Goal: Information Seeking & Learning: Check status

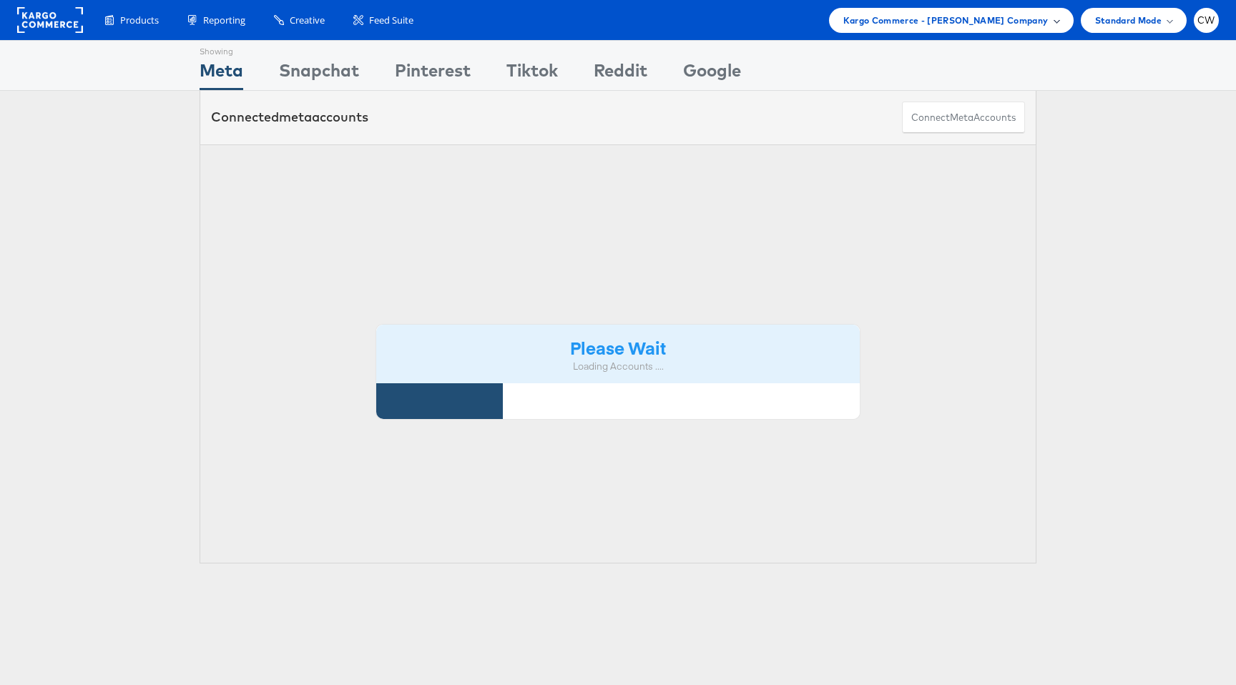
click at [967, 11] on div "Kargo Commerce - Craig Wilmott Company" at bounding box center [951, 20] width 245 height 25
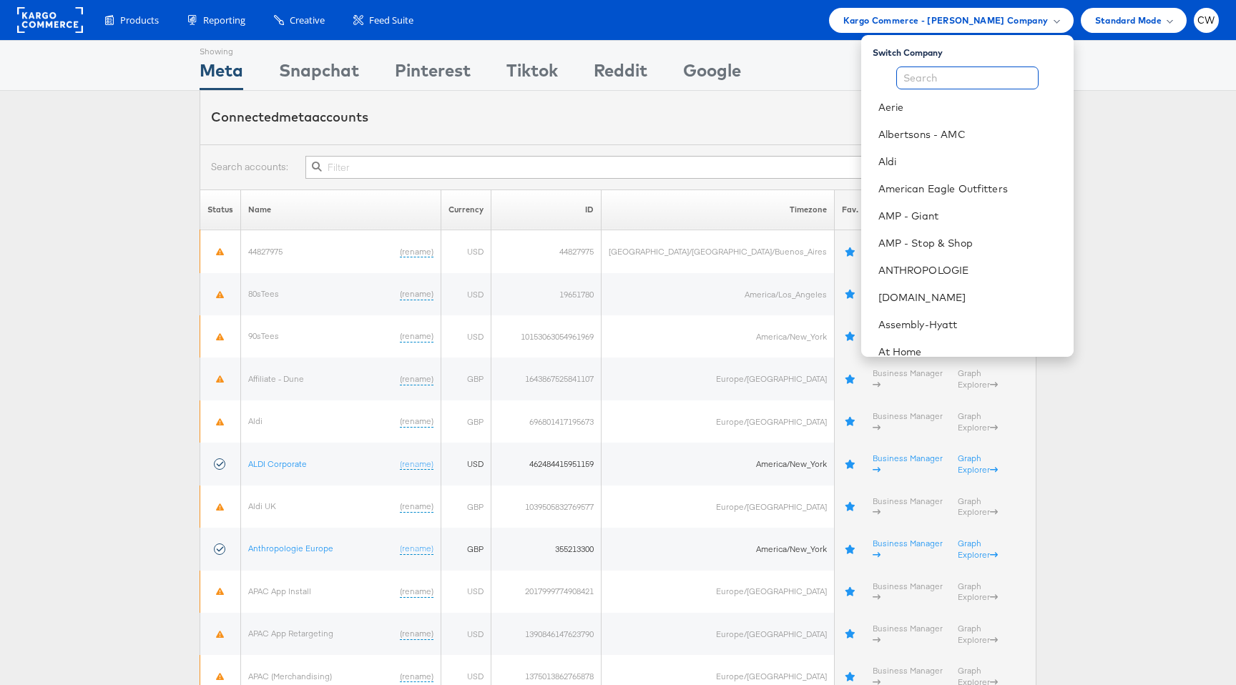
click at [943, 69] on input "text" at bounding box center [968, 78] width 142 height 23
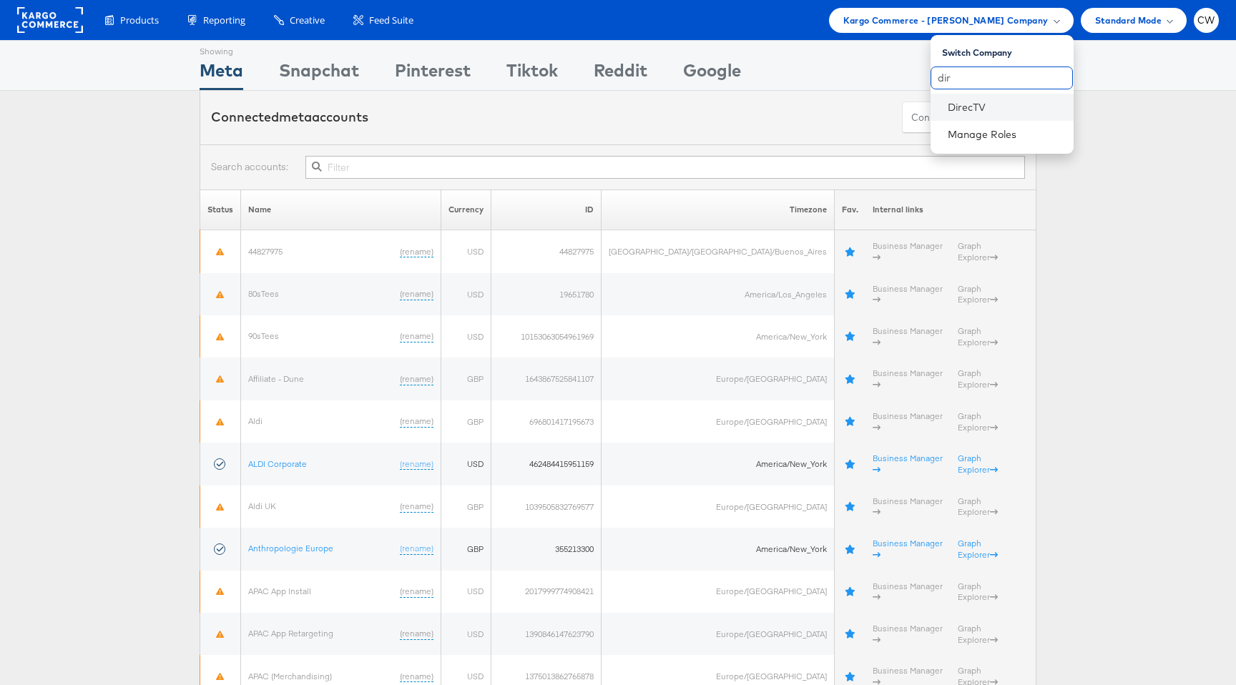
type input "dir"
click at [965, 94] on li "DirecTV" at bounding box center [1002, 107] width 143 height 27
click at [965, 100] on link "DirecTV" at bounding box center [1005, 107] width 114 height 14
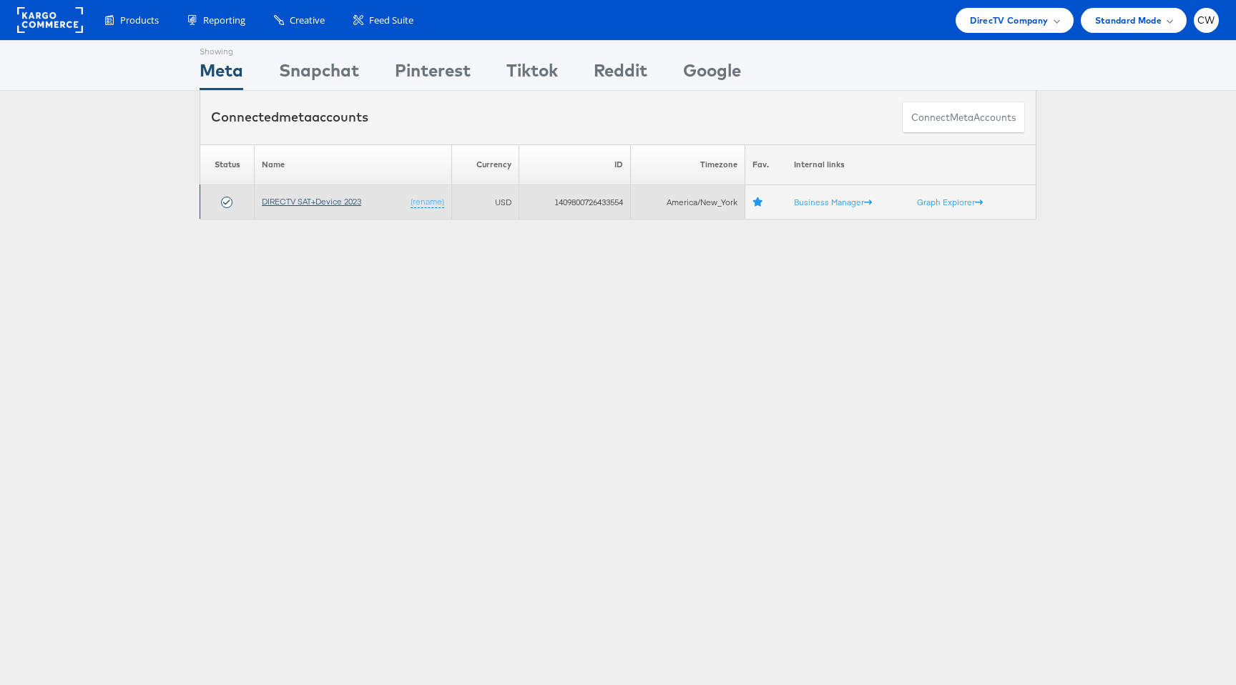
click at [299, 200] on link "DIRECTV SAT+Device 2023" at bounding box center [311, 201] width 99 height 11
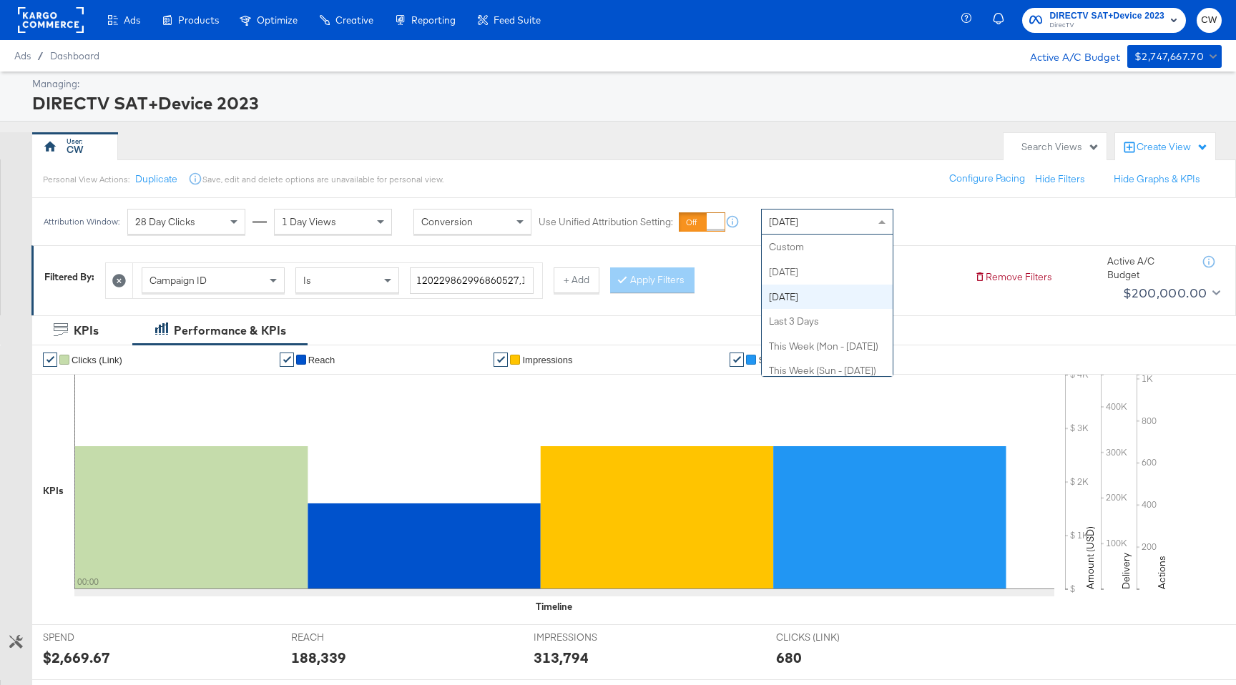
click at [818, 223] on div "Yesterday" at bounding box center [827, 222] width 131 height 24
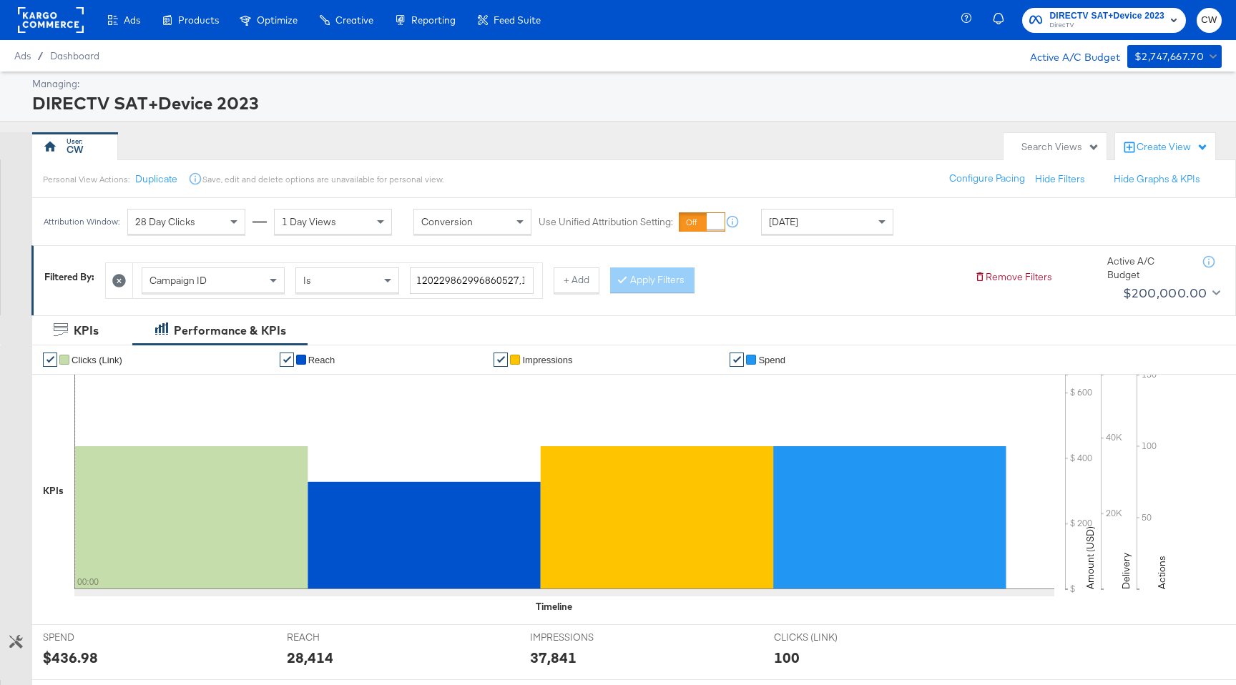
click at [893, 213] on div "[DATE]" at bounding box center [836, 222] width 150 height 26
click at [860, 225] on div "Today" at bounding box center [827, 222] width 131 height 24
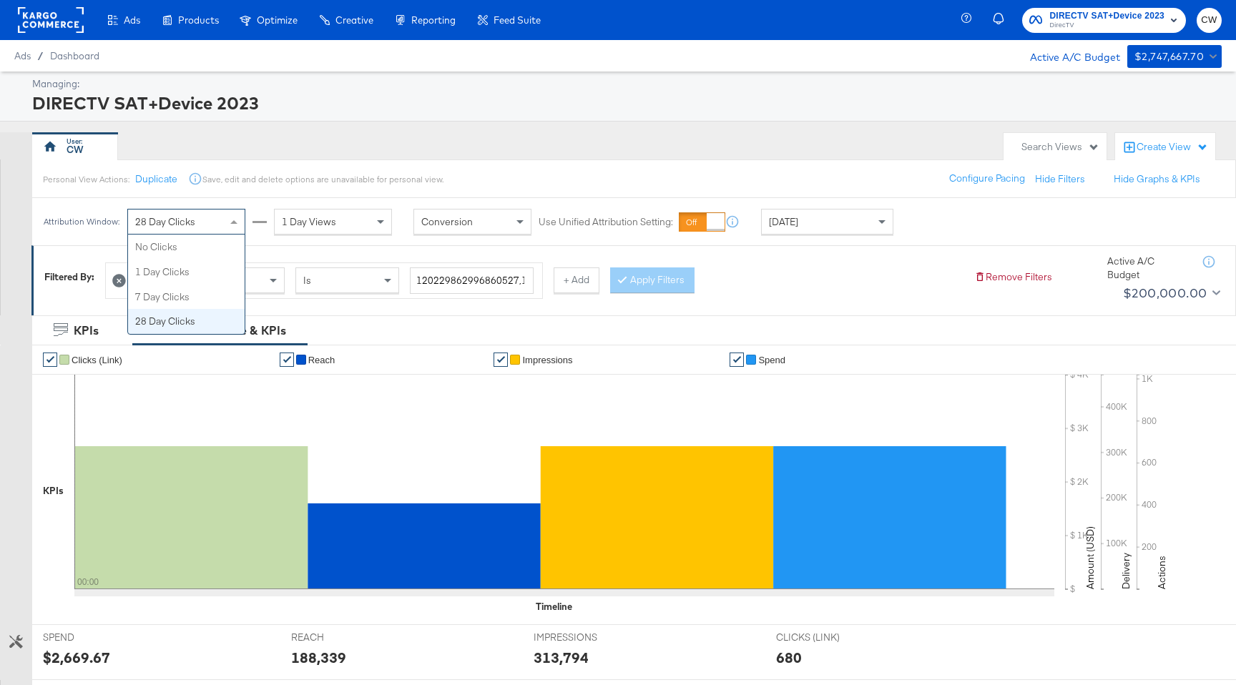
click at [197, 230] on div "28 Day Clicks" at bounding box center [186, 222] width 117 height 24
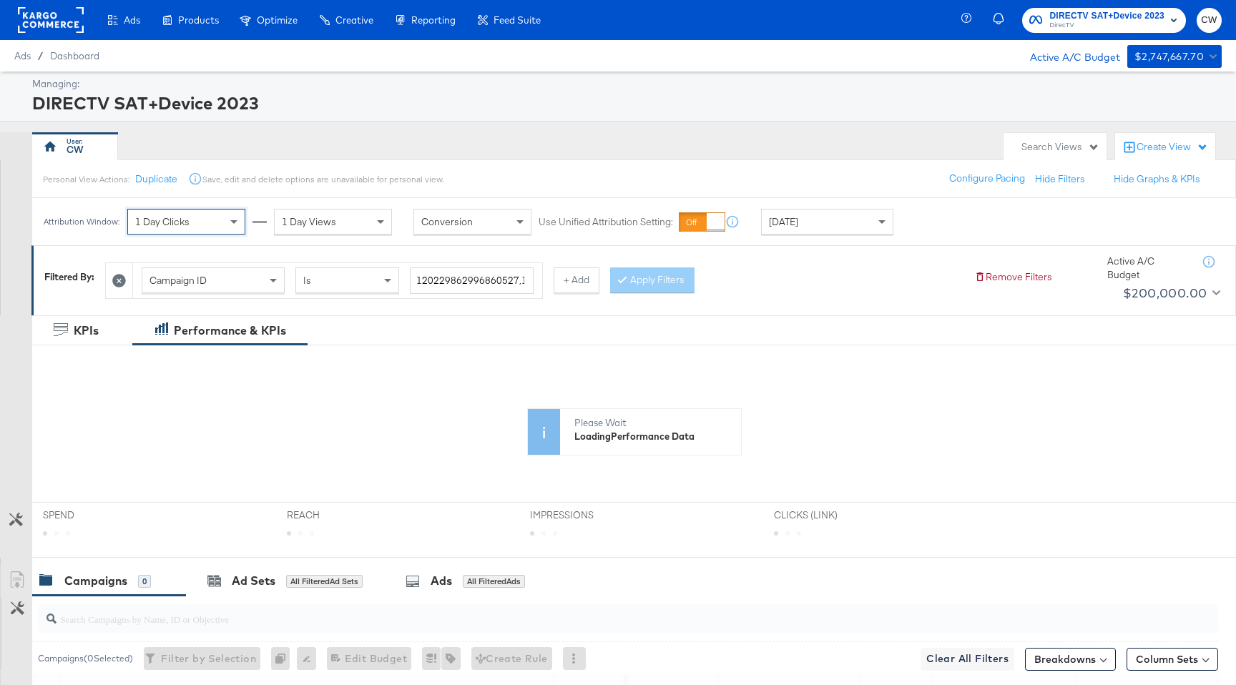
click at [368, 199] on div "Attribution Window: 1 Day Clicks 1 Day Views Conversion Use Unified Attribution…" at bounding box center [471, 221] width 879 height 47
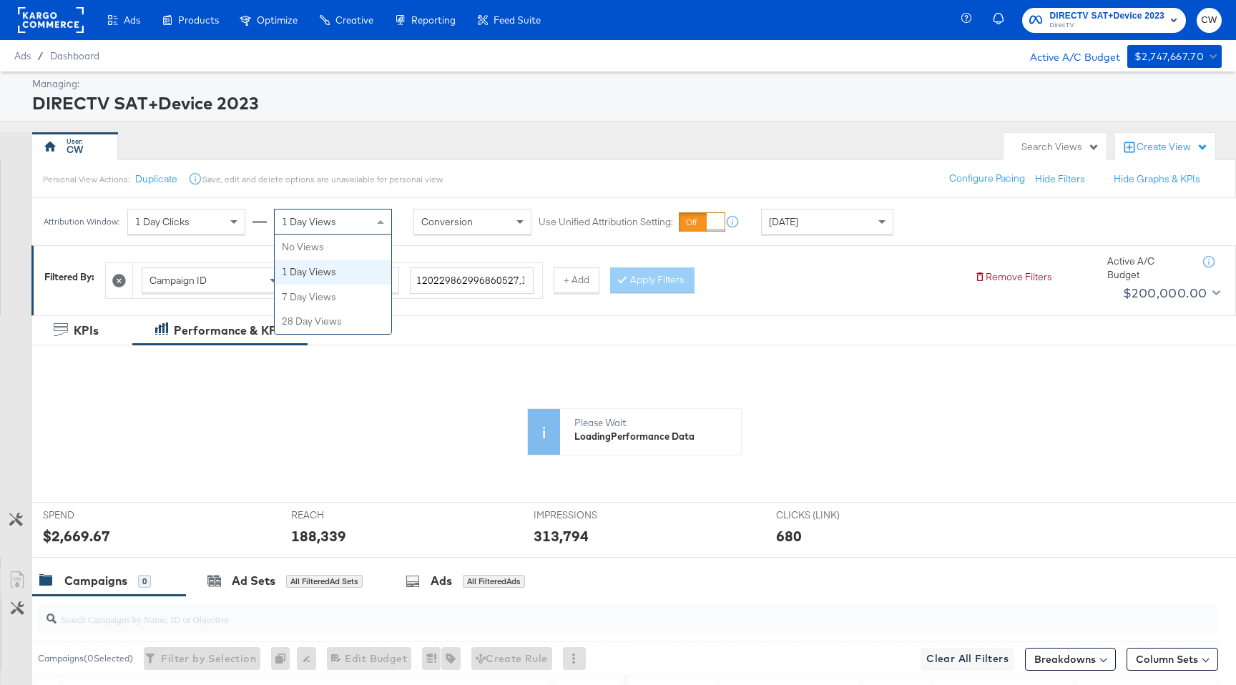
click at [343, 222] on div "1 Day Views" at bounding box center [333, 222] width 117 height 24
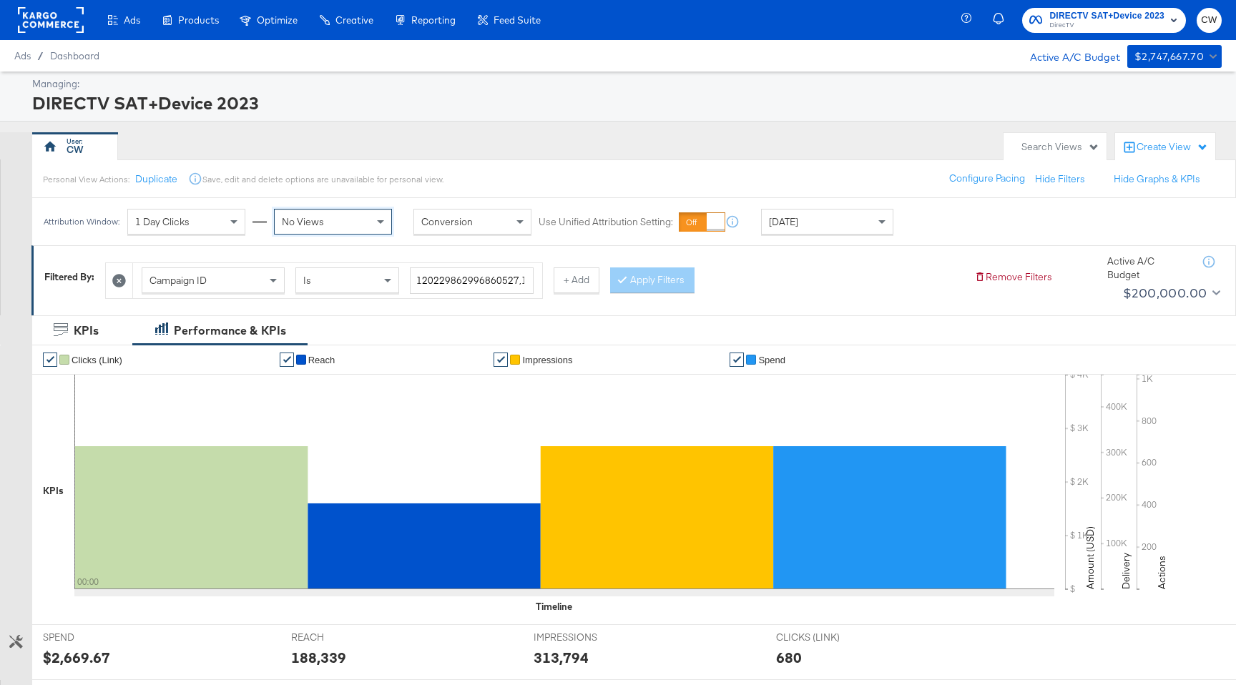
click at [786, 223] on span "Yesterday" at bounding box center [783, 221] width 29 height 13
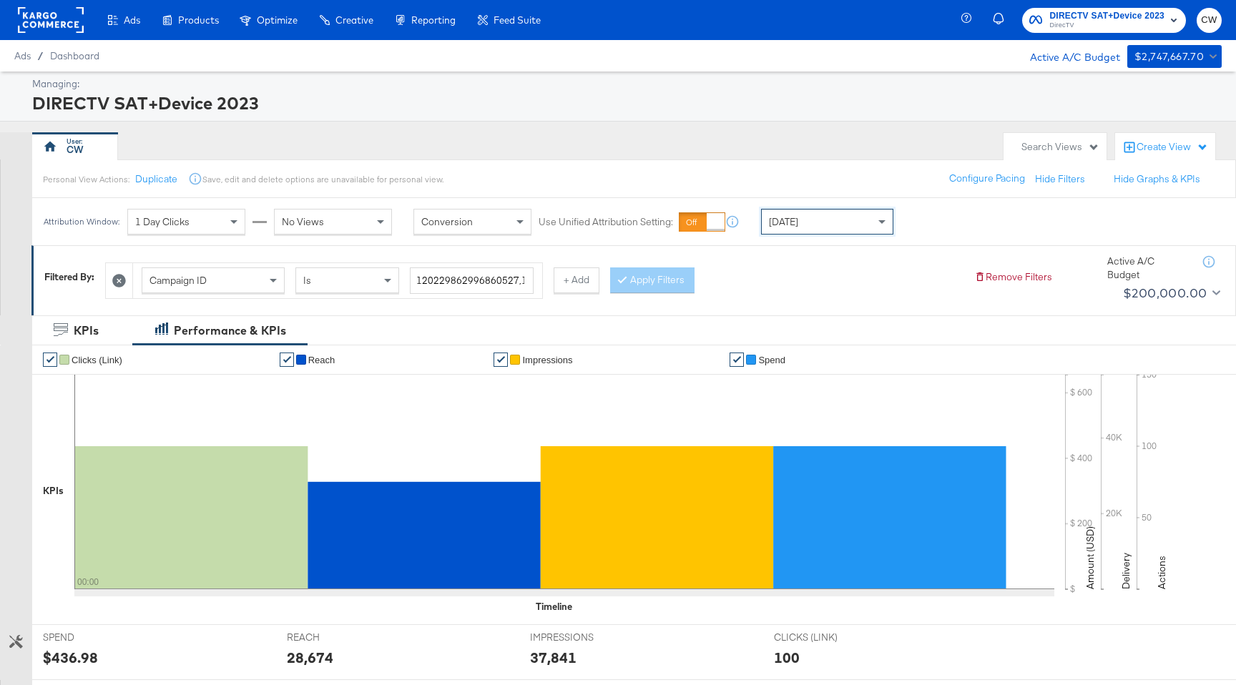
click at [228, 291] on div "Campaign ID" at bounding box center [213, 280] width 142 height 24
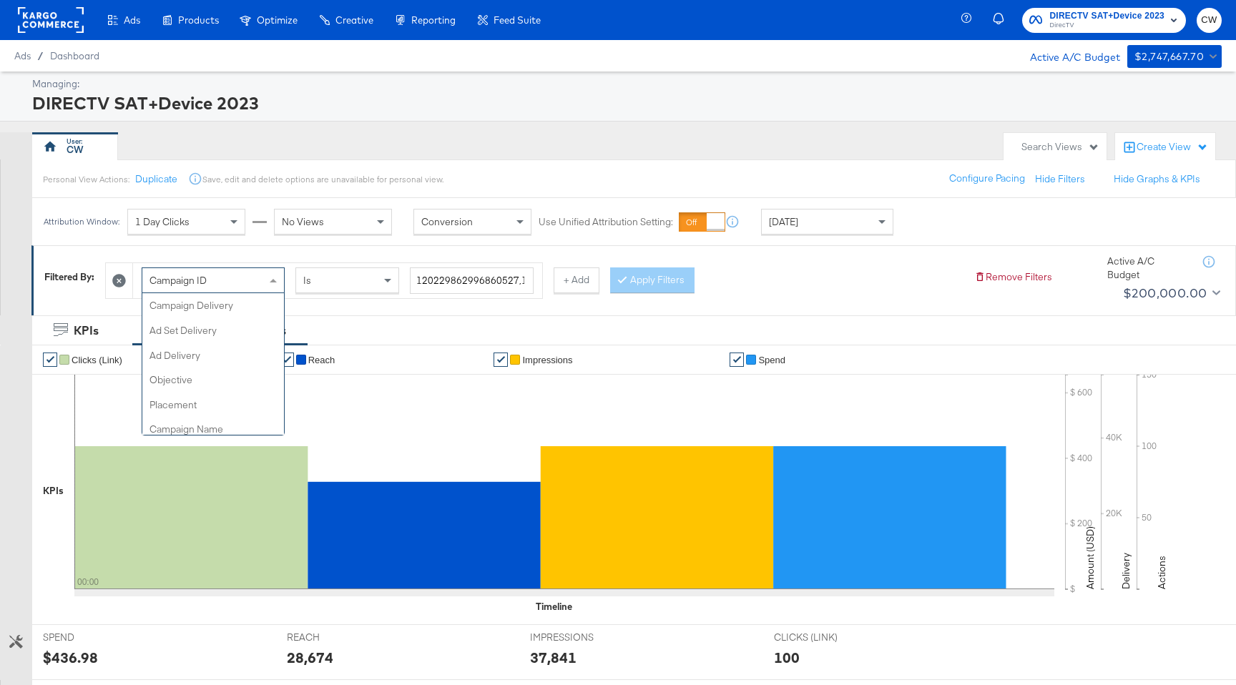
scroll to position [148, 0]
click at [335, 223] on div "No Views" at bounding box center [333, 222] width 117 height 24
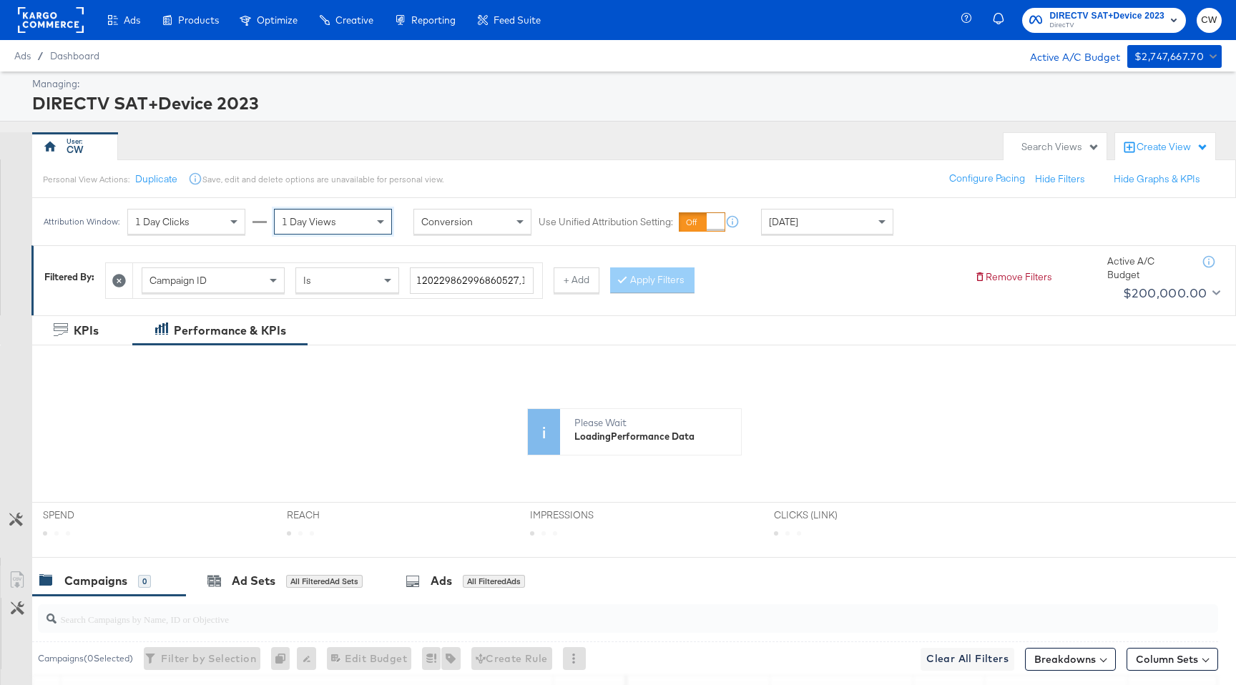
click at [212, 227] on div "1 Day Clicks" at bounding box center [186, 222] width 117 height 24
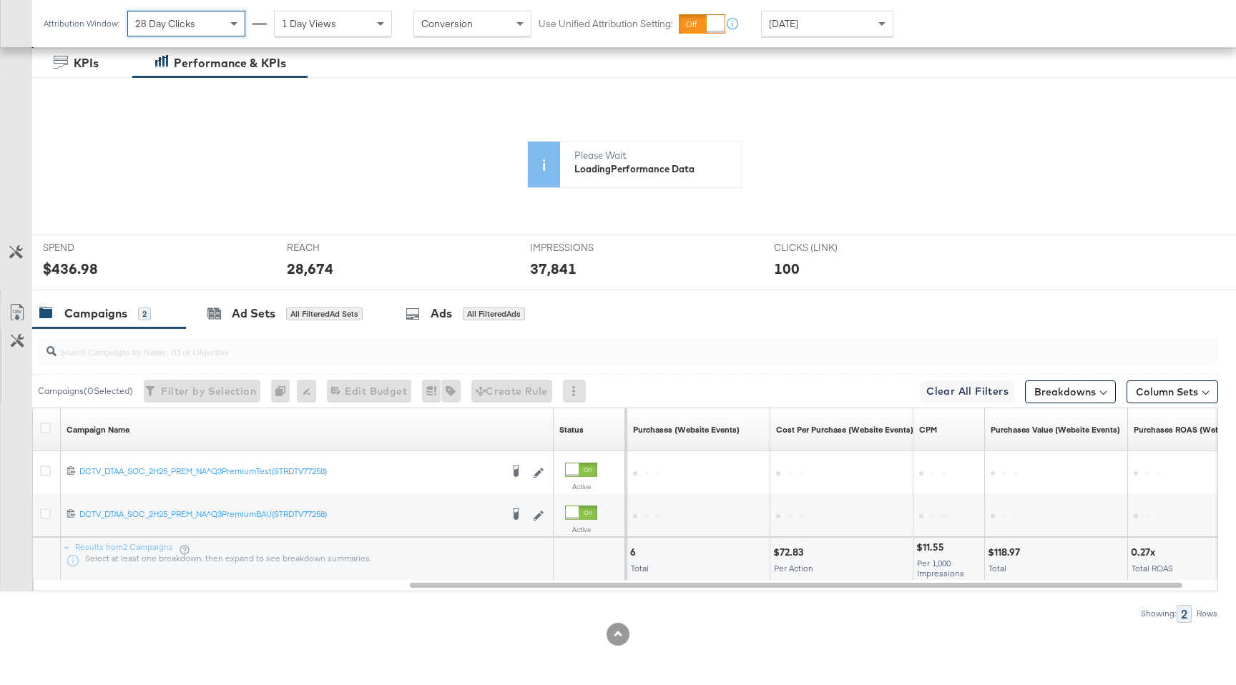
scroll to position [390, 0]
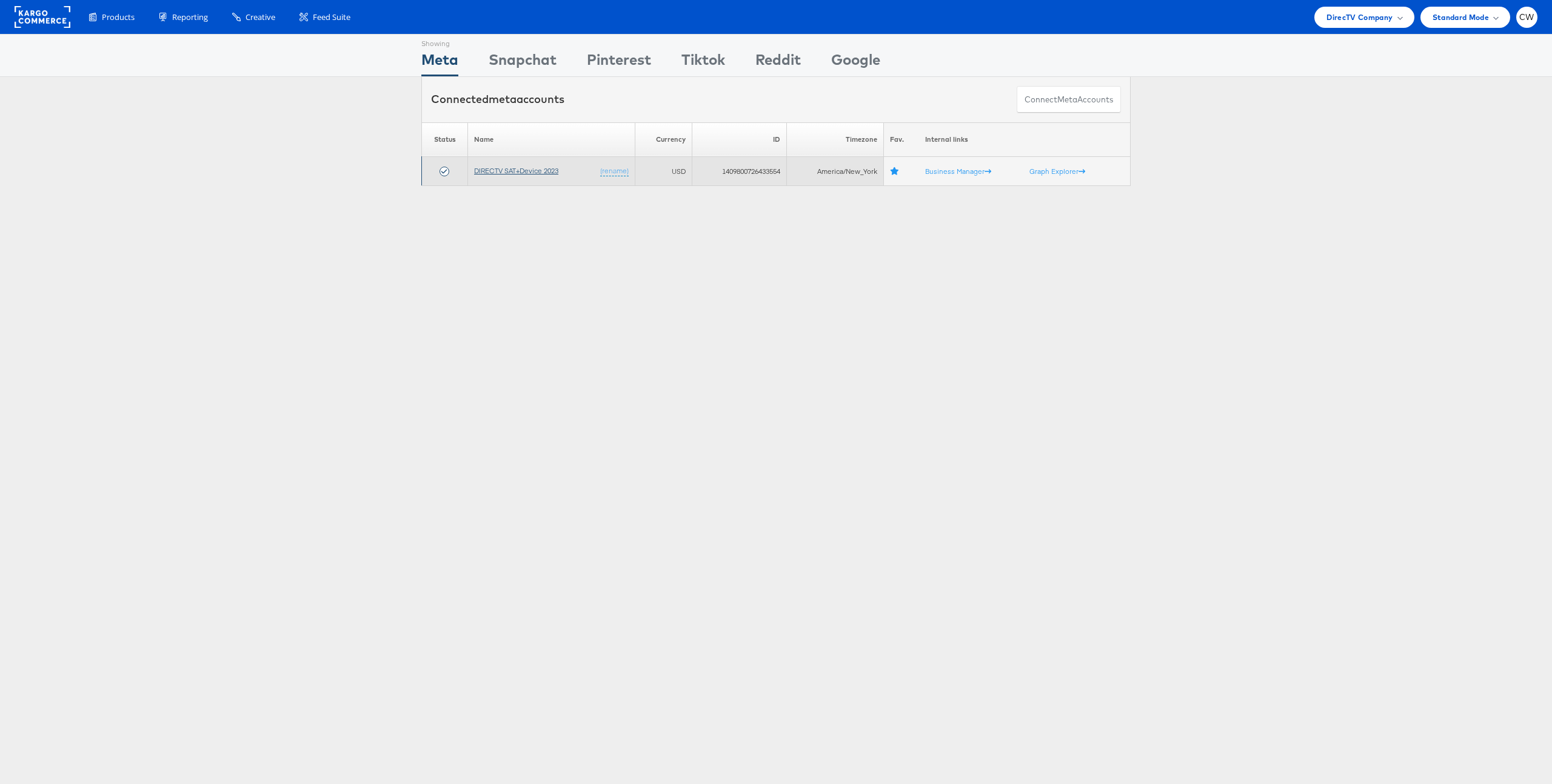
click at [545, 172] on link "DIRECTV SAT+Device 2023" at bounding box center [516, 170] width 84 height 9
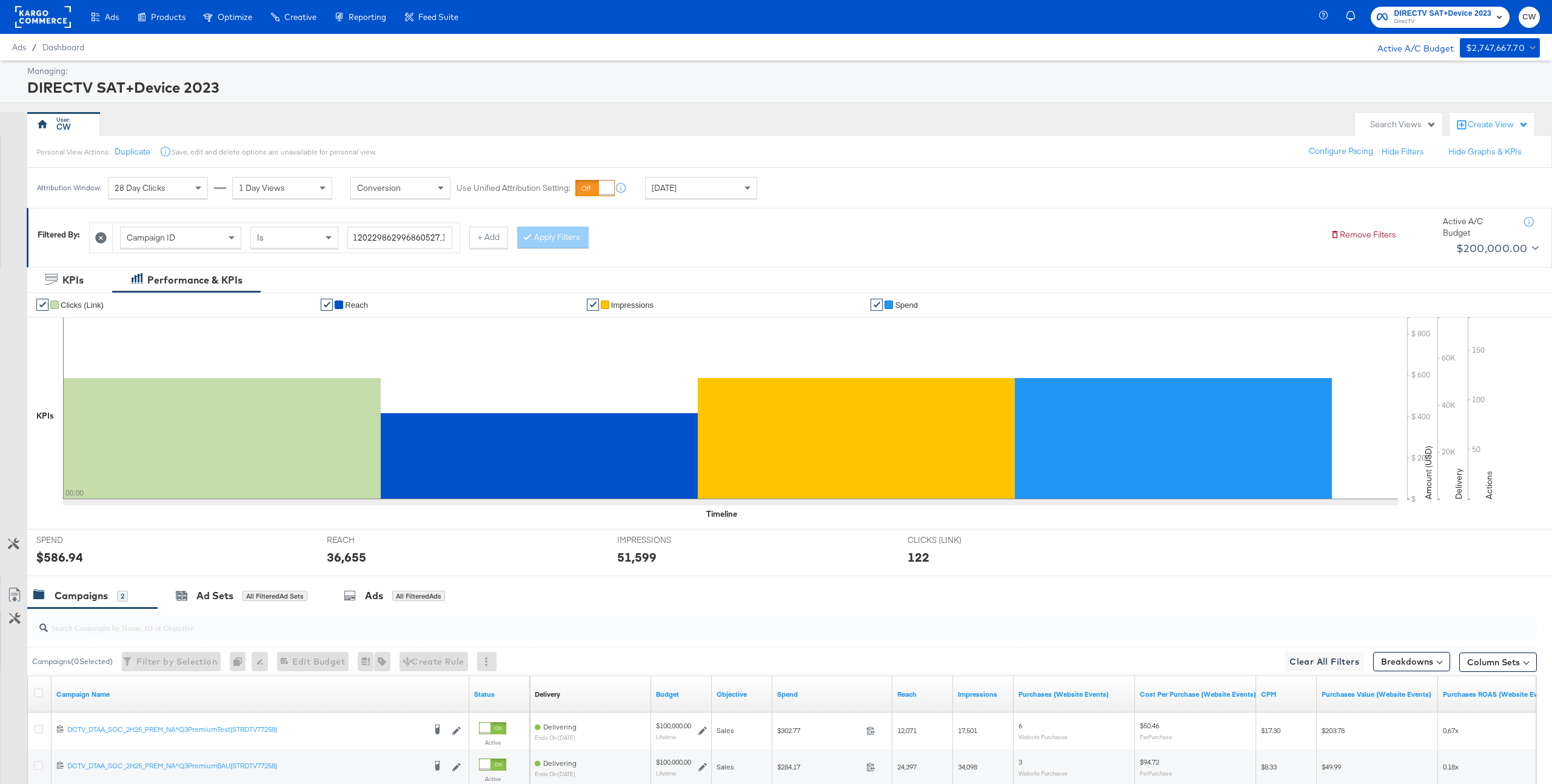
scroll to position [127, 0]
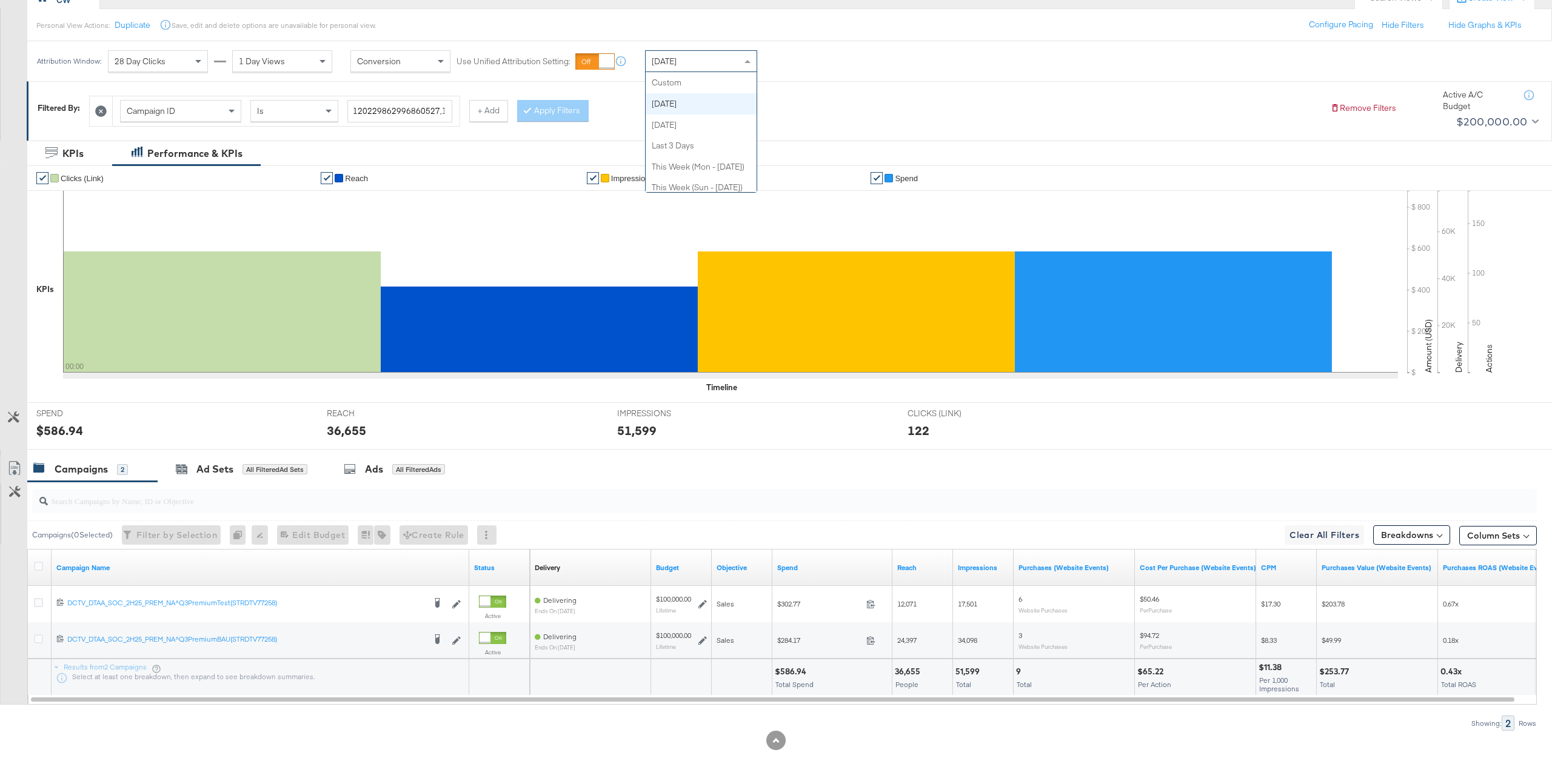
click at [718, 72] on div "Today Custom Today Yesterday Last 3 Days This Week (Mon - Today) This Week (Sun…" at bounding box center [701, 61] width 112 height 22
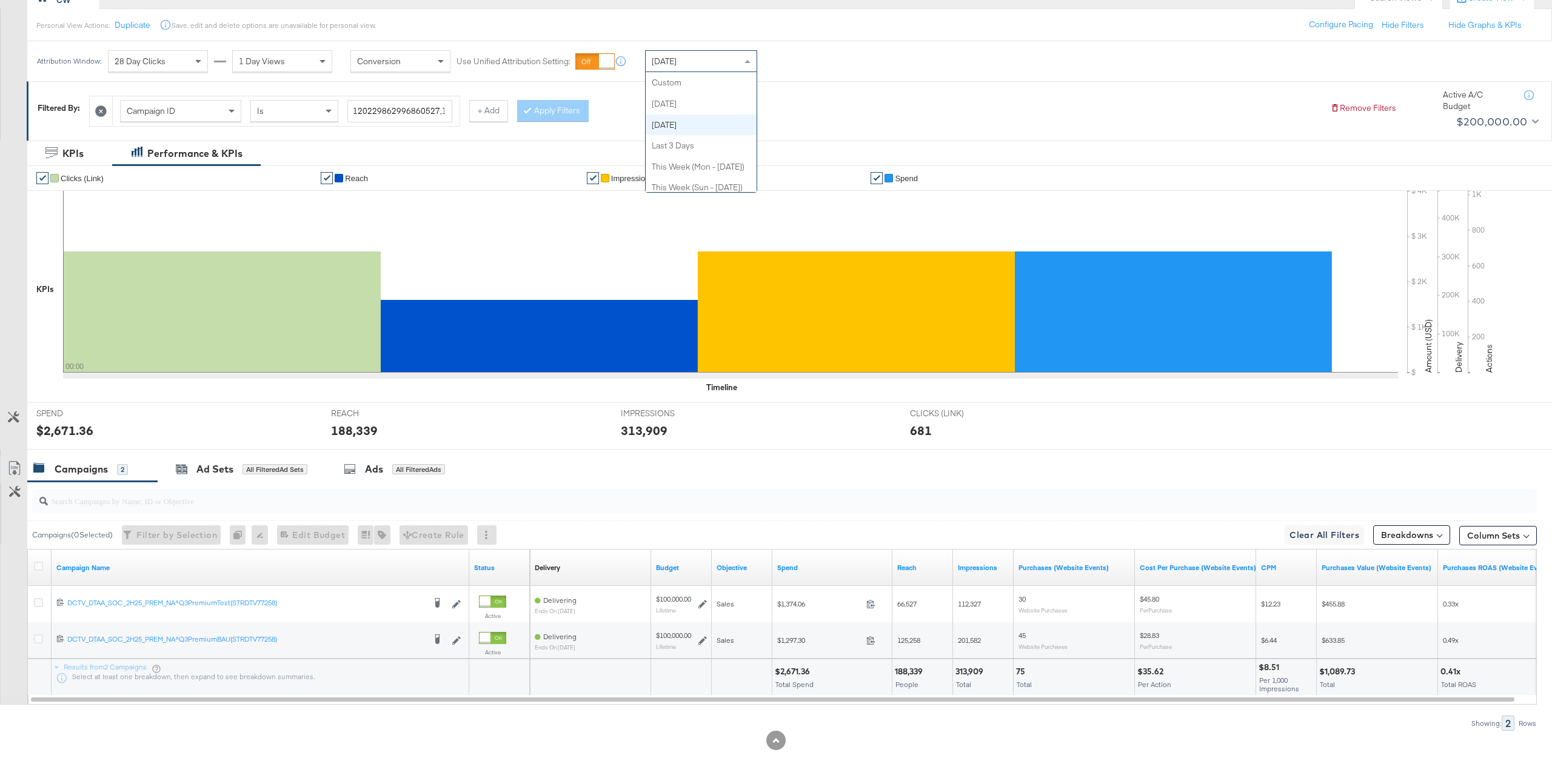
click at [712, 71] on div "Yesterday Custom Today Yesterday Last 3 Days This Week (Mon - Today) This Week …" at bounding box center [701, 61] width 112 height 22
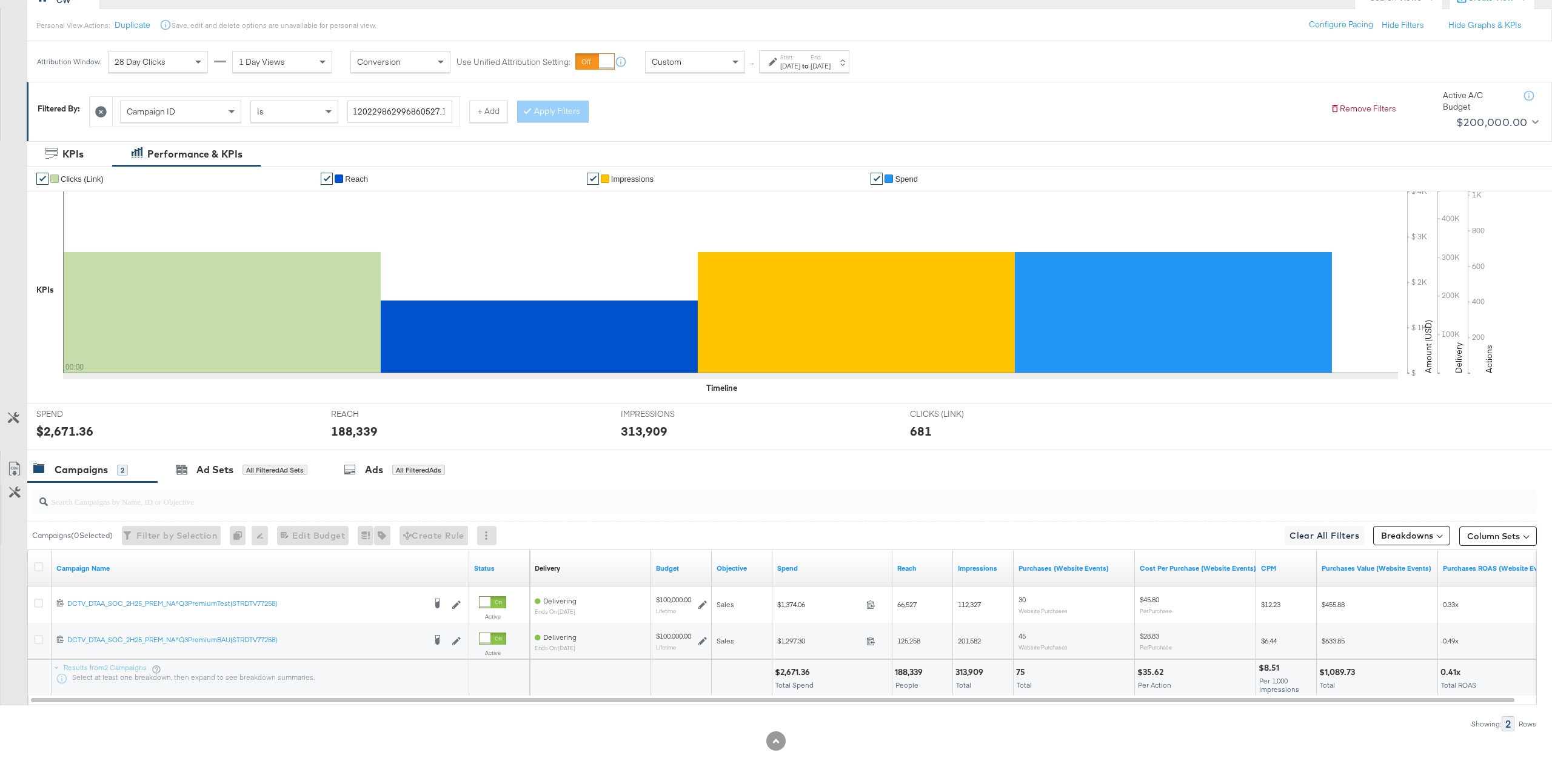
click at [800, 66] on div "Sep 10th 2025" at bounding box center [790, 65] width 20 height 9
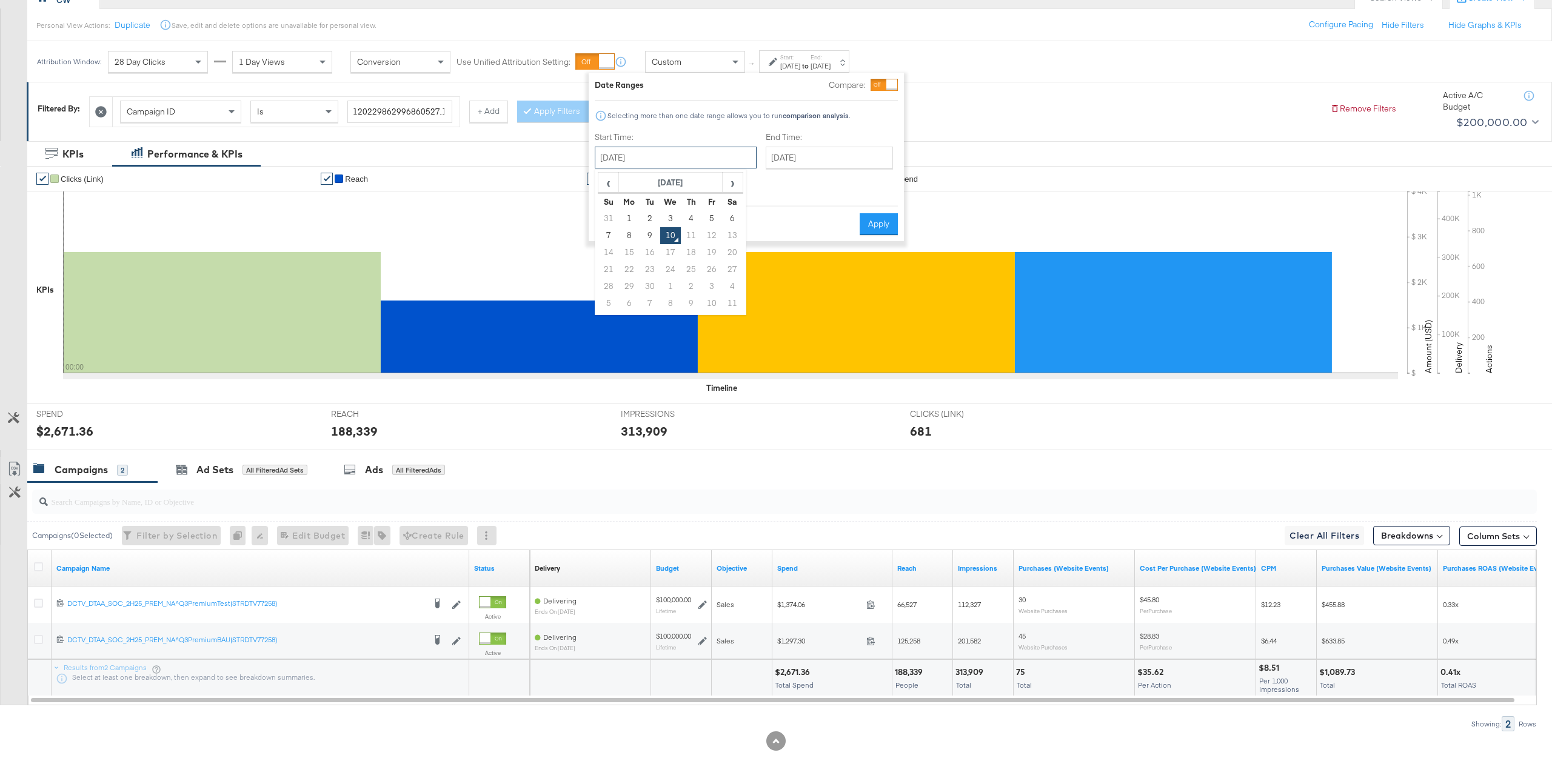
click at [689, 163] on input "September 10th 2025" at bounding box center [675, 157] width 162 height 22
click at [625, 237] on td "8" at bounding box center [629, 235] width 20 height 17
type input "September 8th 2025"
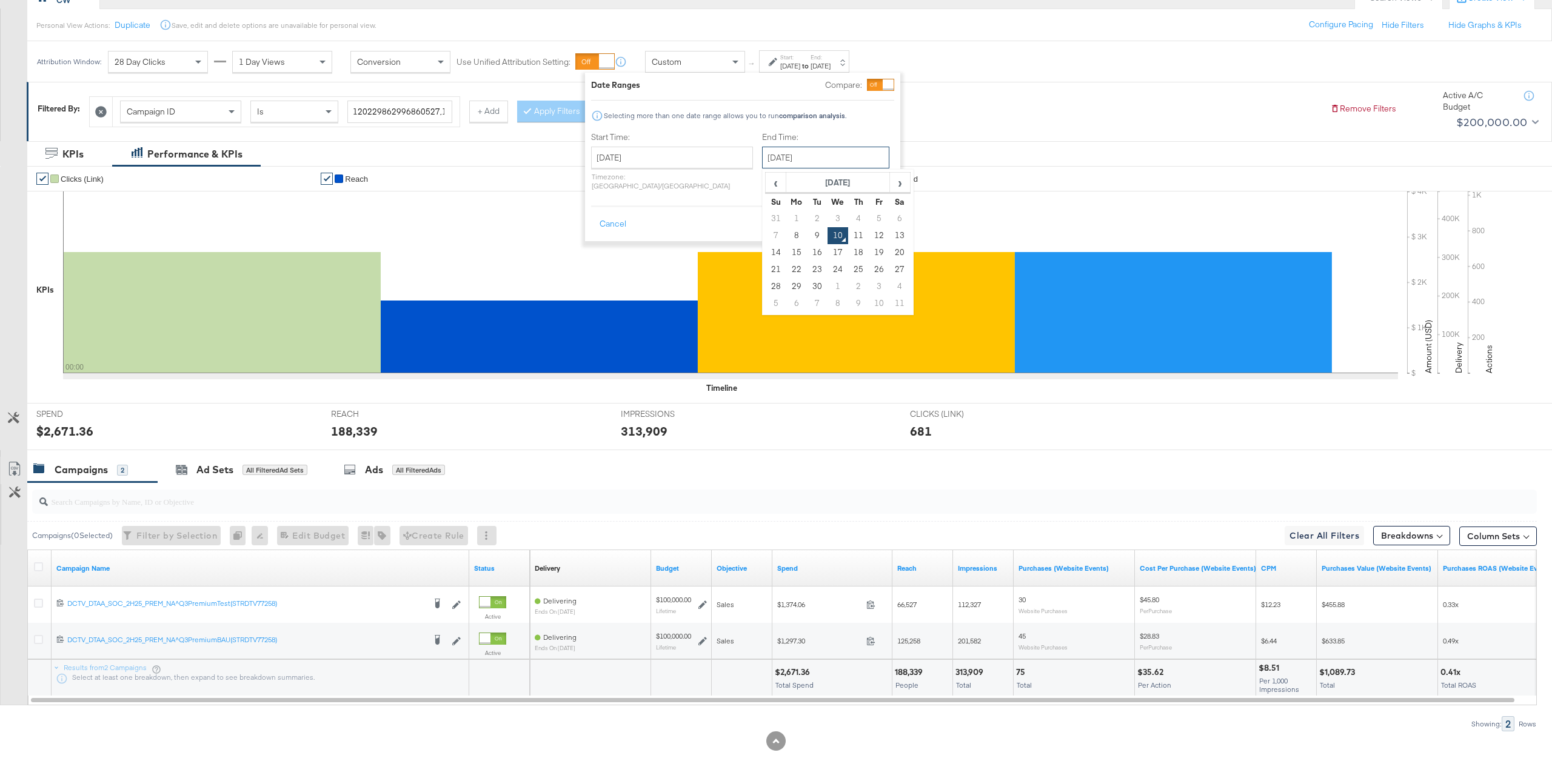
click at [764, 159] on input "September 10th 2025" at bounding box center [825, 157] width 127 height 22
click at [786, 235] on td "8" at bounding box center [796, 235] width 20 height 17
type input "September 8th 2025"
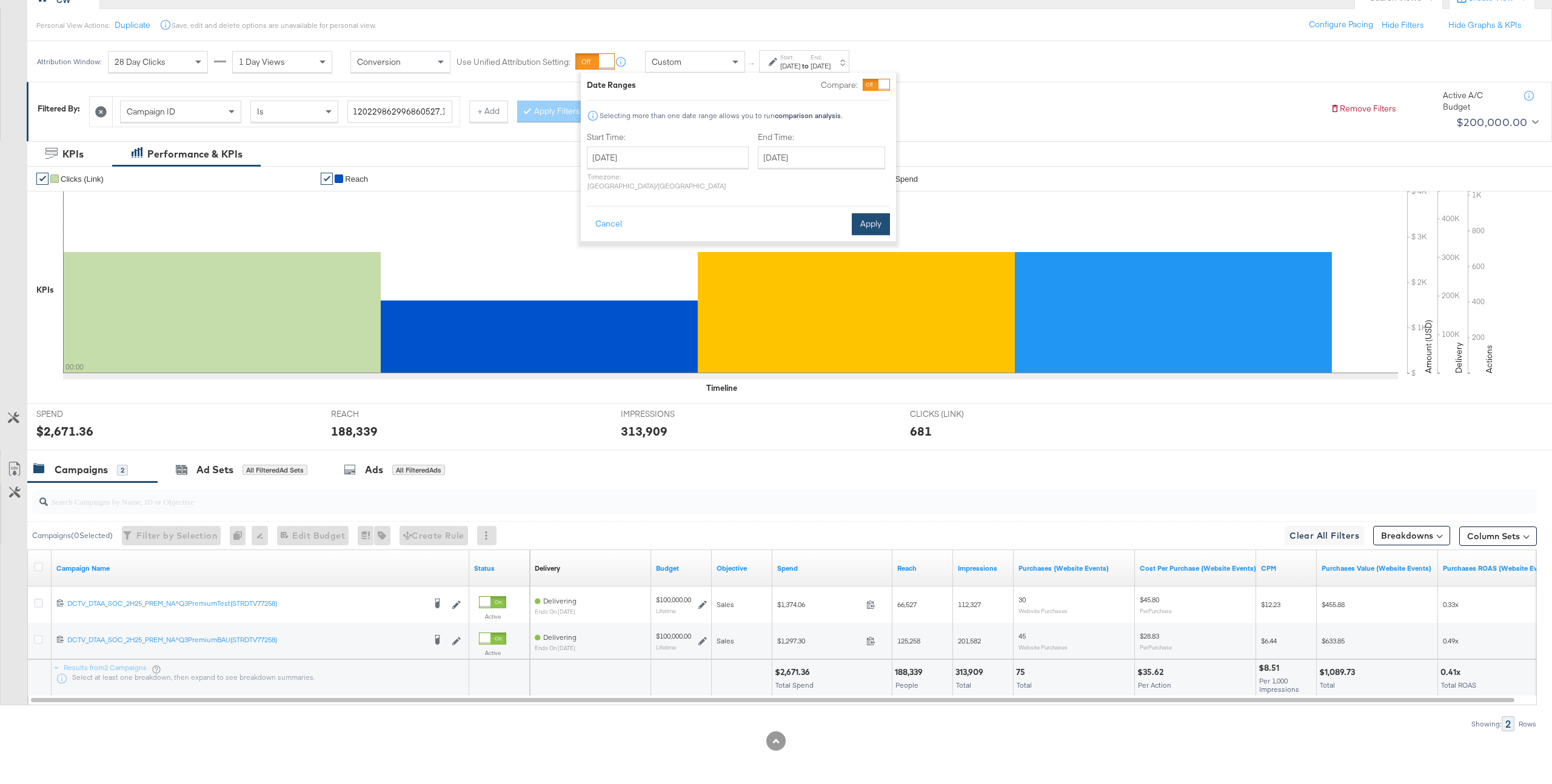
click at [875, 218] on button "Apply" at bounding box center [870, 224] width 38 height 22
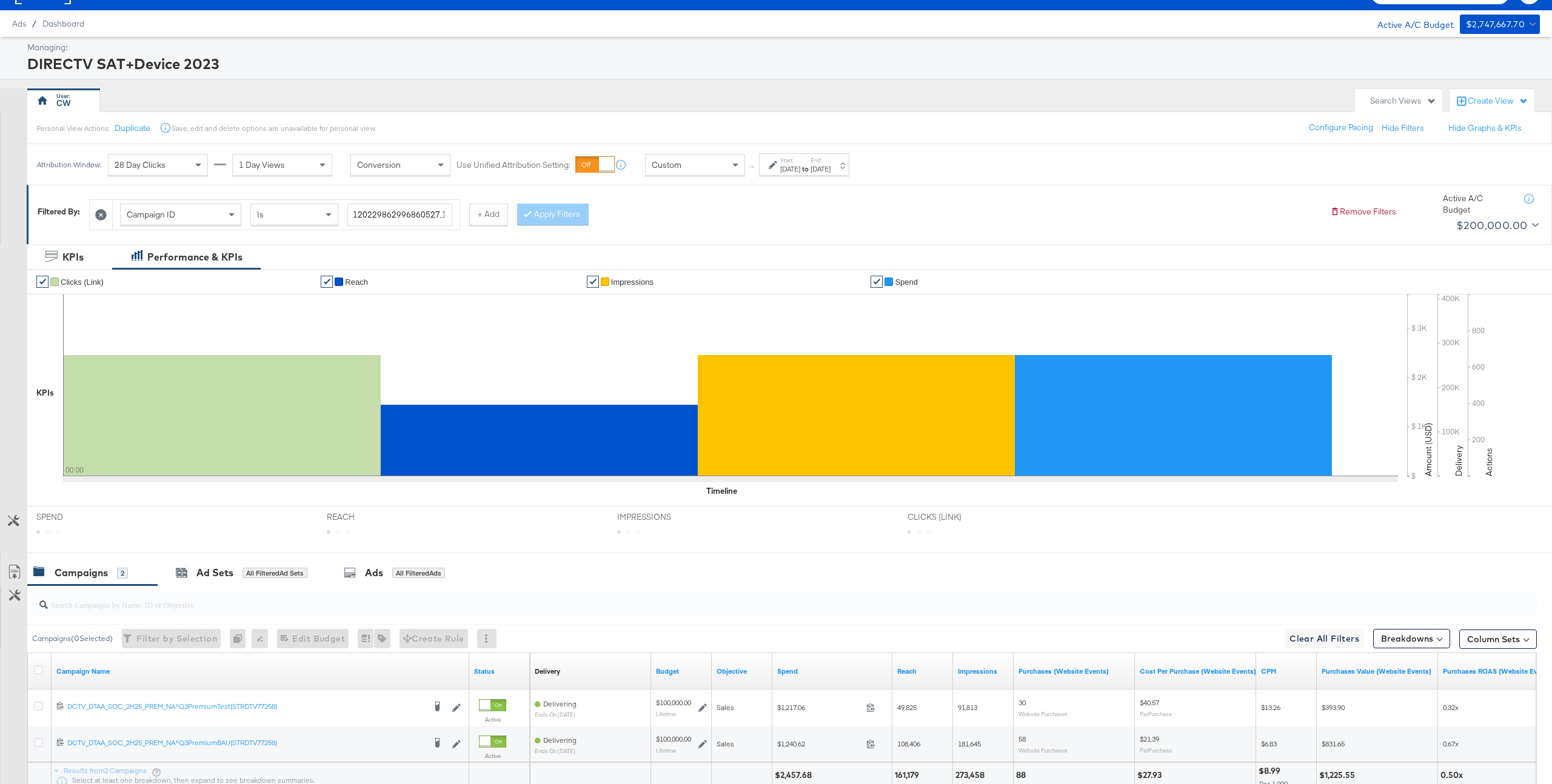
scroll to position [127, 0]
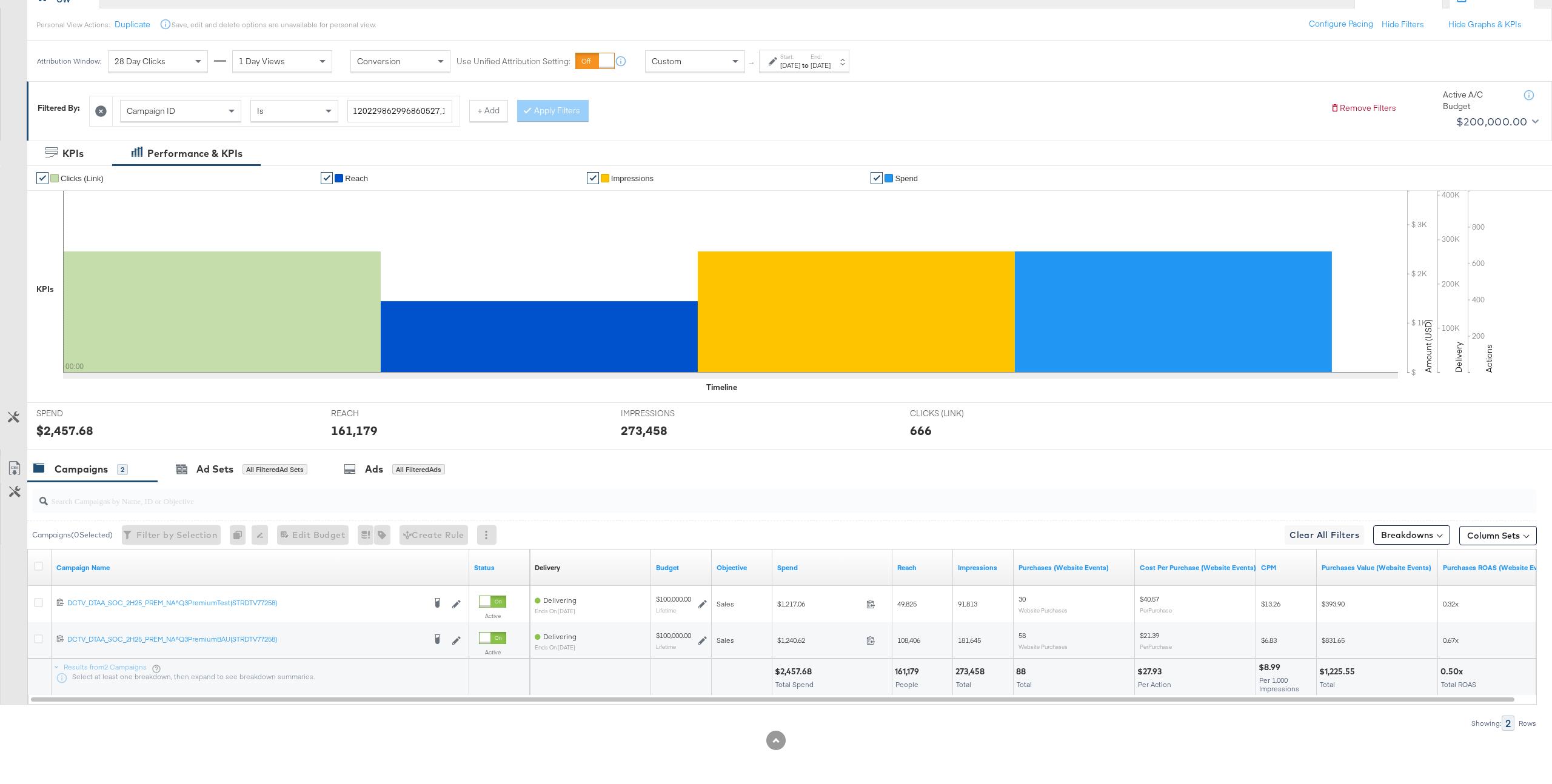
click at [715, 68] on div "Custom" at bounding box center [695, 61] width 99 height 20
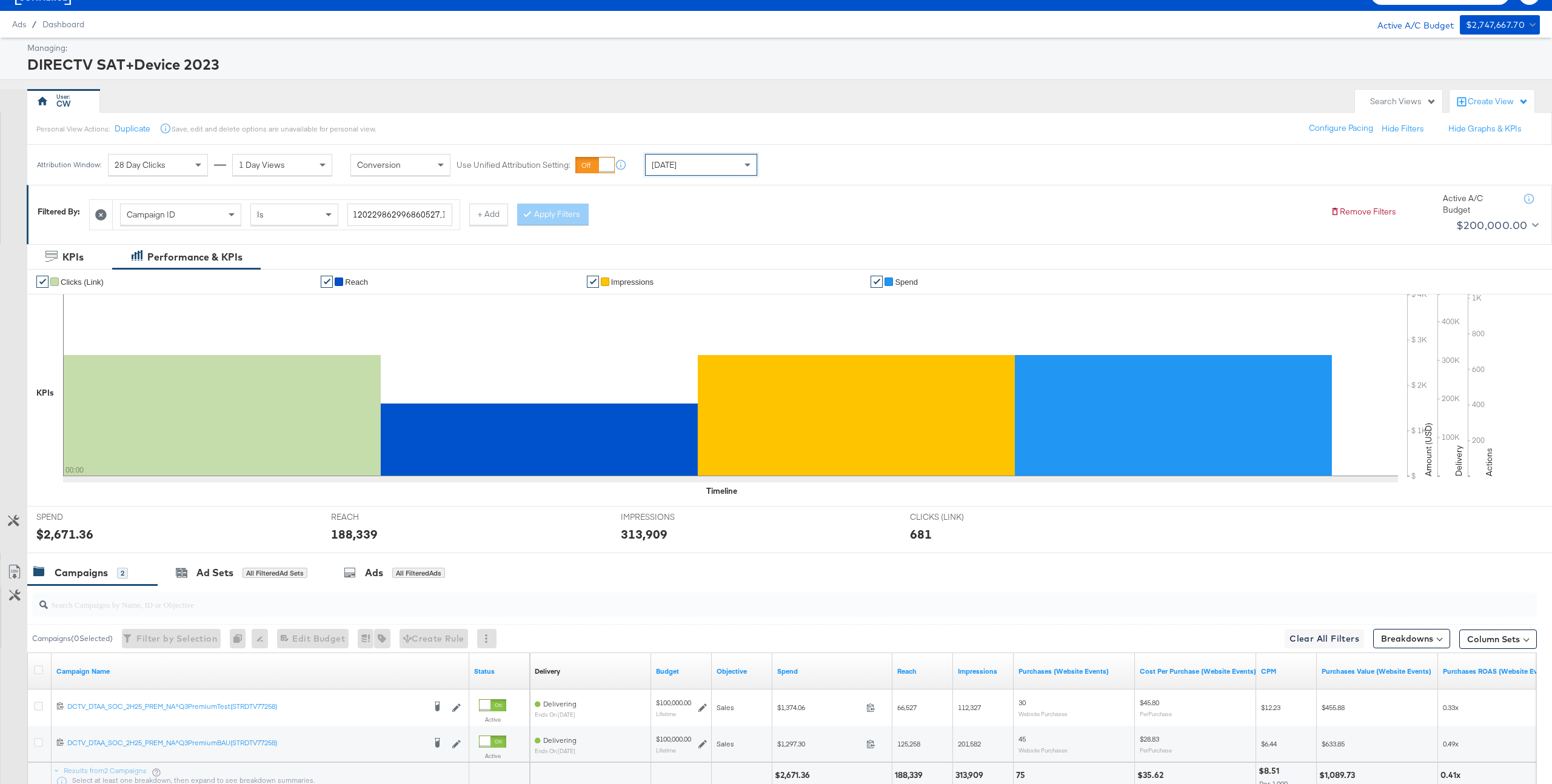
scroll to position [127, 0]
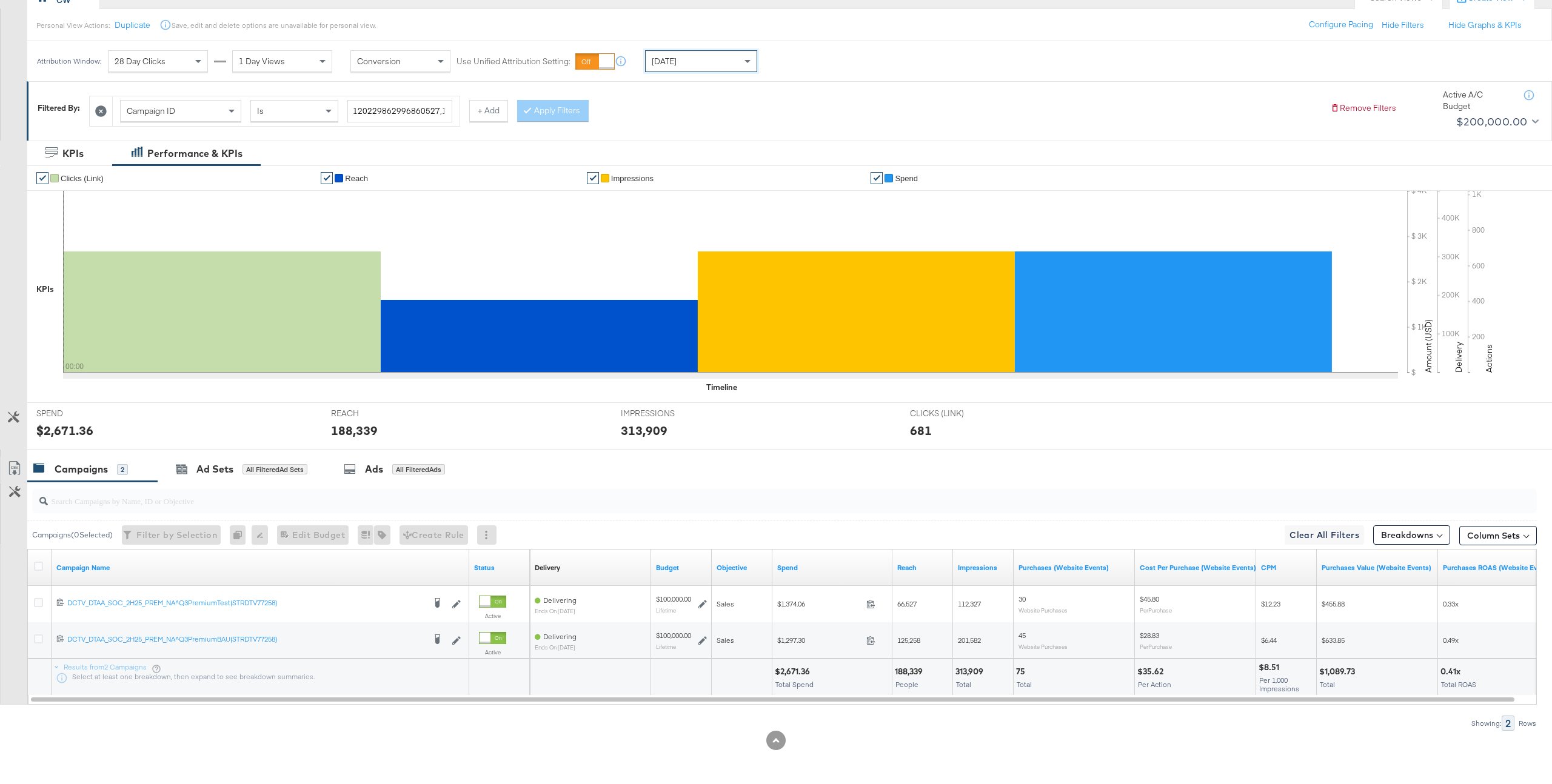
click at [716, 64] on div "Yesterday" at bounding box center [701, 61] width 111 height 20
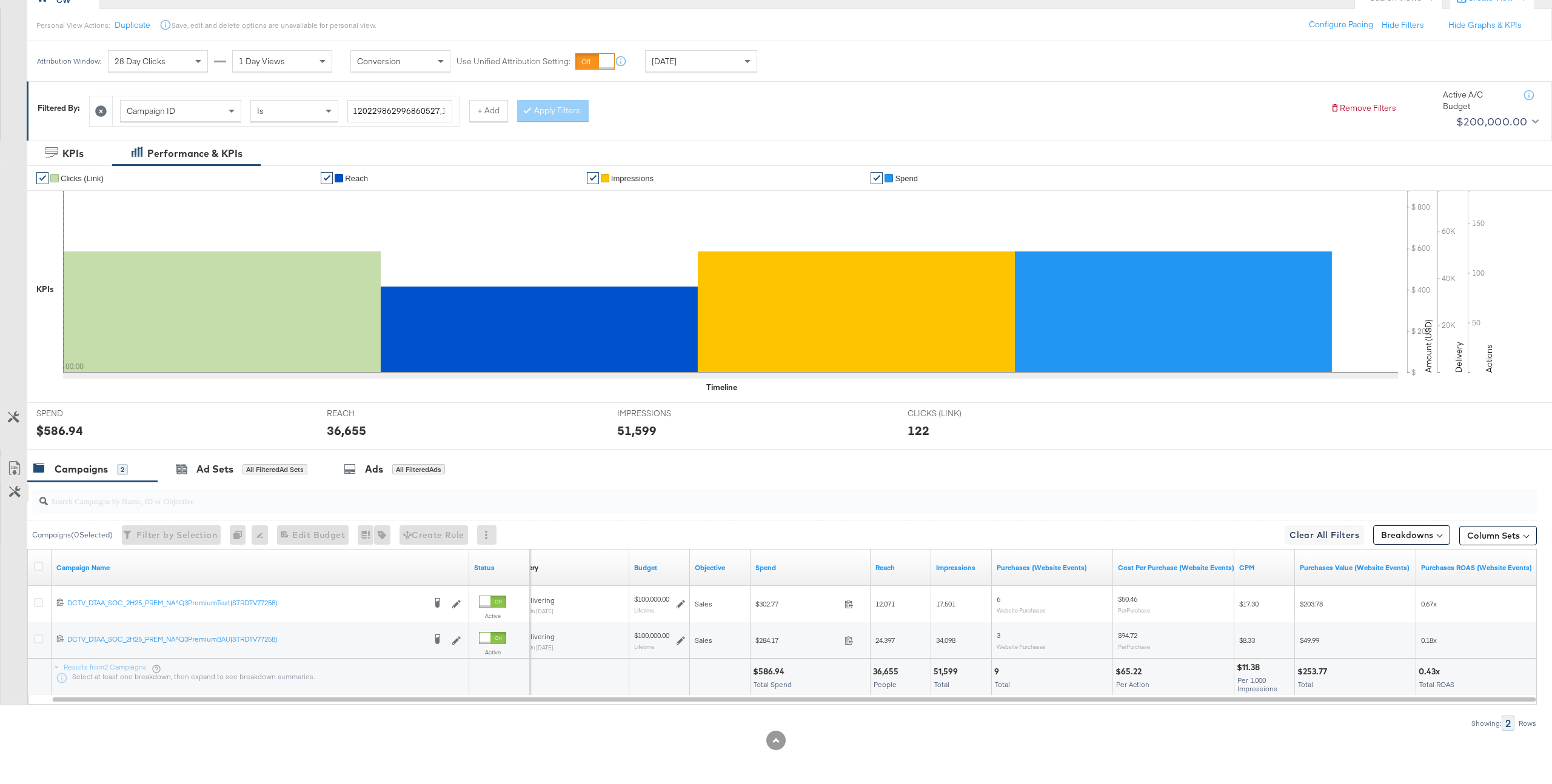
click at [8, 496] on button "Customize KPIs" at bounding box center [14, 492] width 27 height 18
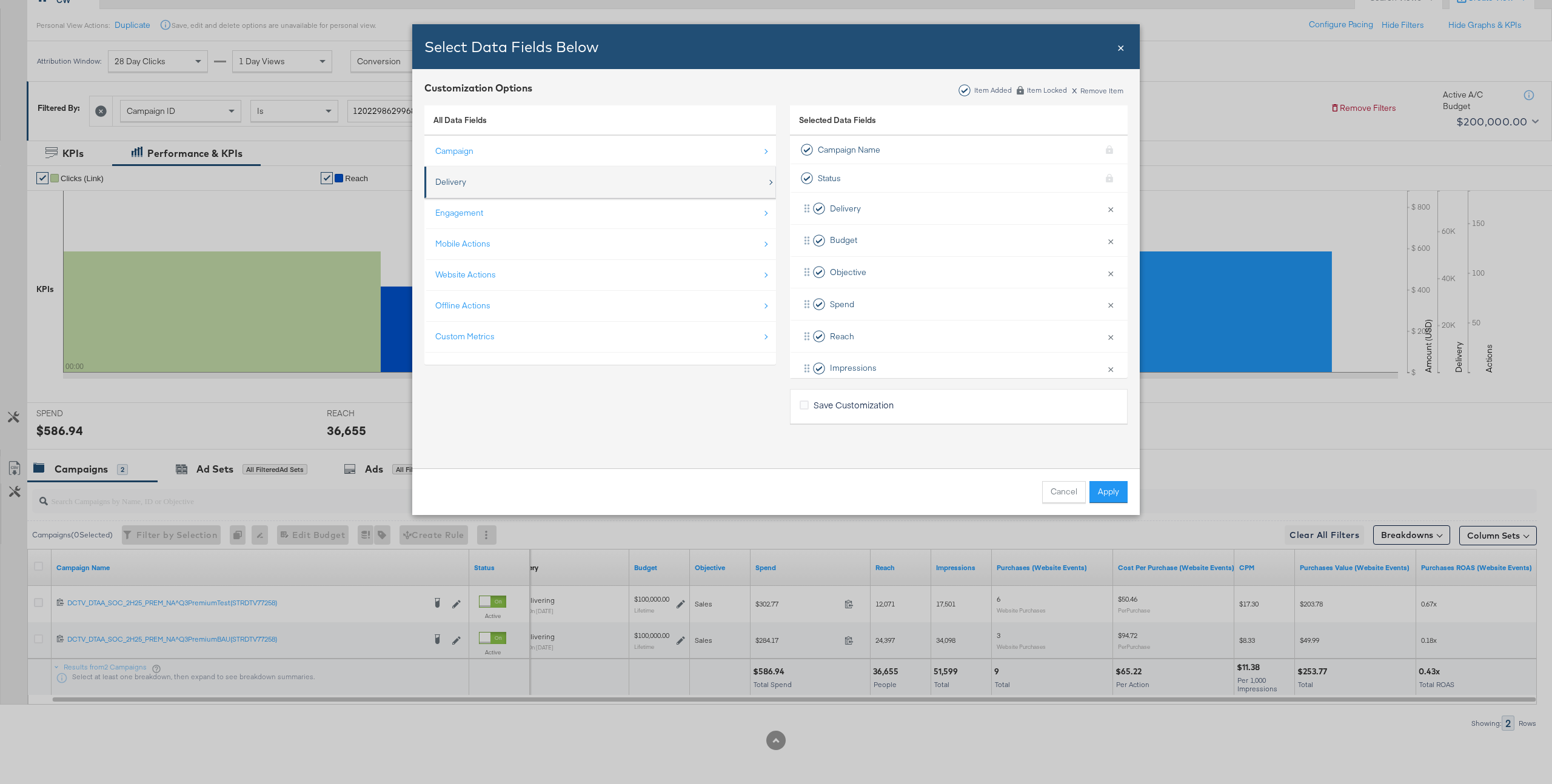
click at [479, 190] on div "Delivery" at bounding box center [601, 181] width 331 height 25
click at [470, 122] on link "All Data Fields" at bounding box center [460, 119] width 53 height 11
click at [475, 180] on div "Delivery" at bounding box center [601, 181] width 331 height 25
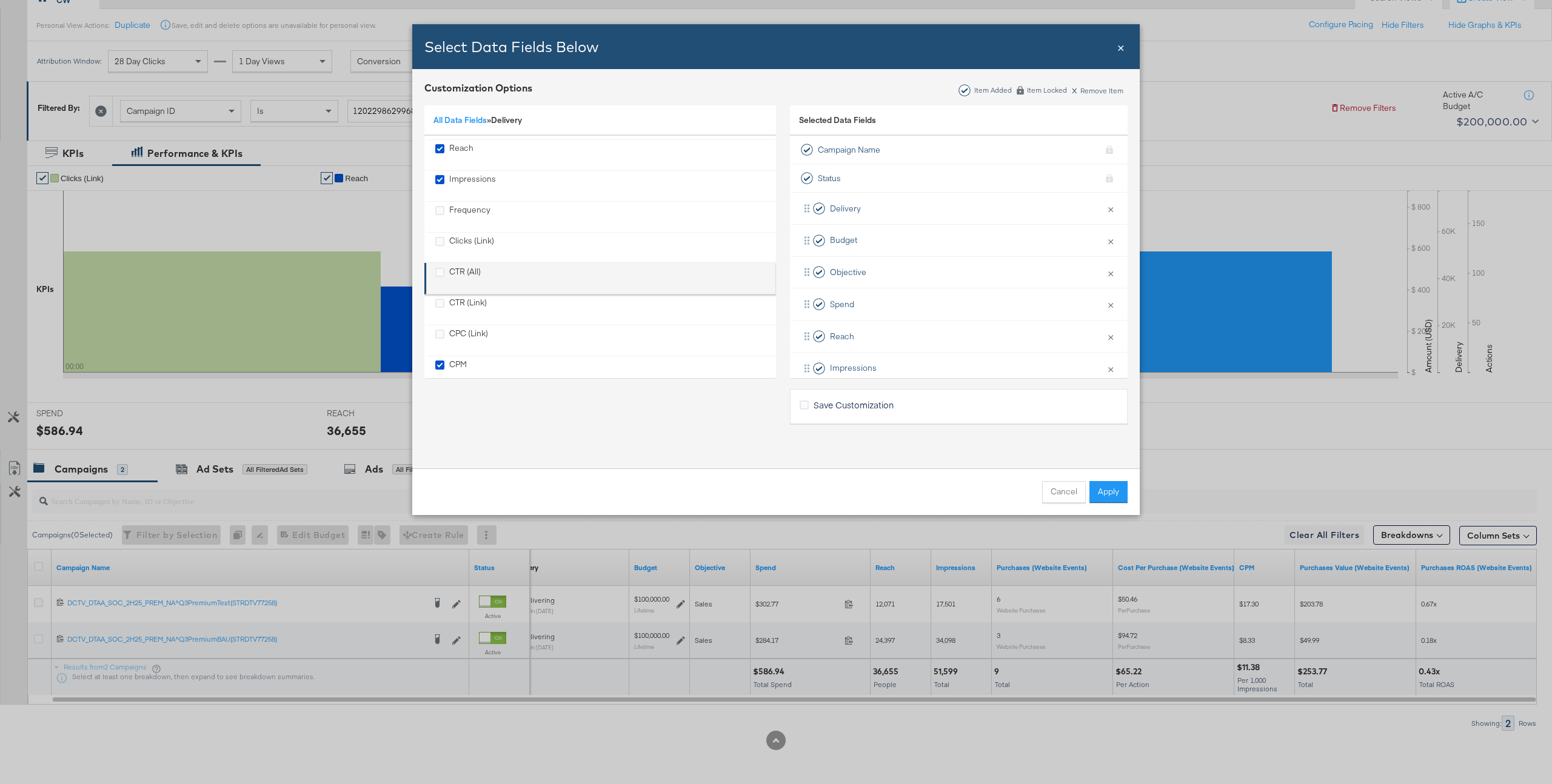
scroll to position [31, 0]
click at [472, 304] on div "CTR (Link)" at bounding box center [468, 305] width 37 height 25
click at [474, 251] on div "Clicks (Link)" at bounding box center [471, 243] width 45 height 25
click at [474, 268] on div "CTR (All)" at bounding box center [464, 273] width 31 height 25
click at [477, 239] on div "Clicks (Link)" at bounding box center [471, 243] width 45 height 25
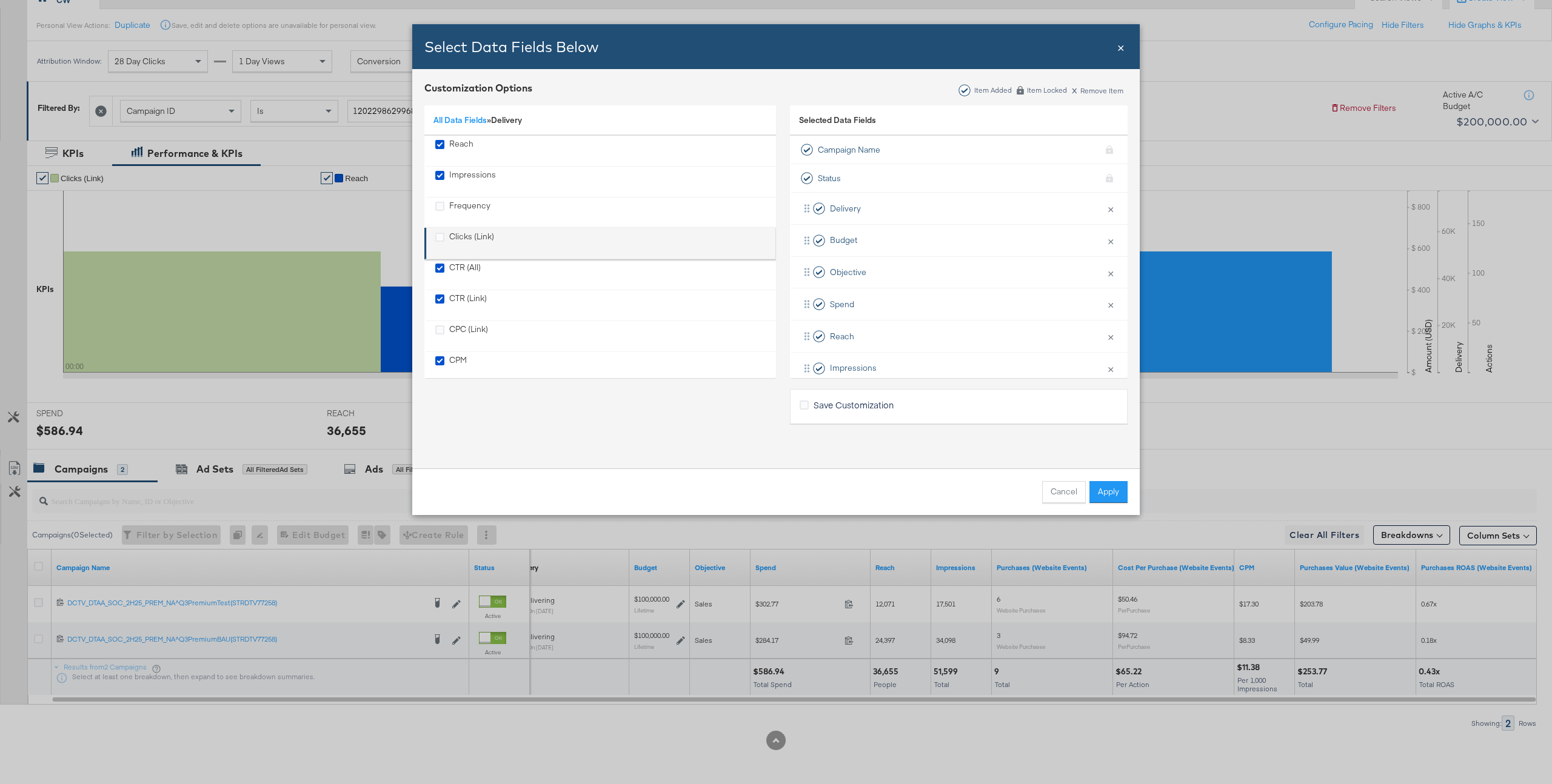
click at [479, 241] on div "Clicks (Link)" at bounding box center [471, 243] width 45 height 25
click at [1097, 493] on button "Apply" at bounding box center [1108, 492] width 38 height 22
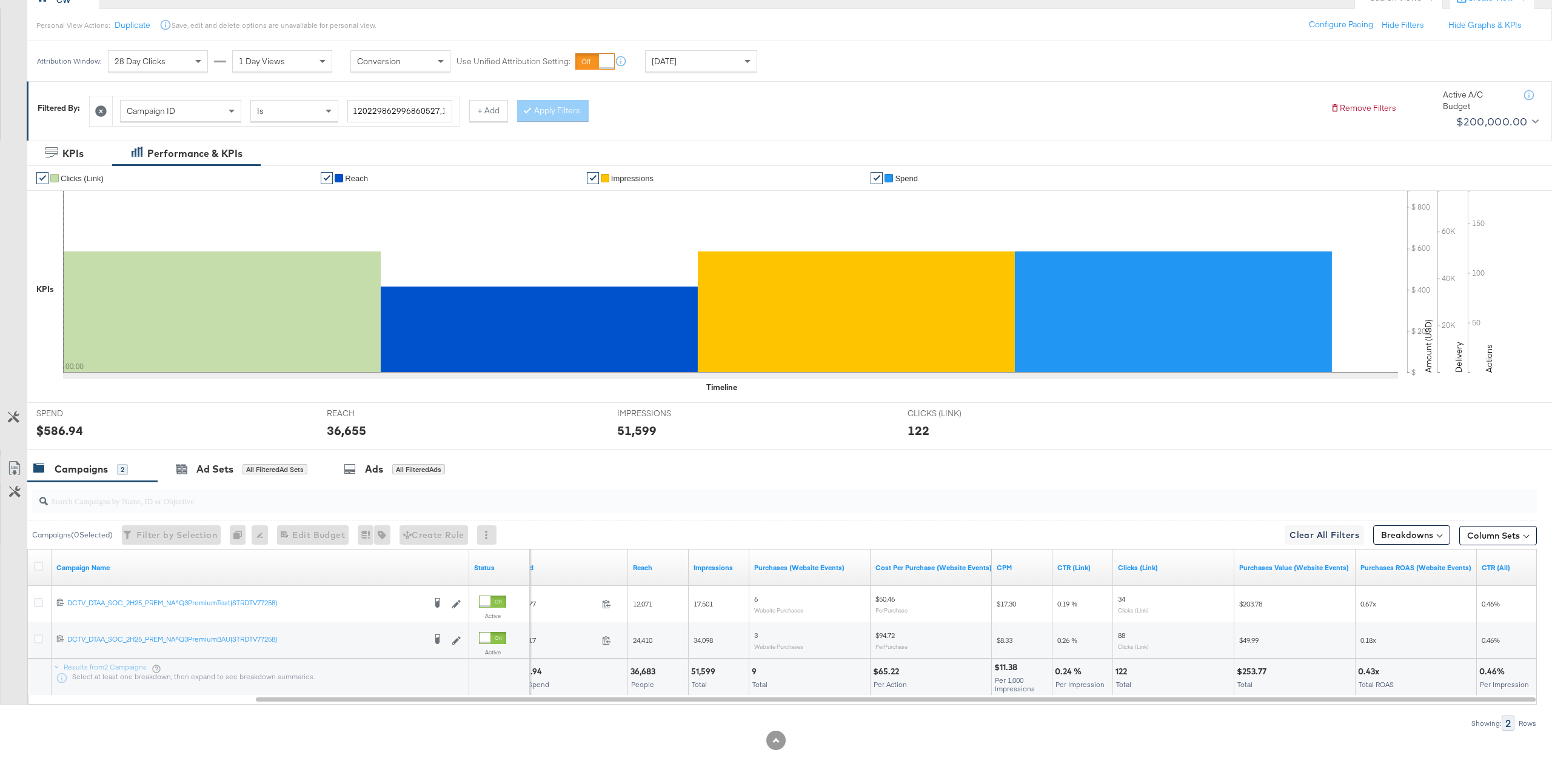
scroll to position [0, 0]
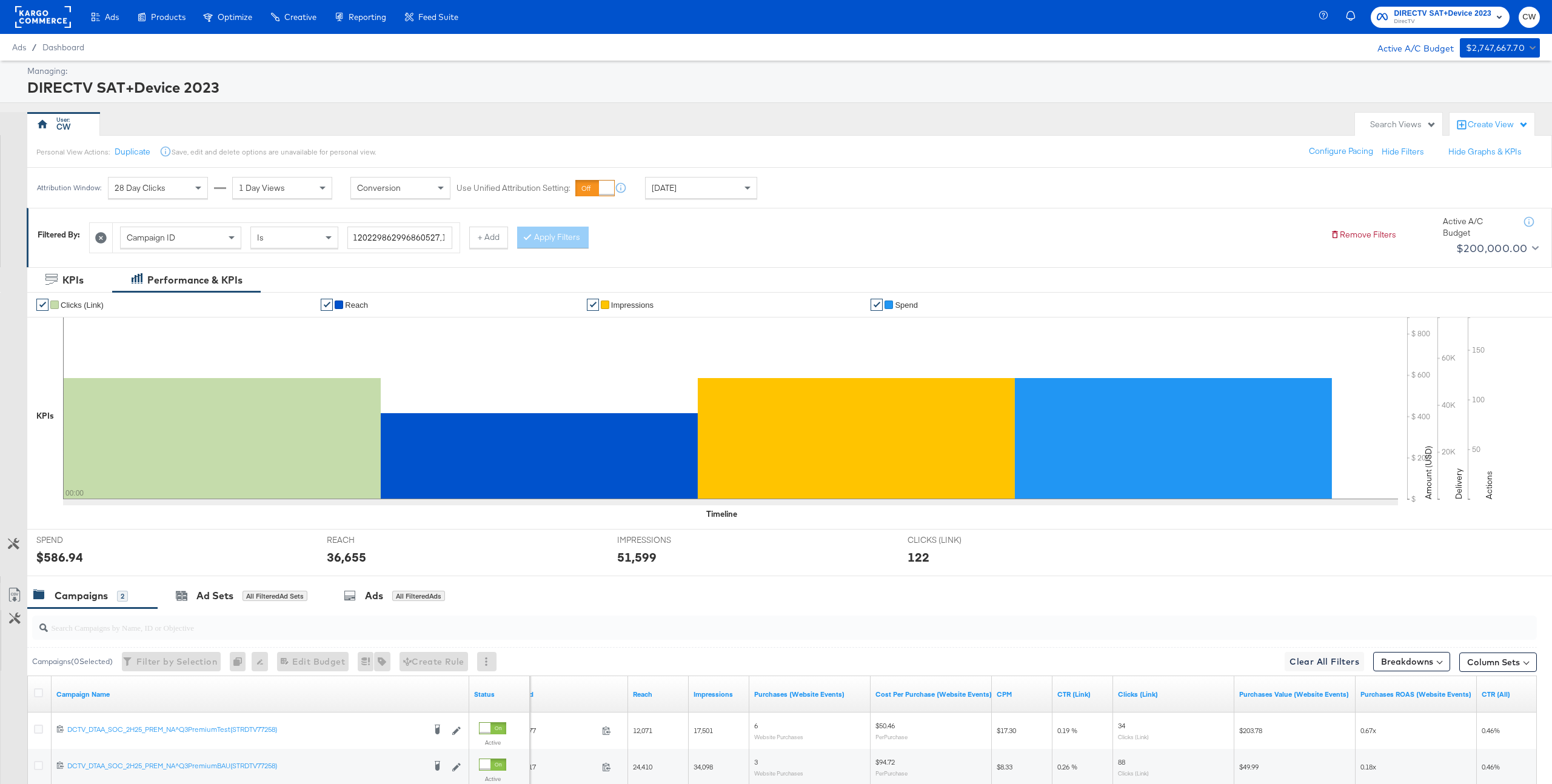
click at [272, 191] on span "1 Day Views" at bounding box center [262, 187] width 46 height 11
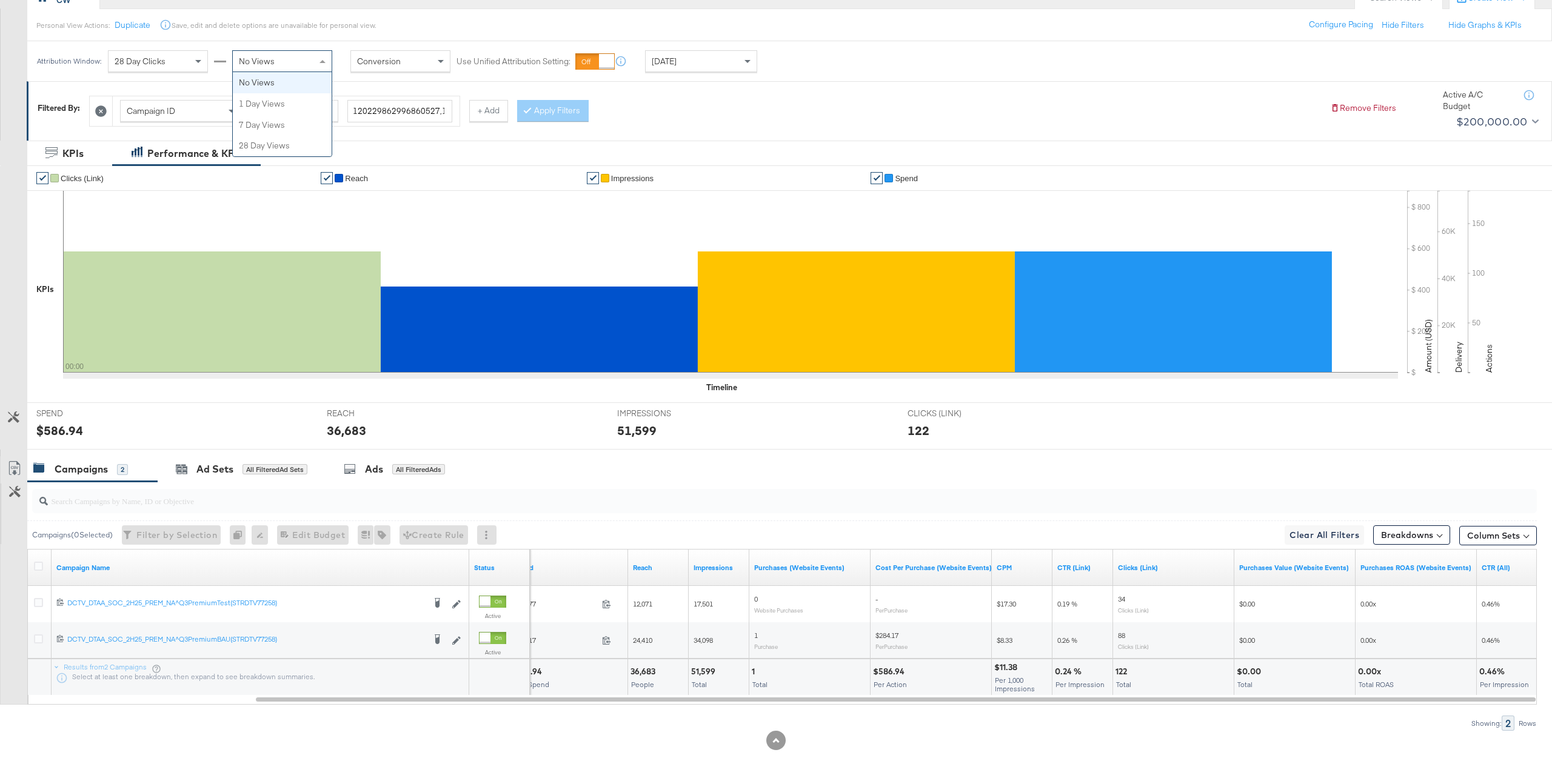
click at [298, 58] on div "No Views" at bounding box center [282, 61] width 99 height 20
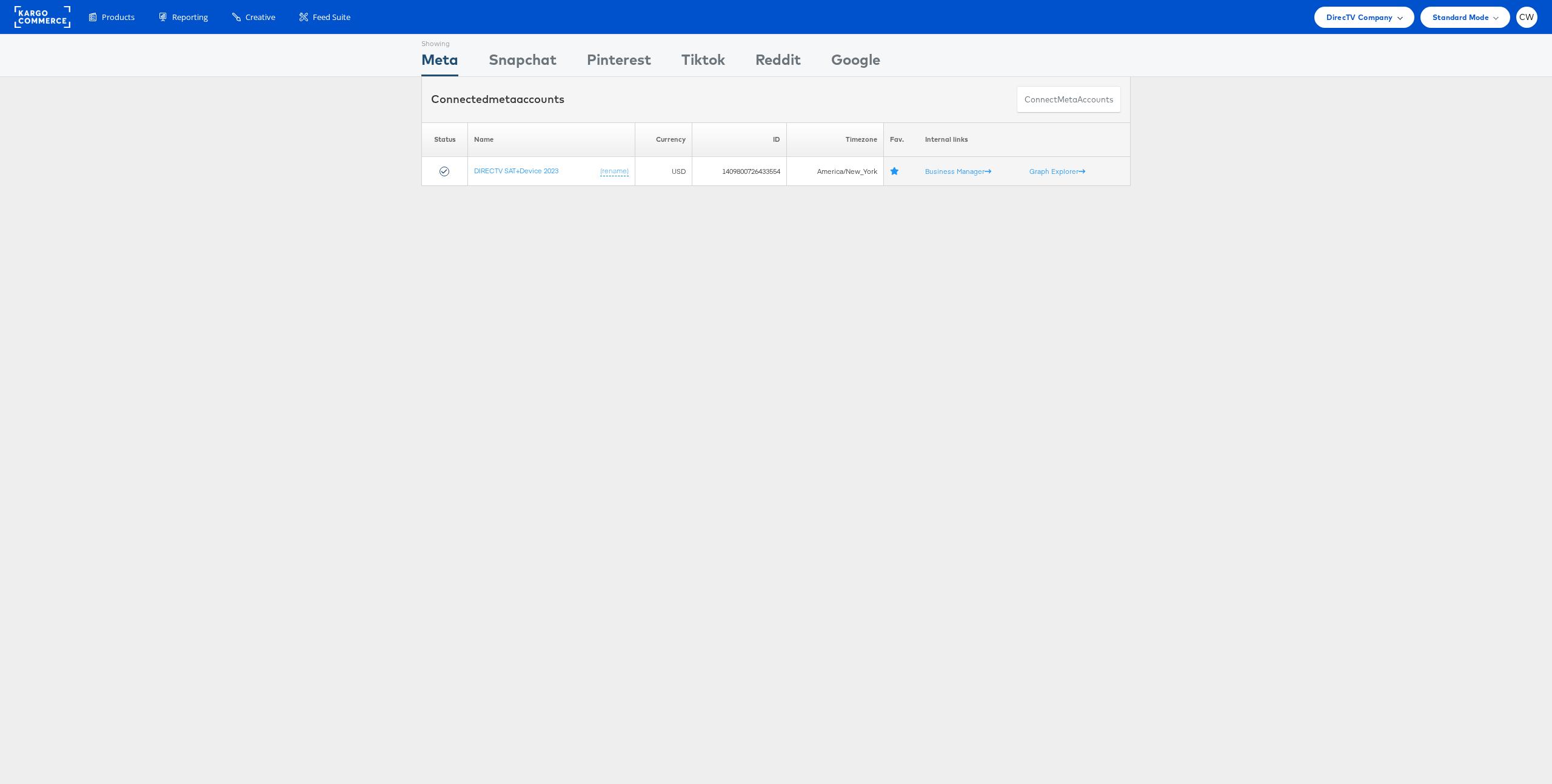
click at [1352, 15] on span "DirecTV Company" at bounding box center [1360, 17] width 66 height 13
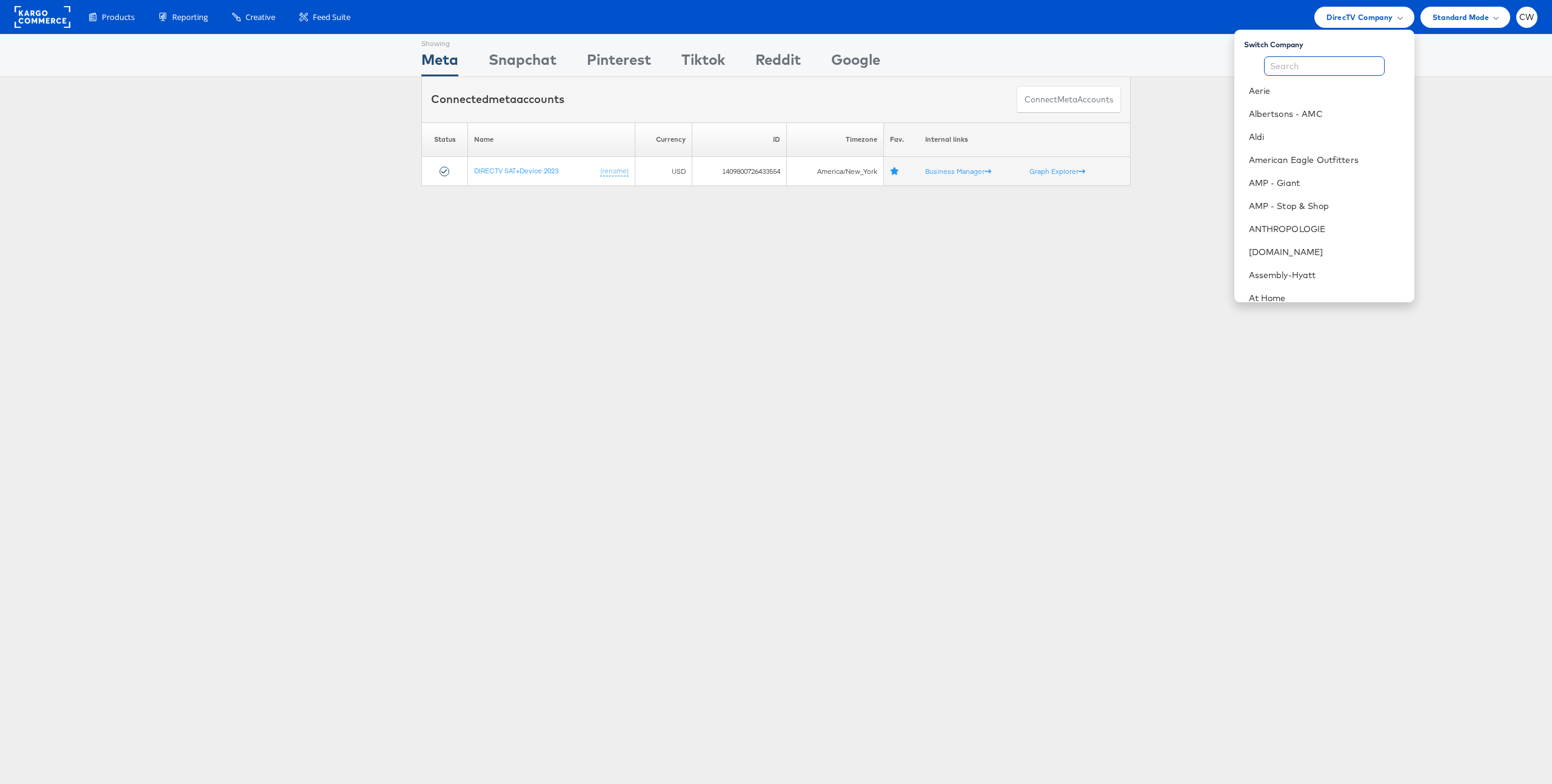
click at [1316, 63] on input "text" at bounding box center [1324, 66] width 120 height 19
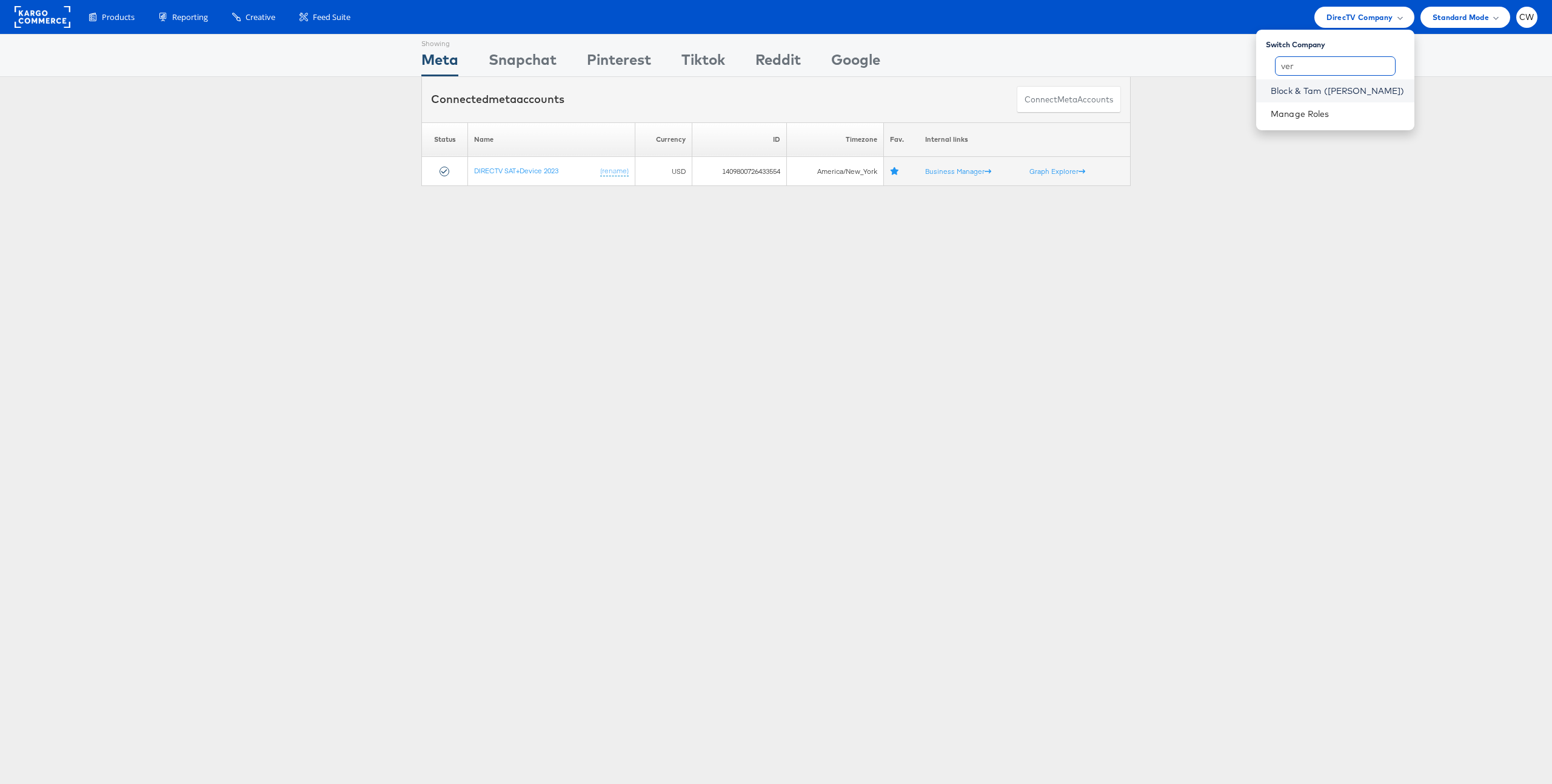
type input "ver"
click at [1345, 86] on link "Block & Tam ([PERSON_NAME])" at bounding box center [1338, 91] width 134 height 12
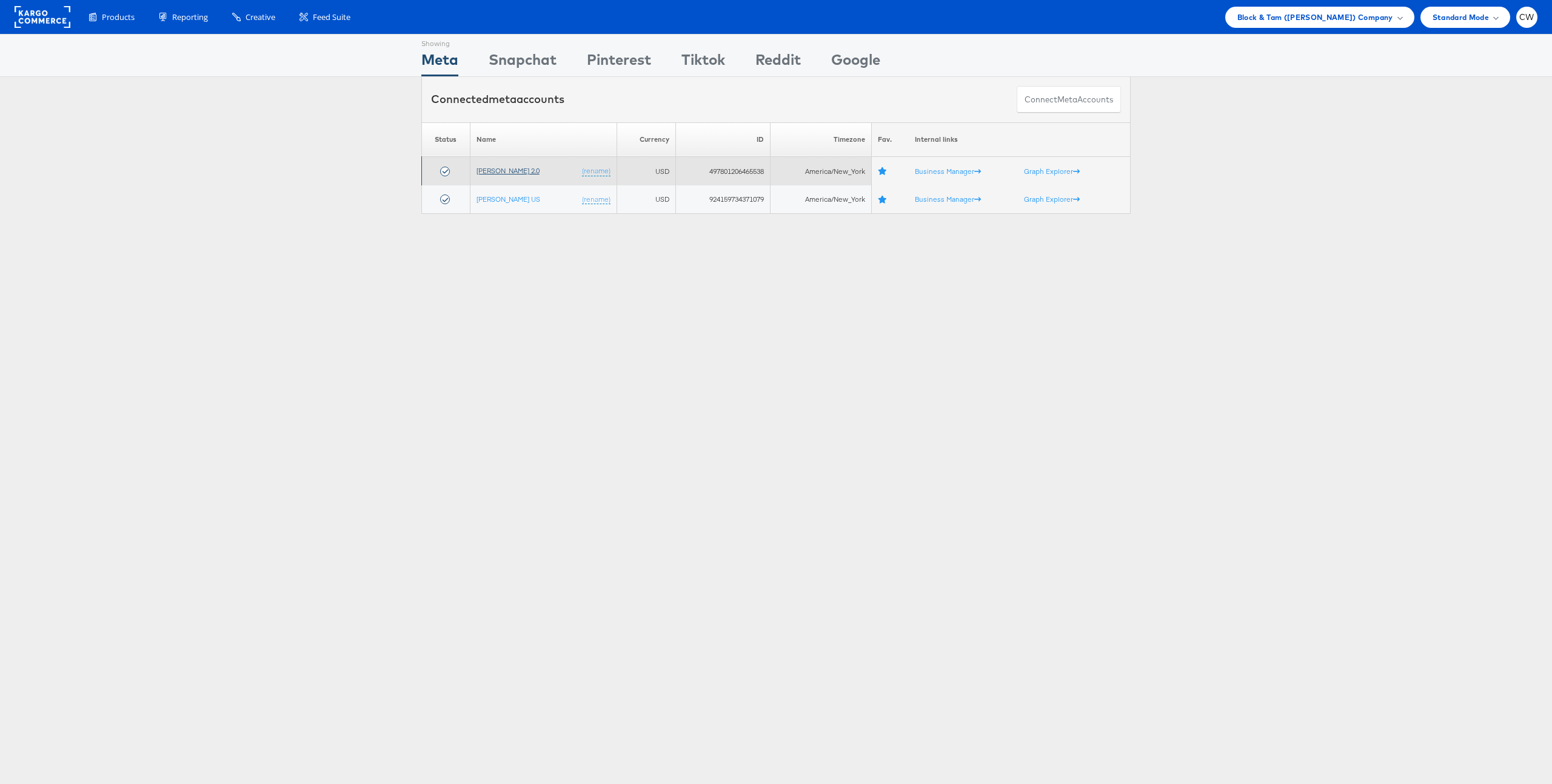
click at [513, 169] on link "[PERSON_NAME] 2.0" at bounding box center [507, 170] width 63 height 9
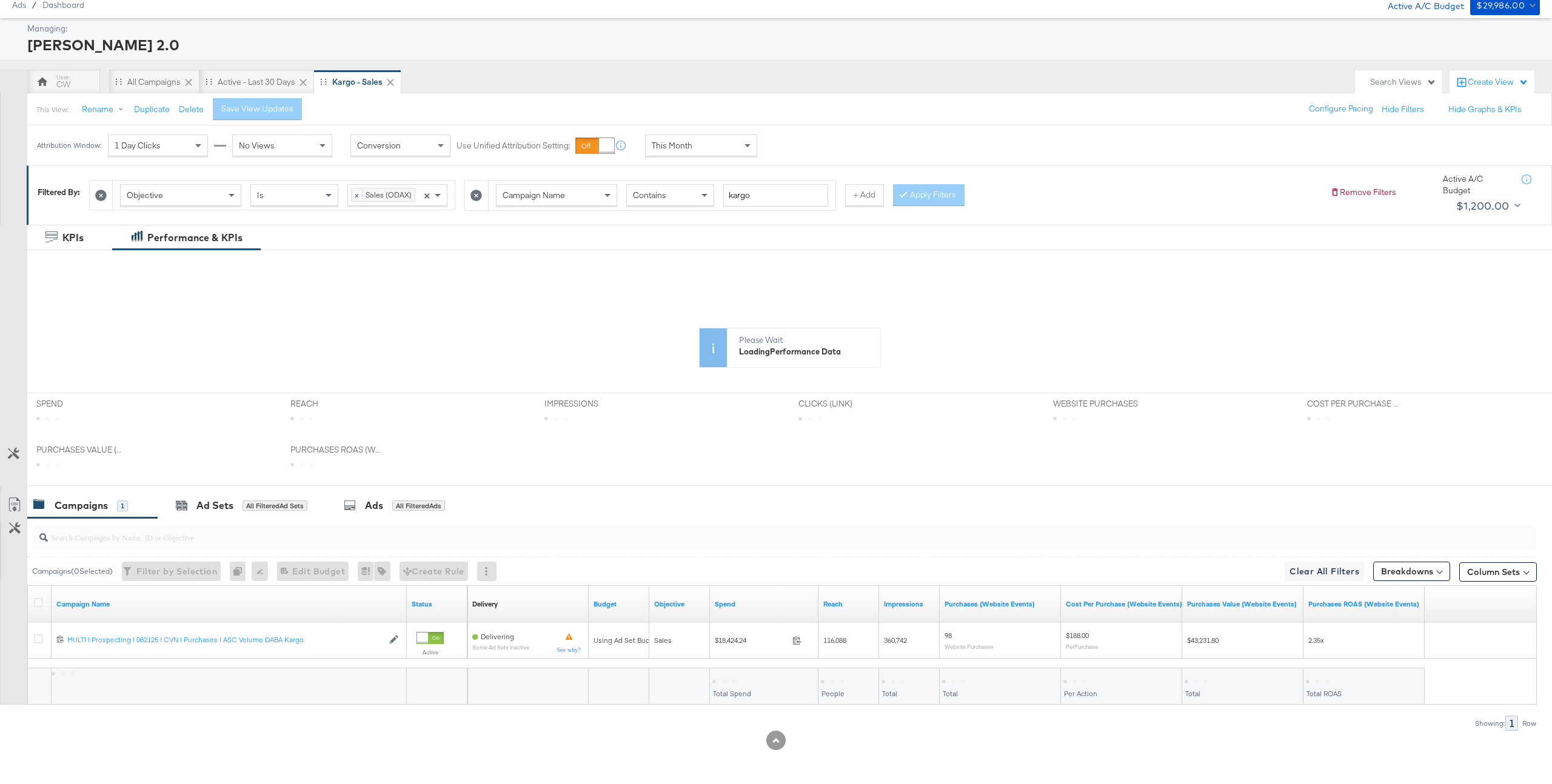
scroll to position [46, 0]
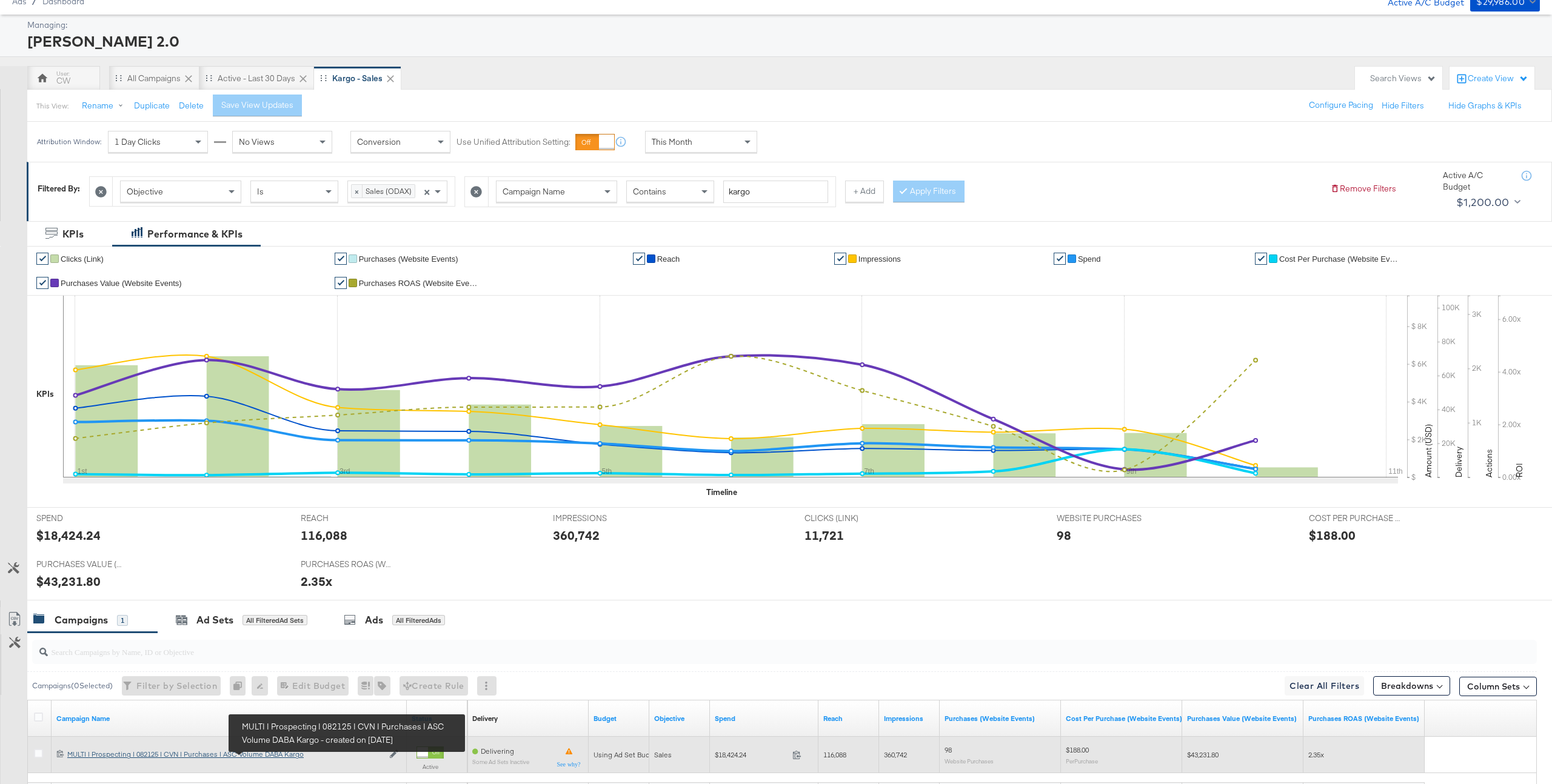
click at [280, 754] on div "MULTI | Prospecting | 082125 | CVN | Purchases | ASC Volume DABA Kargo MULTI | …" at bounding box center [224, 754] width 316 height 9
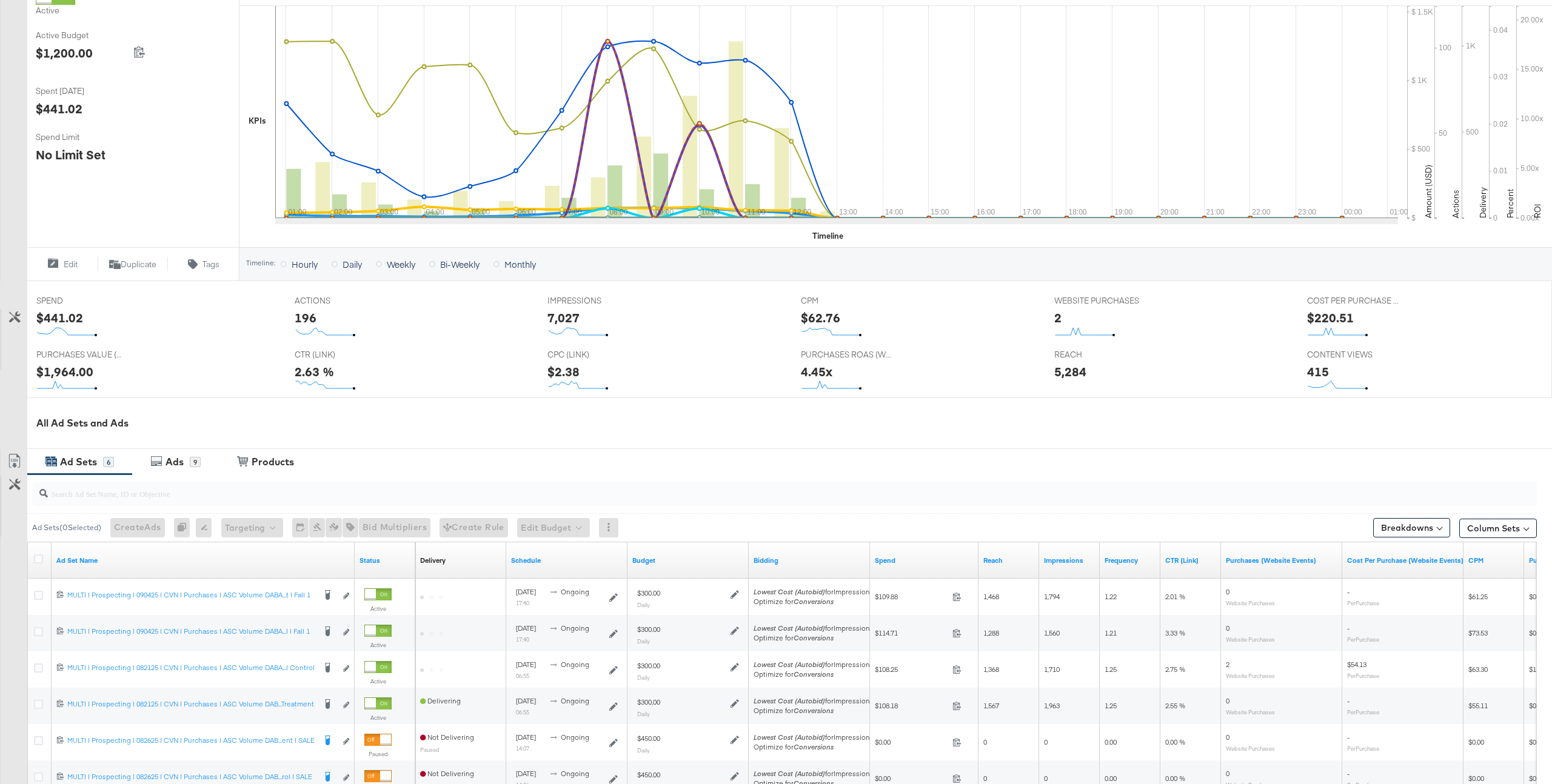
scroll to position [263, 0]
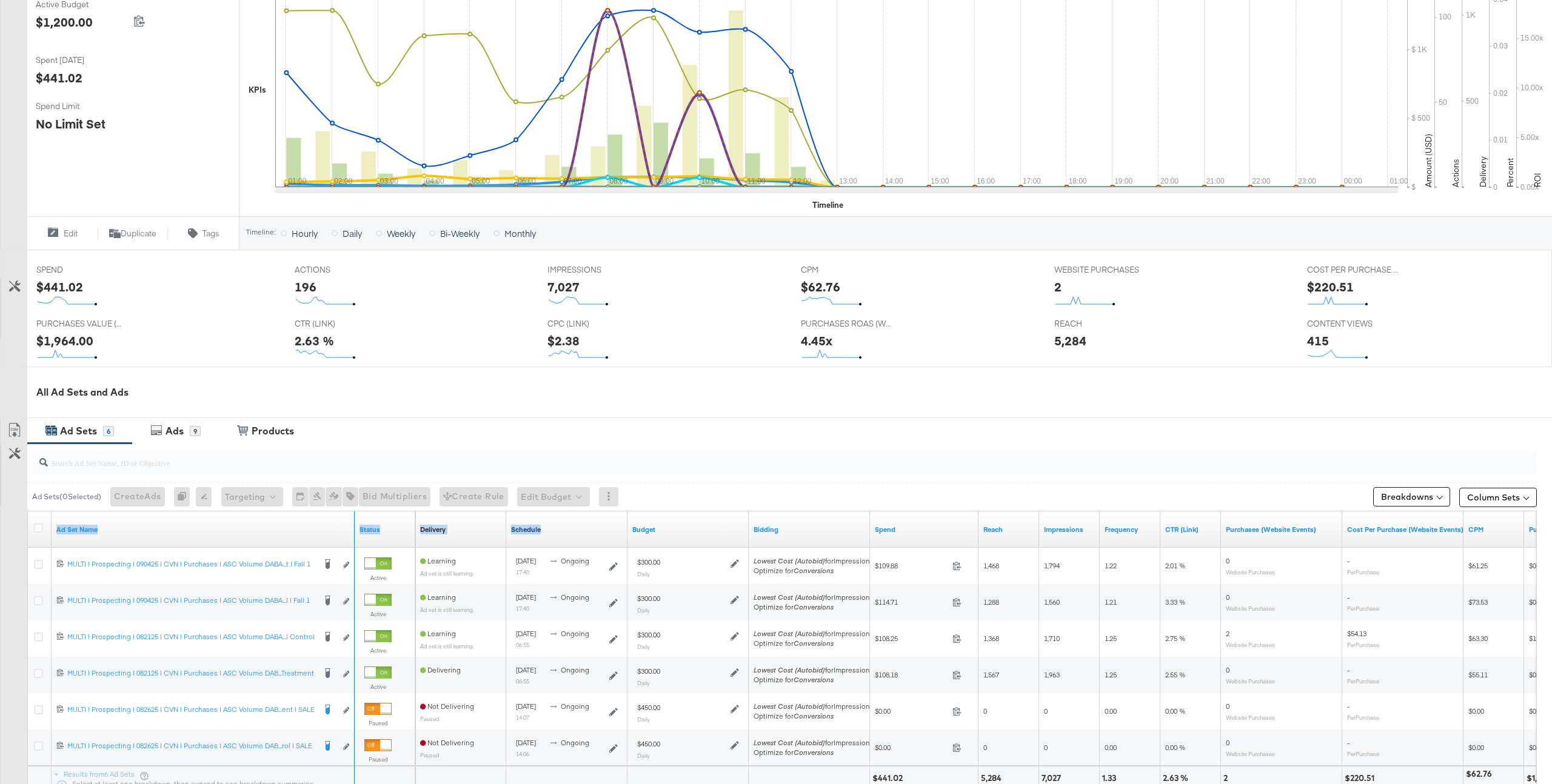
drag, startPoint x: 352, startPoint y: 523, endPoint x: 612, endPoint y: 533, distance: 260.2
click at [28, 511] on div "Ad Set Name Status Delivery Sorting Unavailable Schedule Budget Bidding Spend R…" at bounding box center [28, 511] width 0 height 0
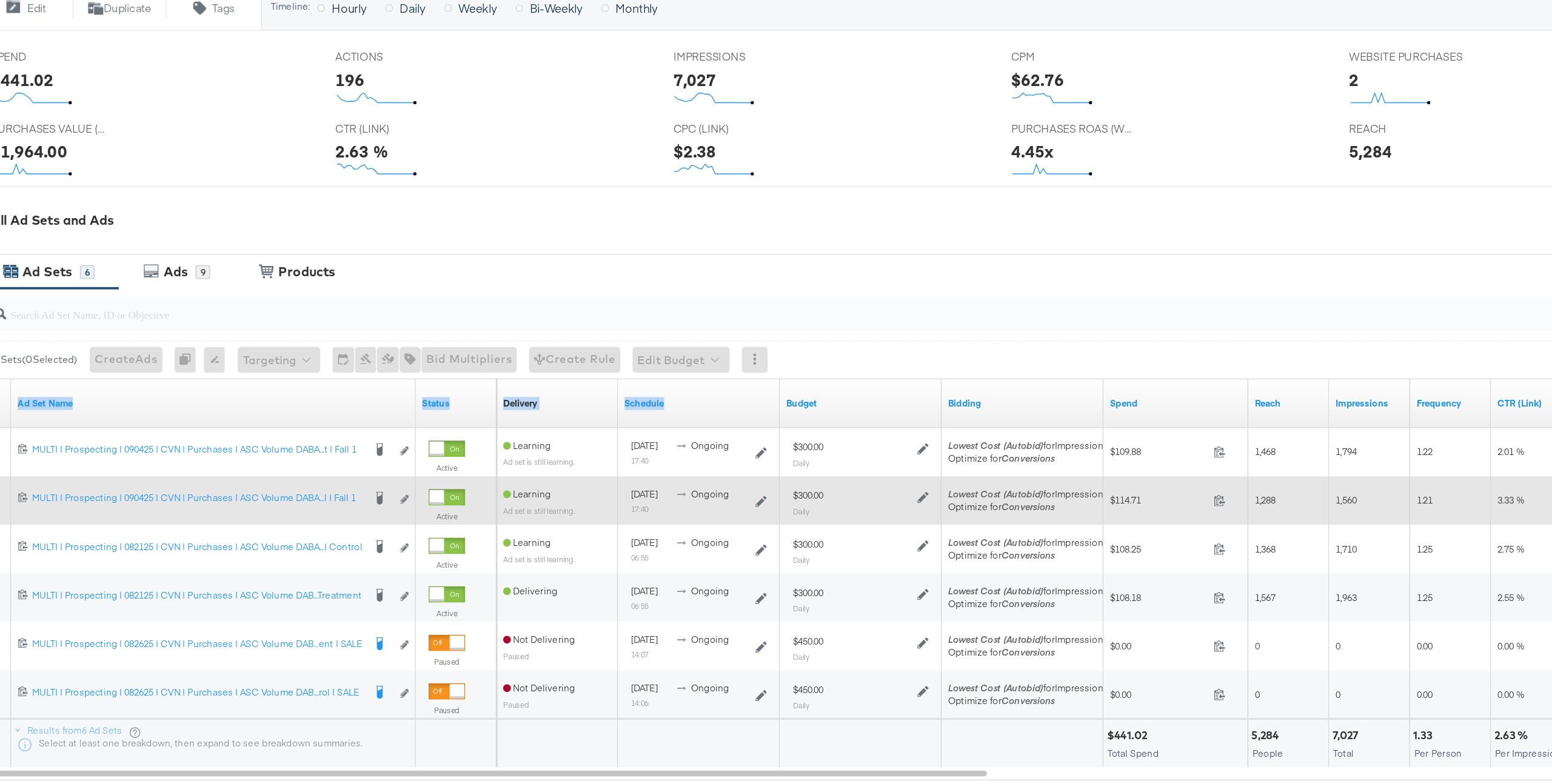
scroll to position [332, 0]
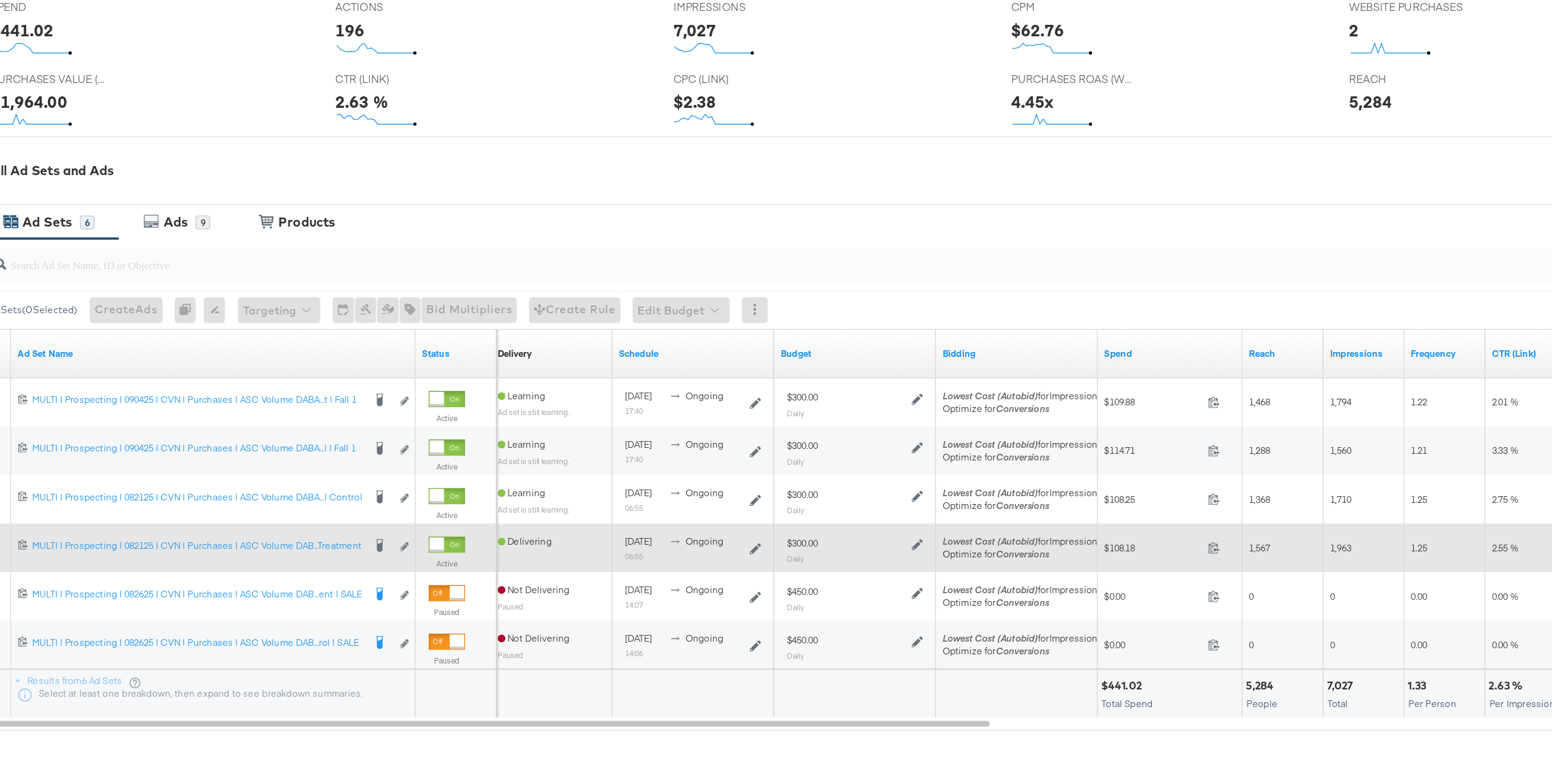
drag, startPoint x: 403, startPoint y: 570, endPoint x: 399, endPoint y: 588, distance: 18.4
click at [402, 582] on div "Active" at bounding box center [385, 577] width 51 height 39
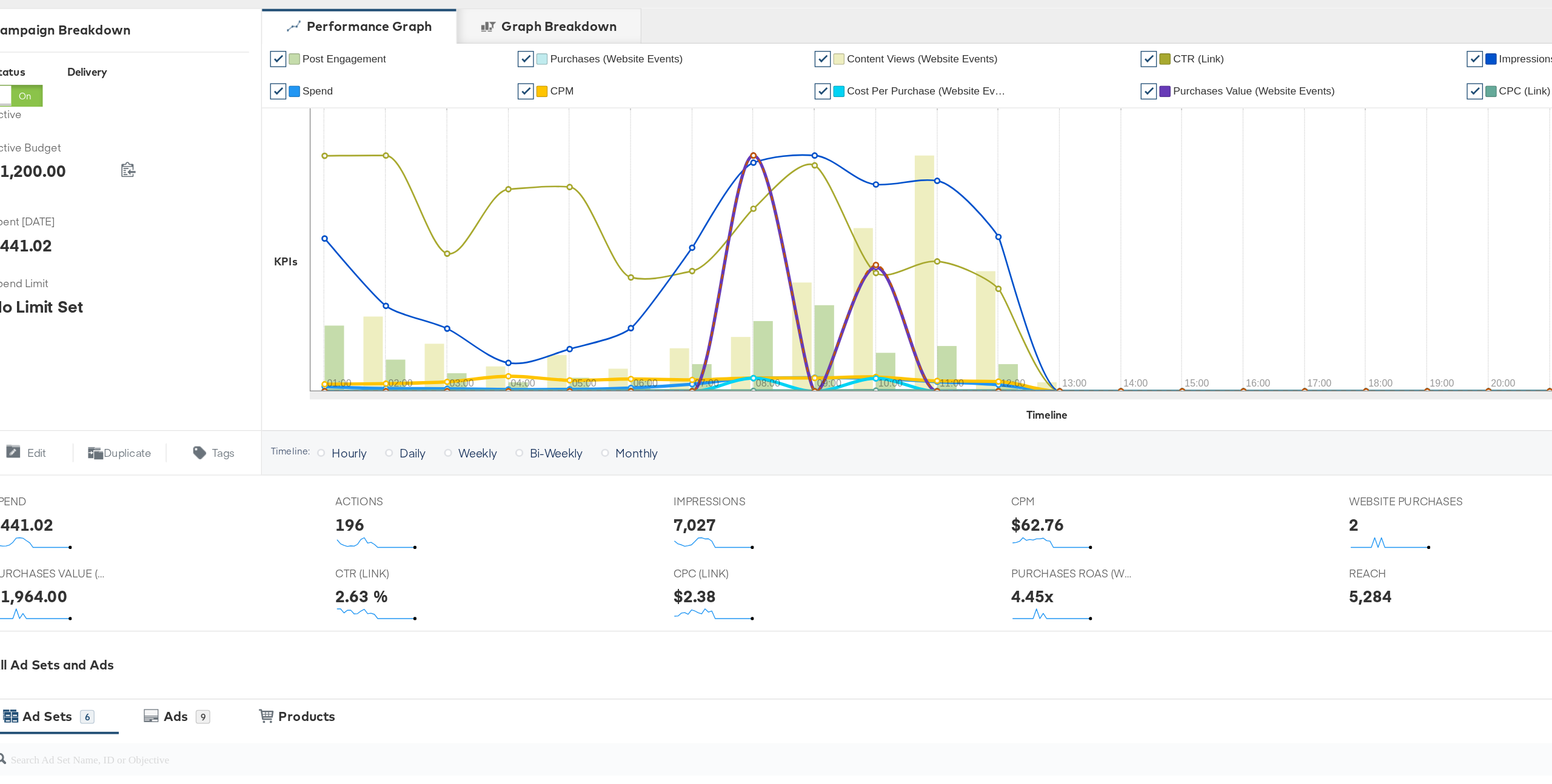
scroll to position [0, 0]
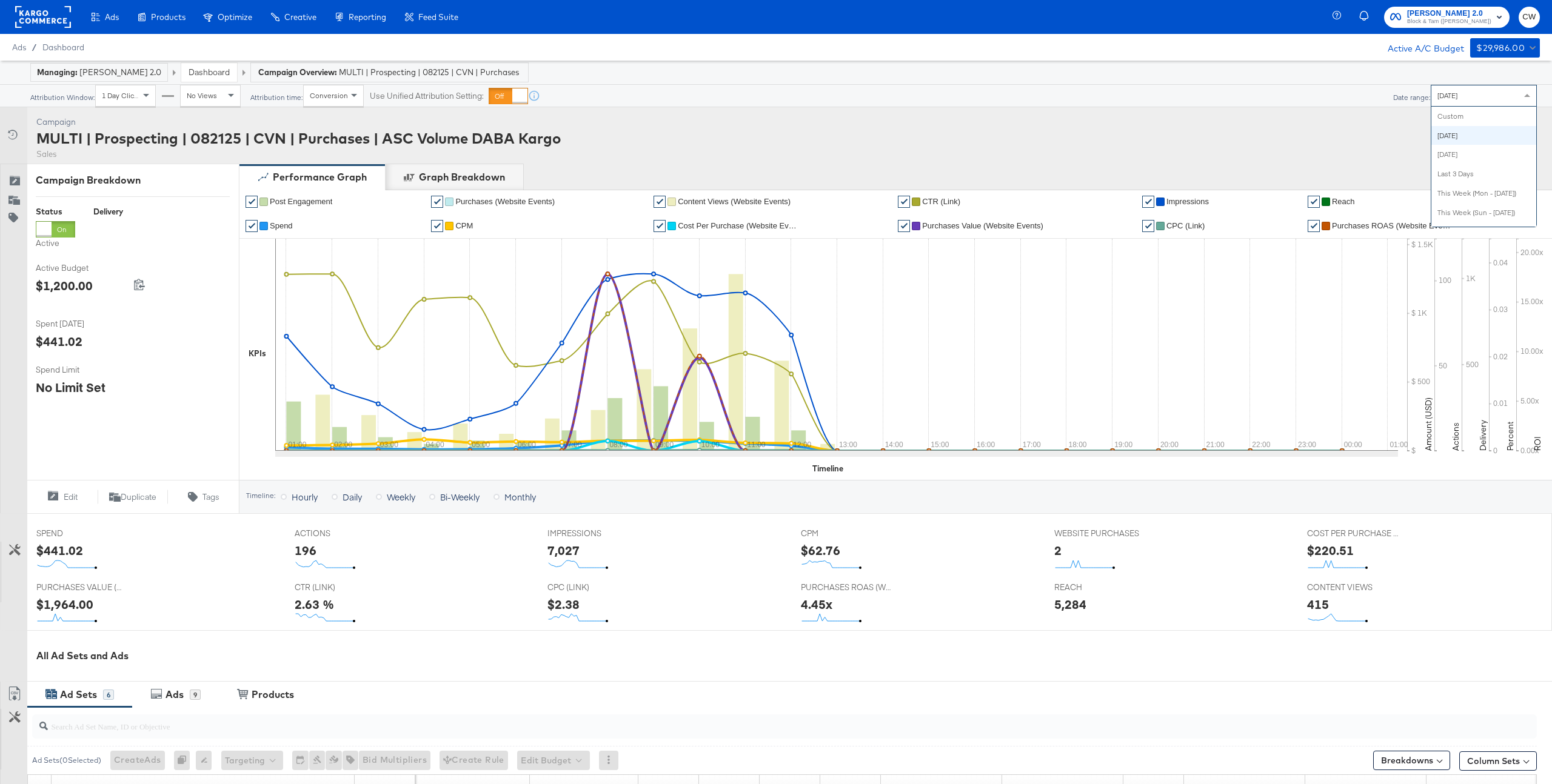
click at [1484, 94] on div "Today" at bounding box center [1483, 96] width 105 height 20
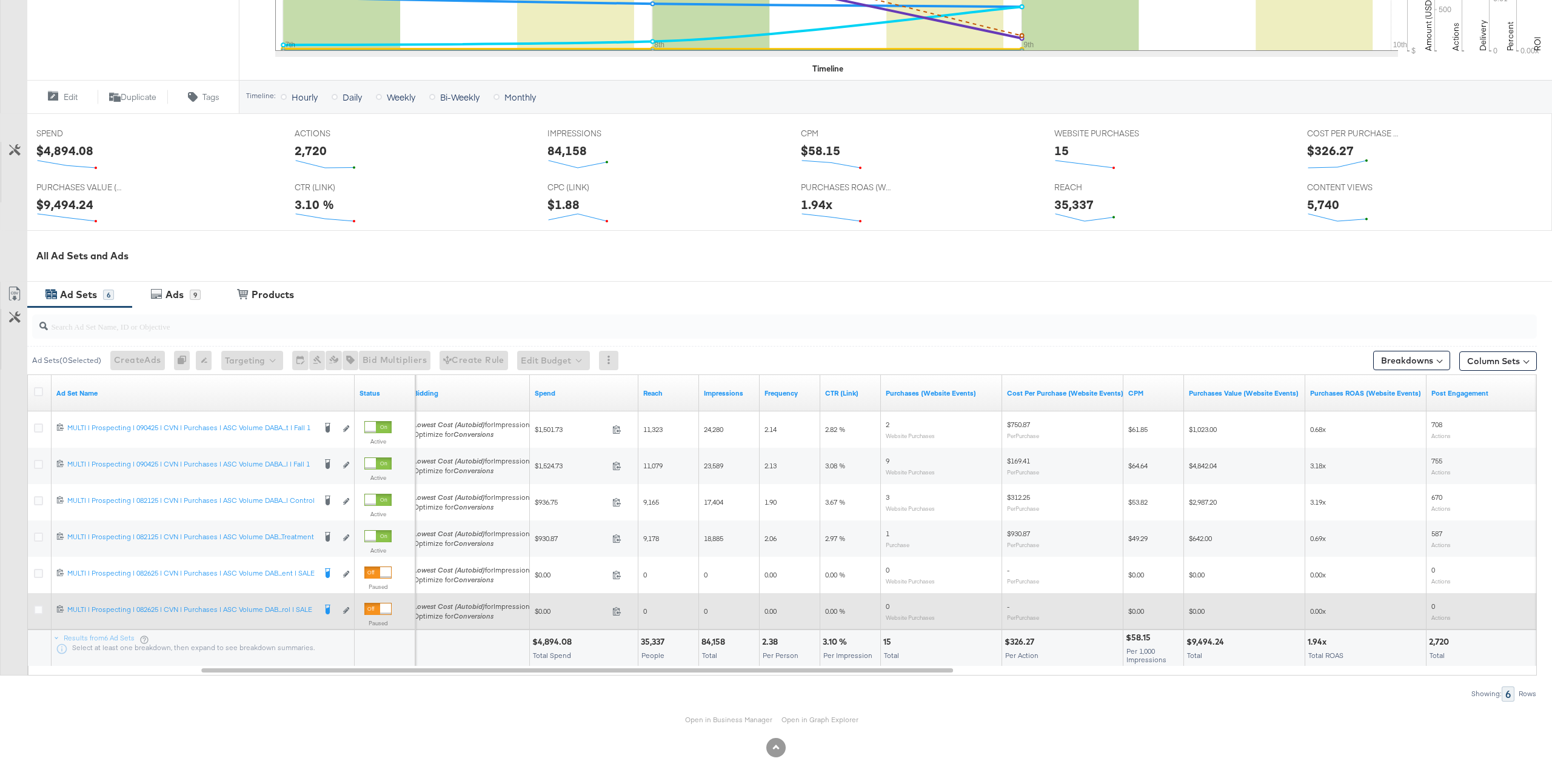
scroll to position [401, 0]
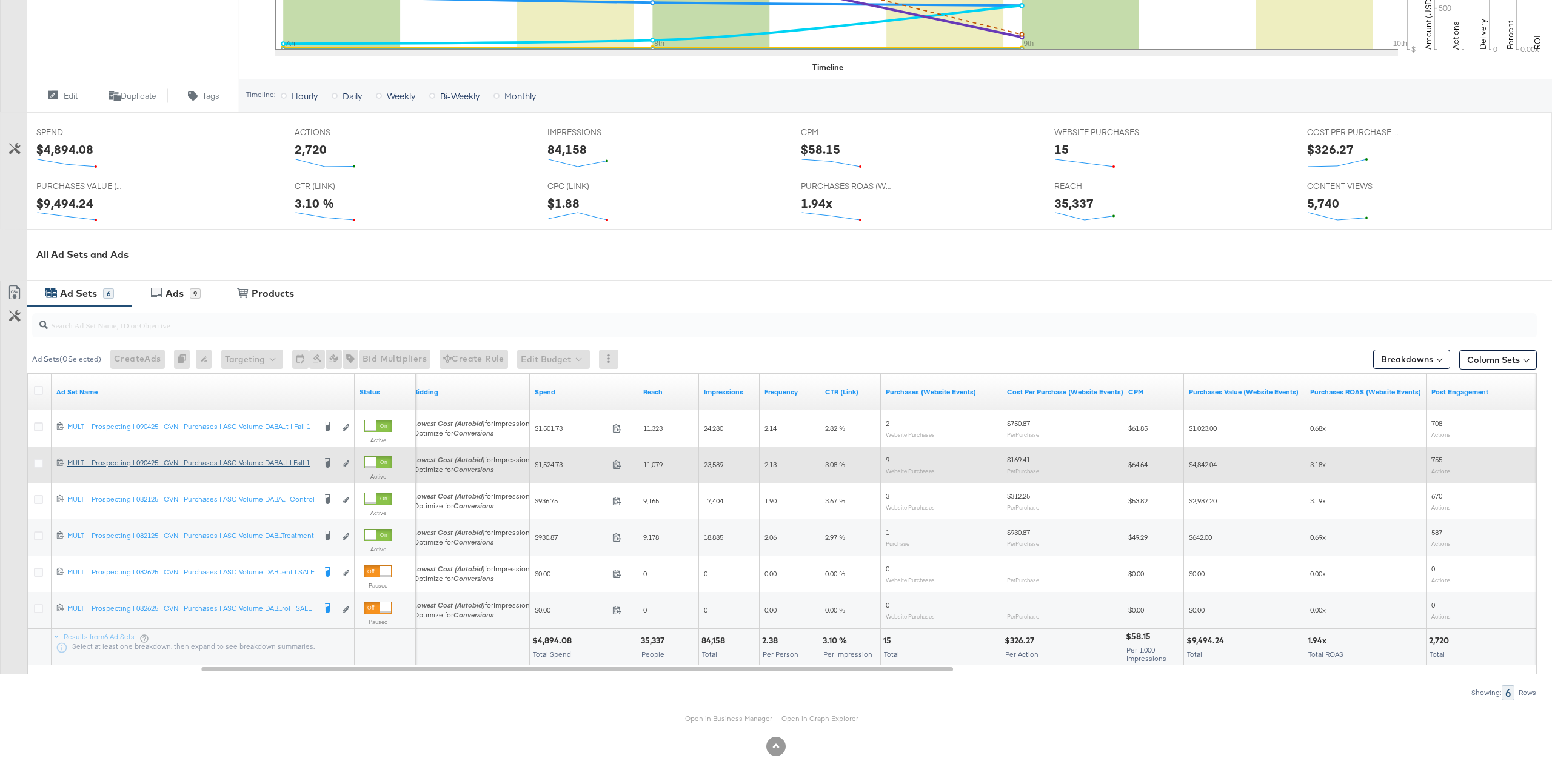
click at [272, 461] on div "MULTI | Prospecting | 090425 | CVN | Purchases | ASC Volume DABA Kargo | Contro…" at bounding box center [191, 462] width 247 height 9
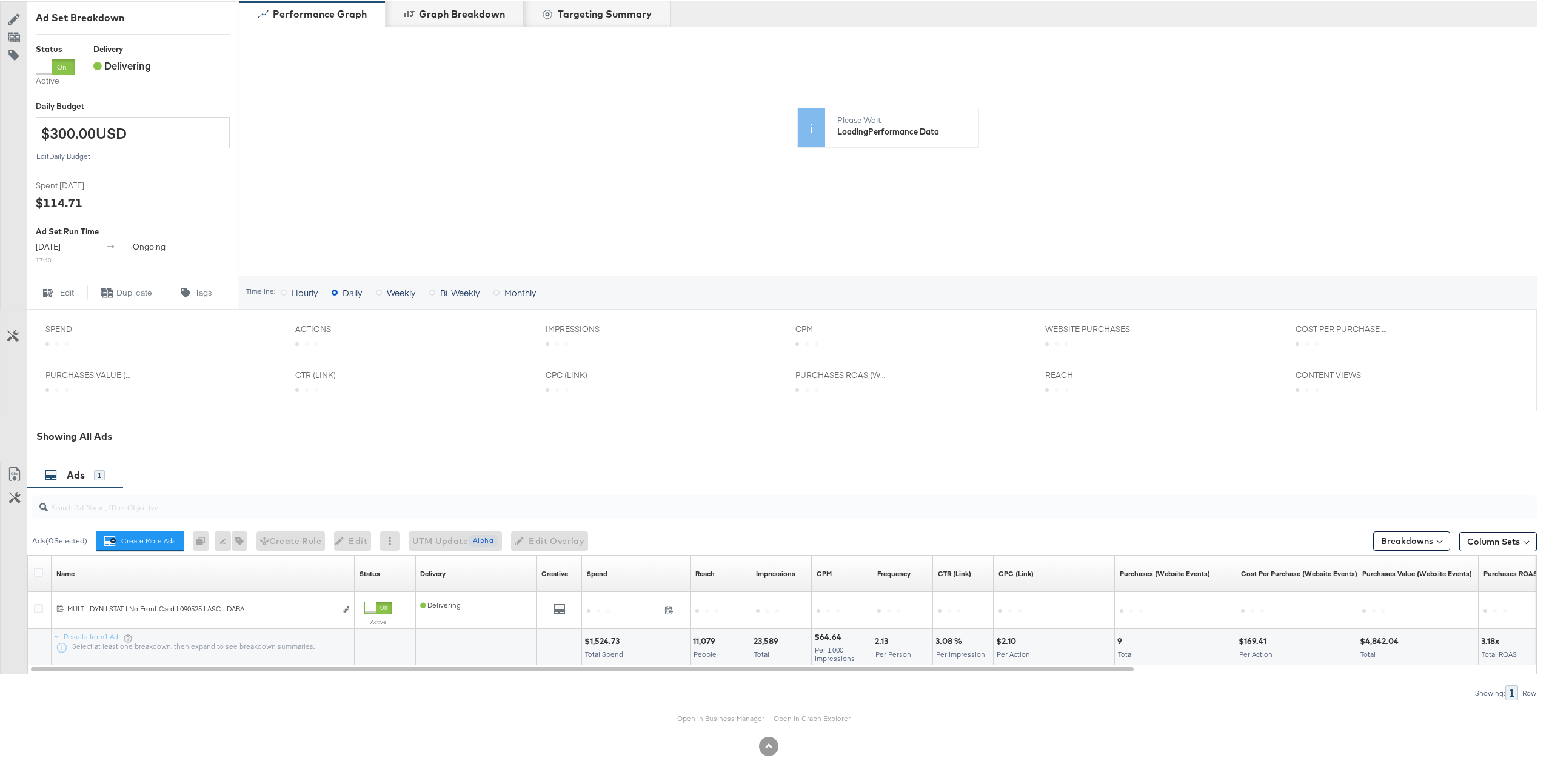
scroll to position [268, 0]
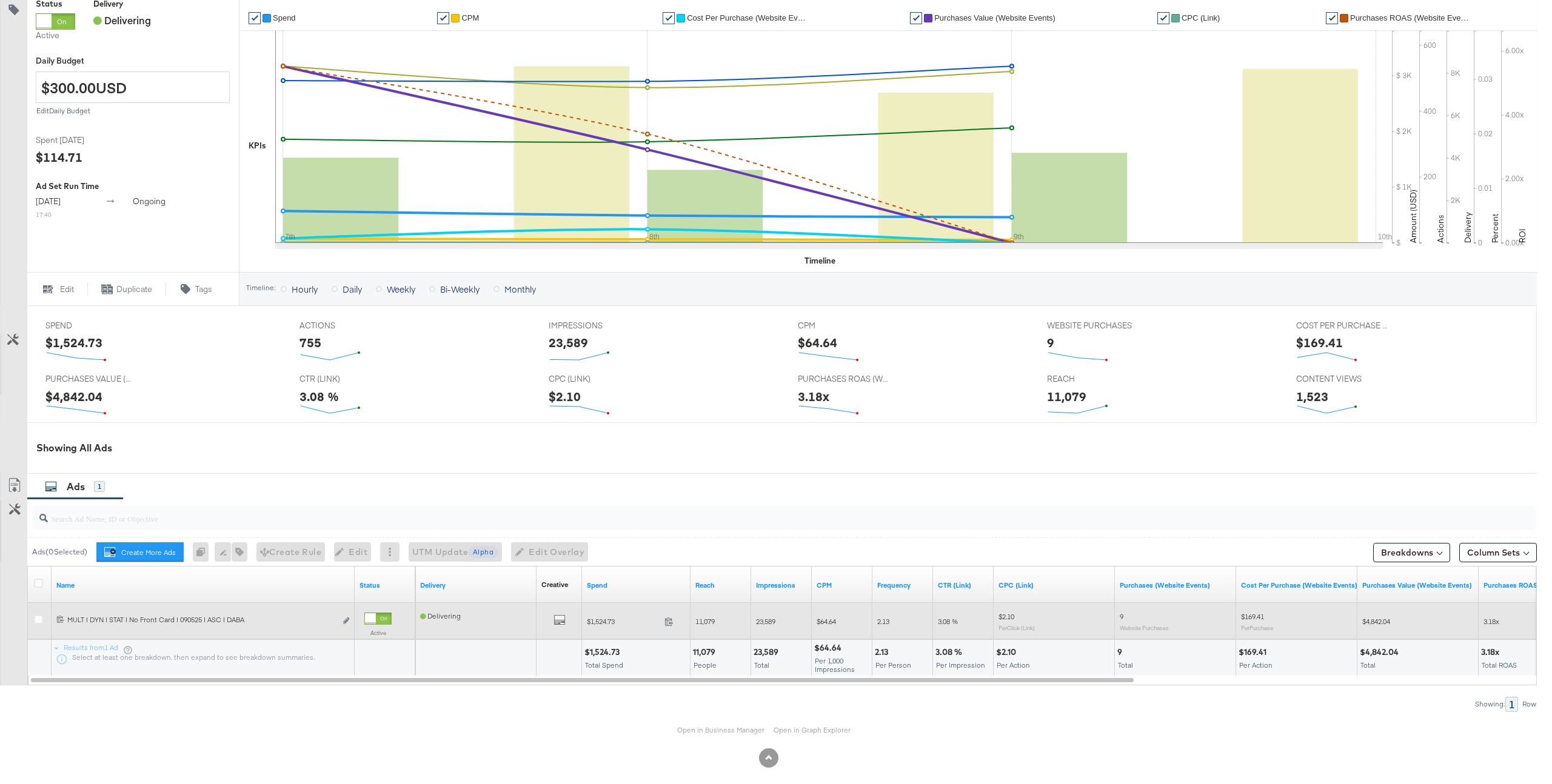
click at [565, 609] on div "All Previews" at bounding box center [559, 621] width 46 height 25
click at [561, 616] on icon "default" at bounding box center [559, 620] width 12 height 12
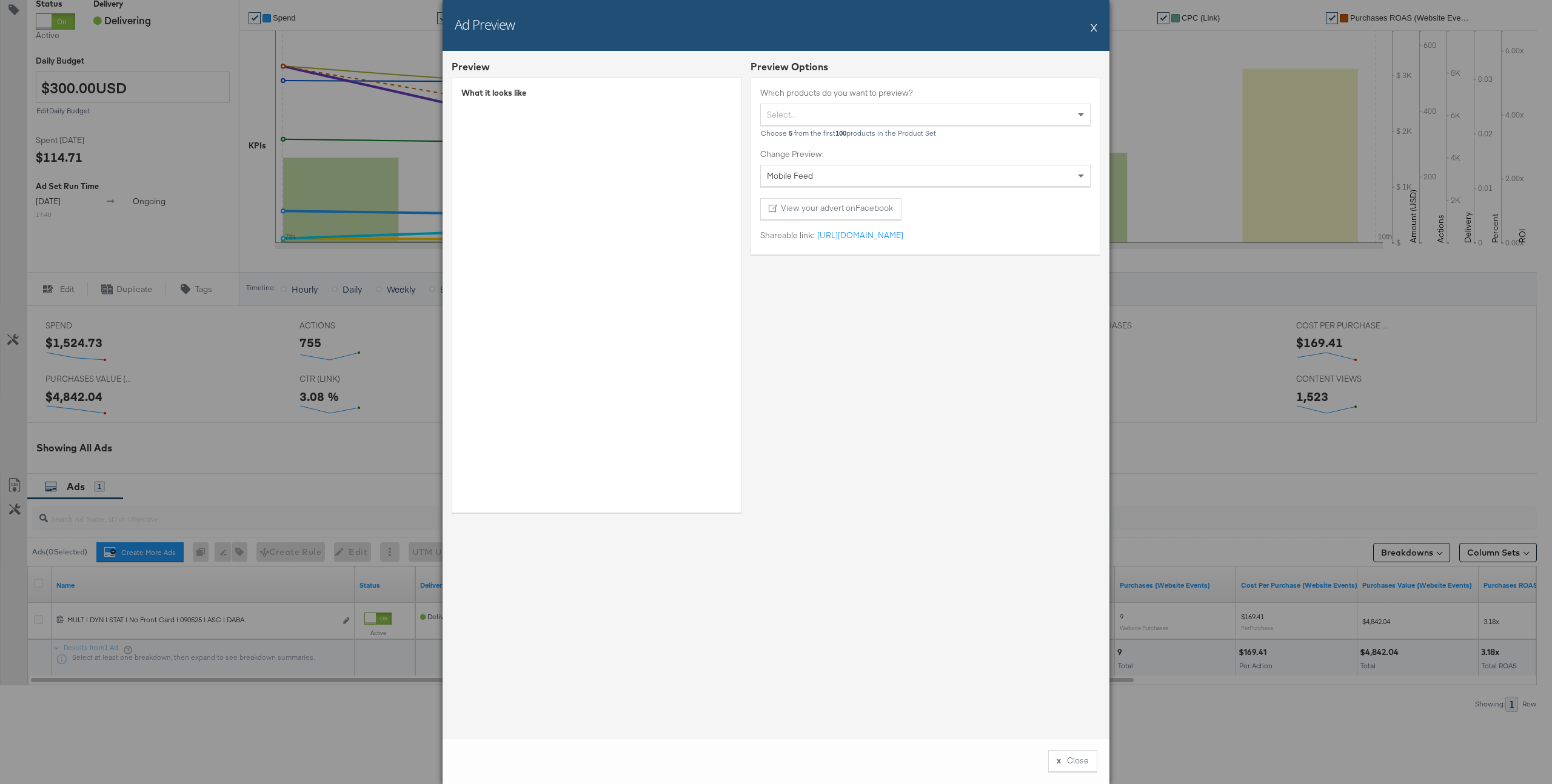
click at [1095, 25] on button "X" at bounding box center [1094, 27] width 7 height 25
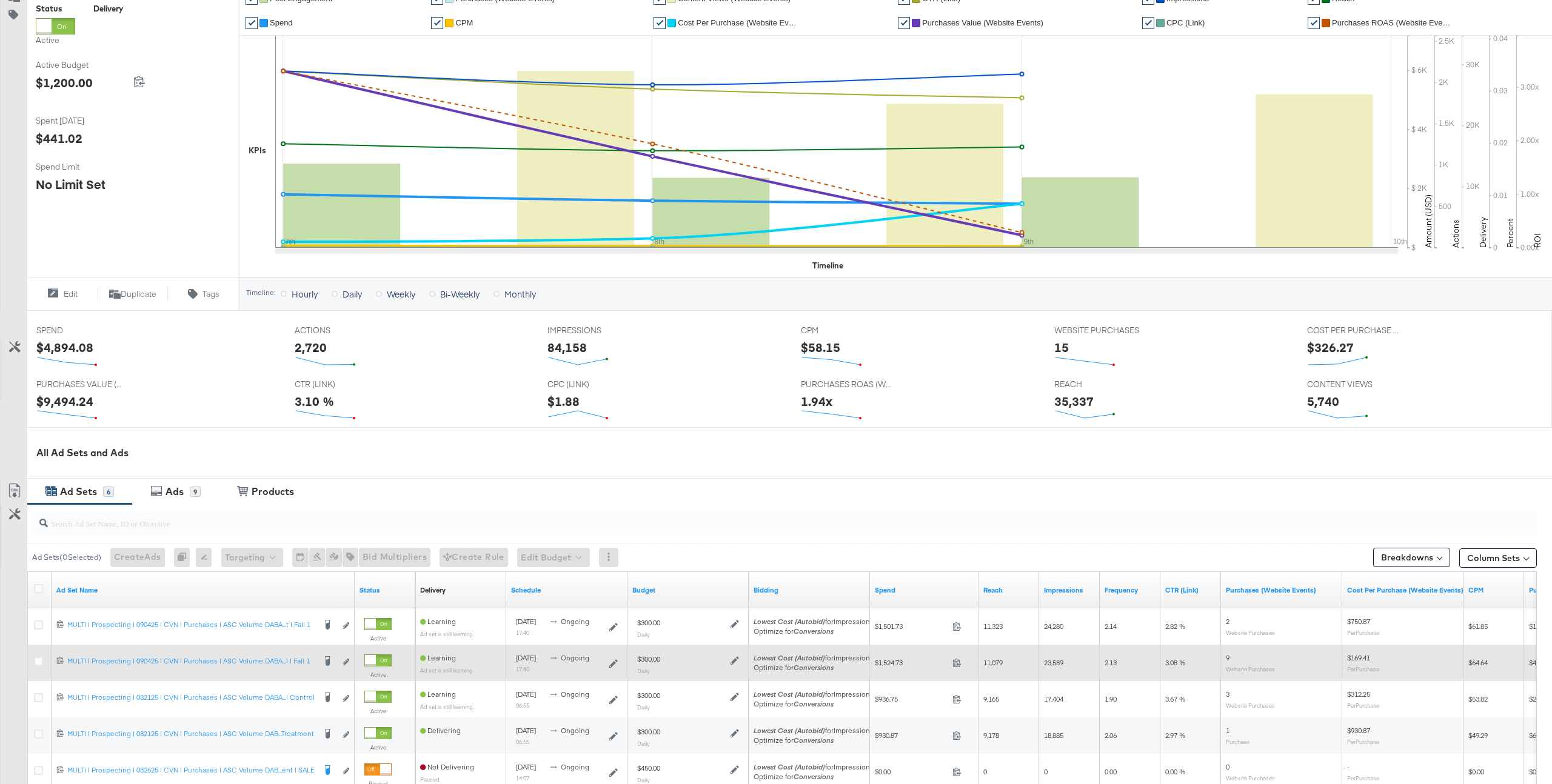
scroll to position [312, 0]
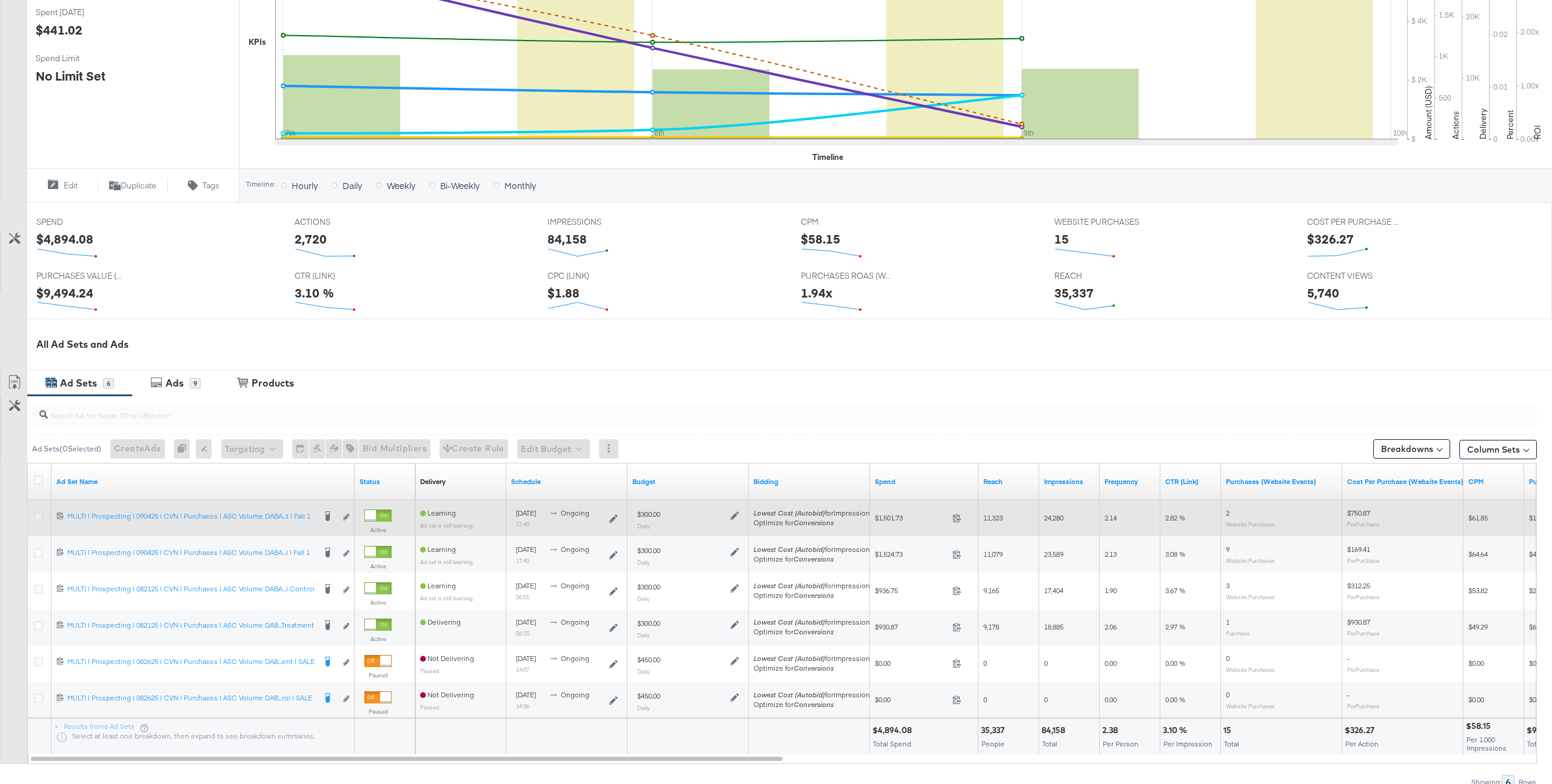
click at [34, 514] on icon at bounding box center [38, 516] width 9 height 9
click at [0, 0] on input "checkbox" at bounding box center [0, 0] width 0 height 0
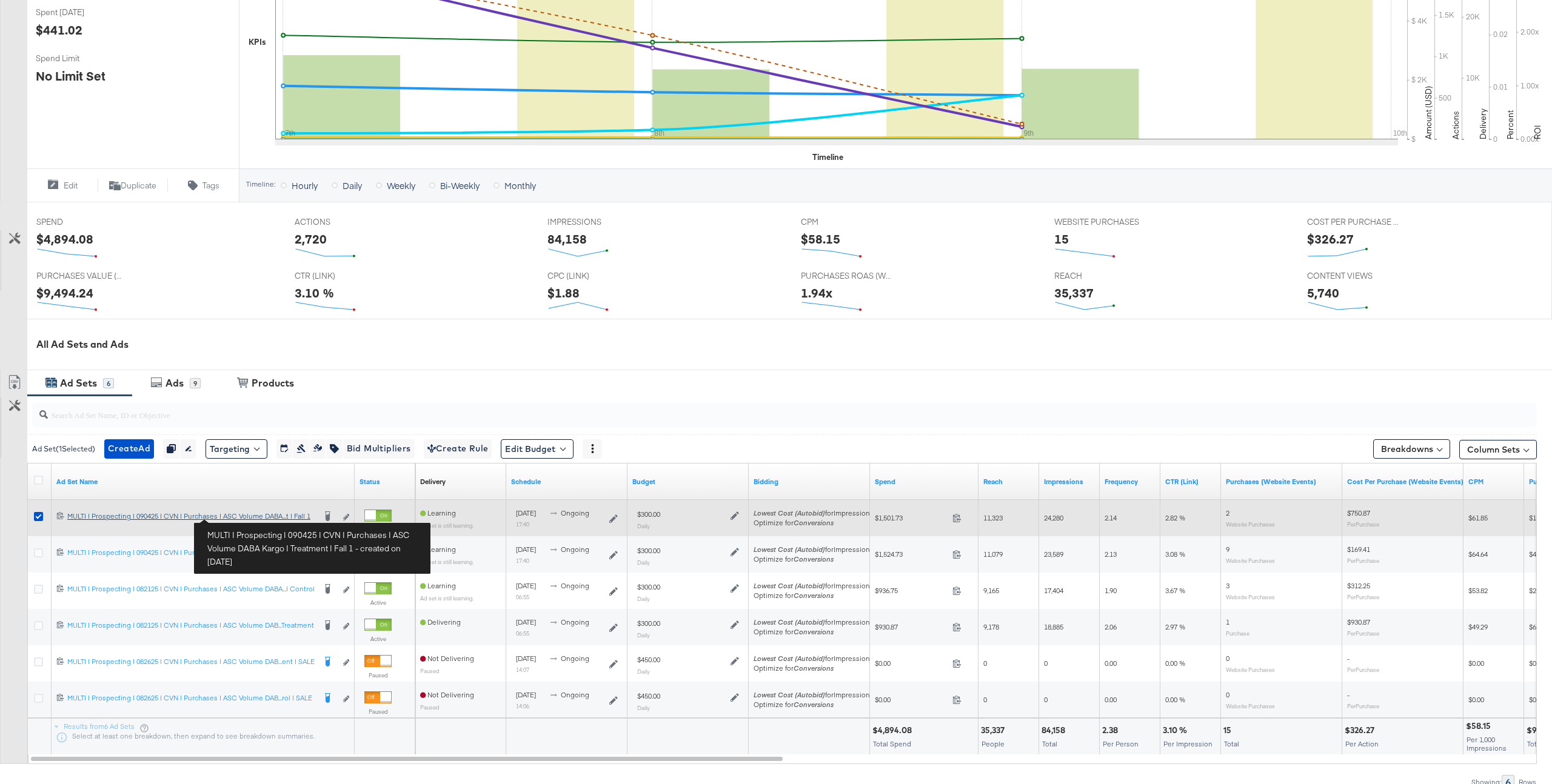
click at [241, 516] on div "MULTI | Prospecting | 090425 | CVN | Purchases | ASC Volume DABA Kargo | Treatm…" at bounding box center [191, 516] width 247 height 9
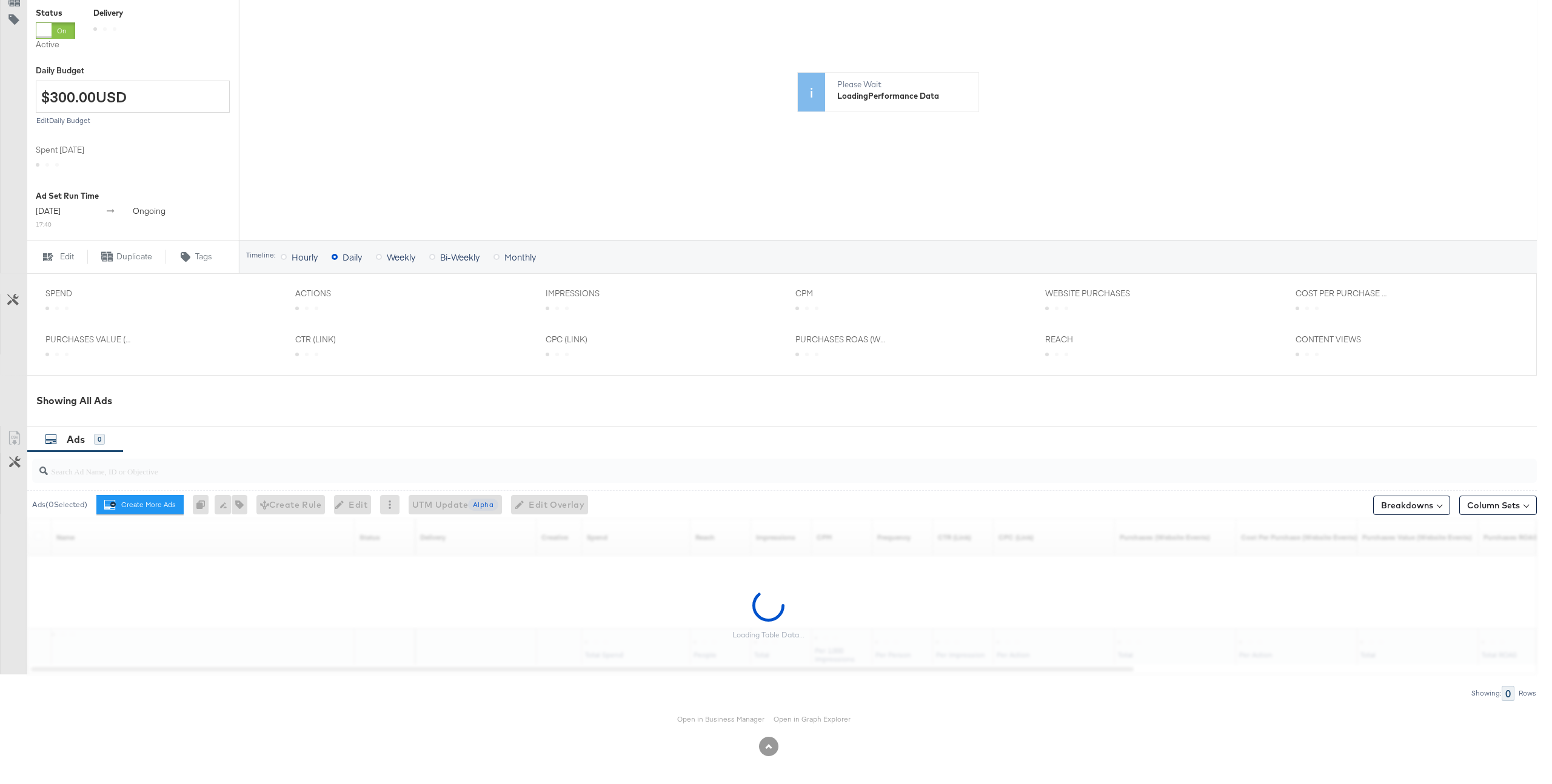
scroll to position [268, 0]
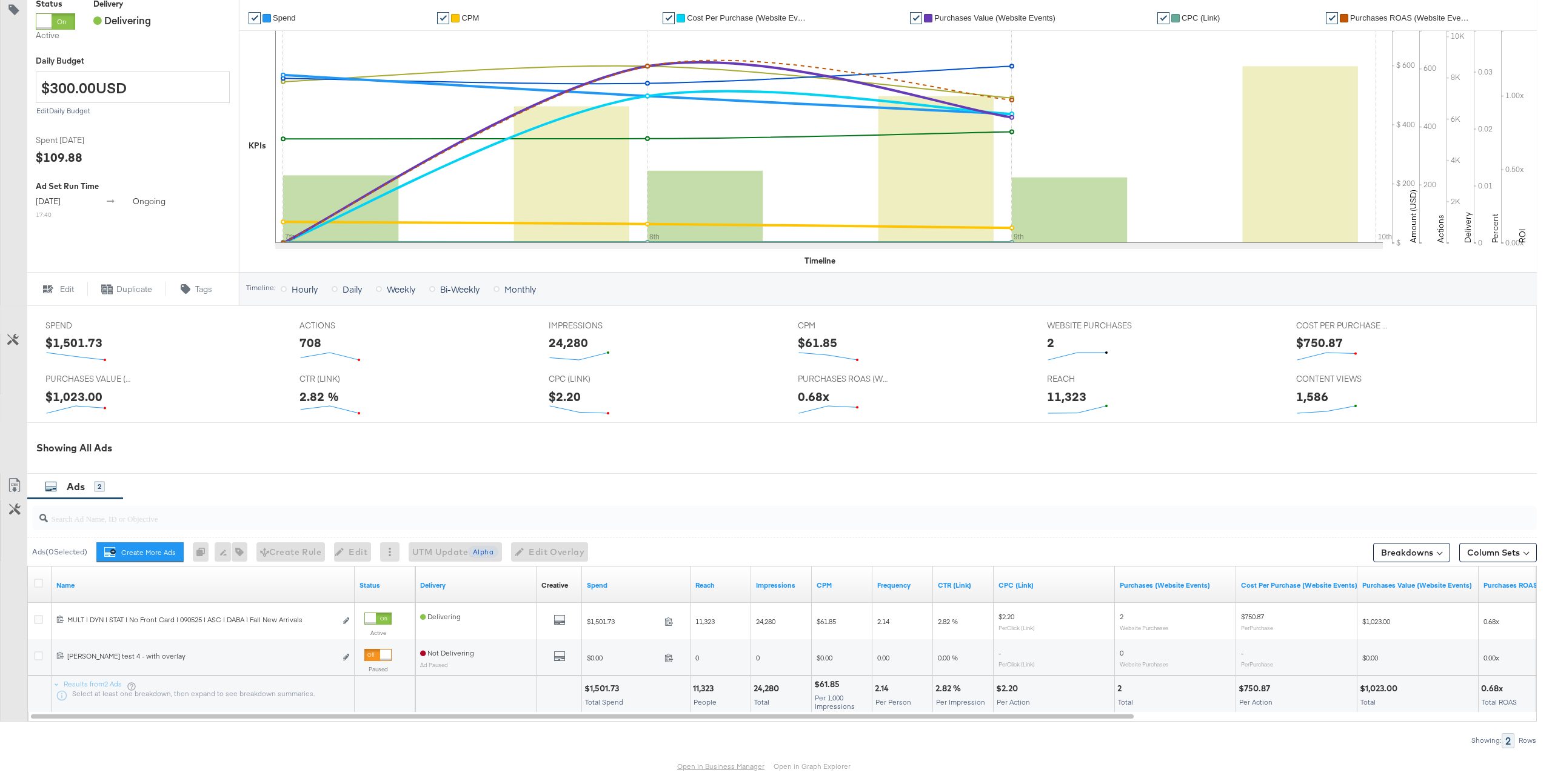
click at [716, 764] on link "Open in Business Manager" at bounding box center [720, 765] width 87 height 9
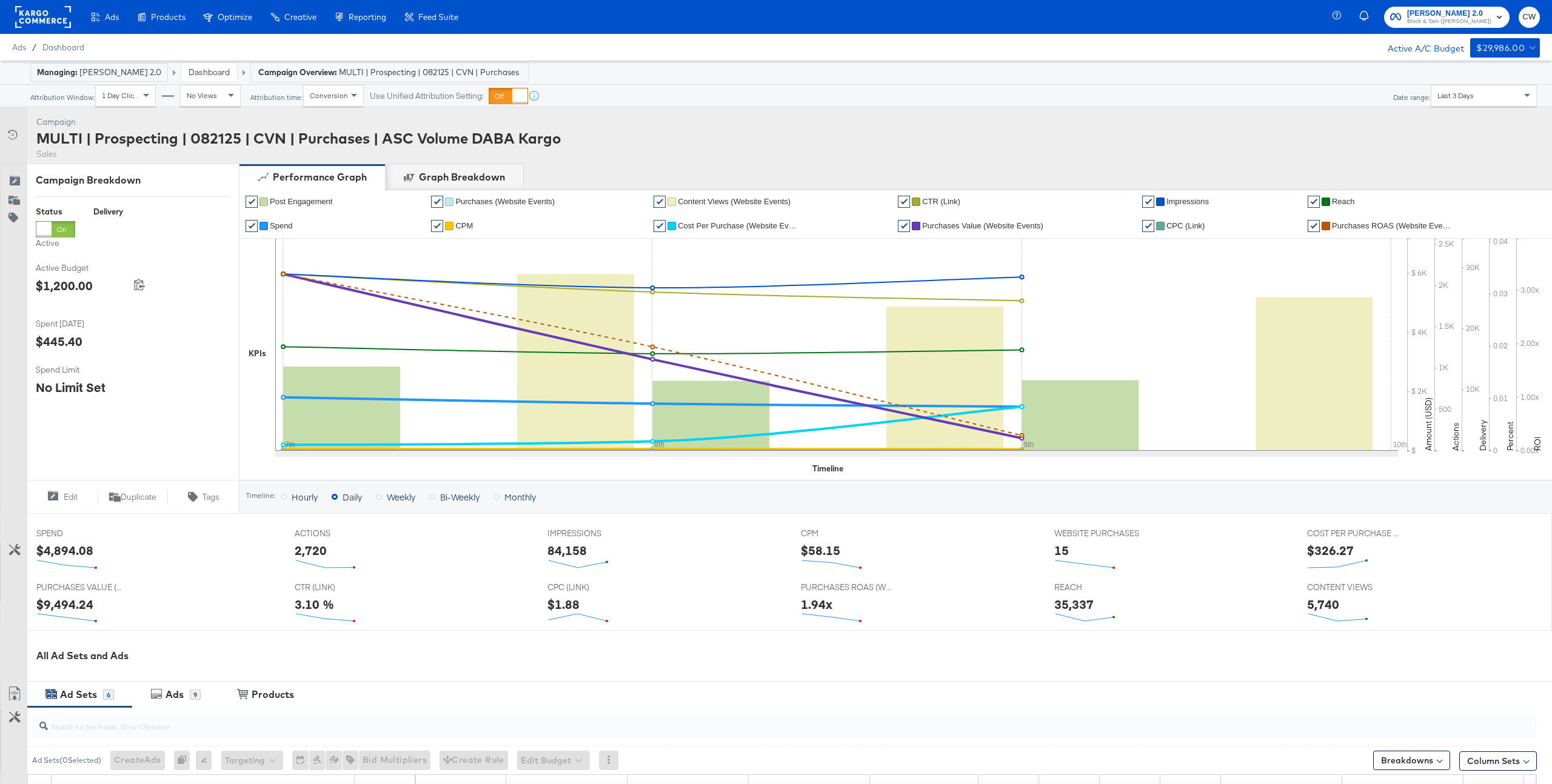
scroll to position [401, 0]
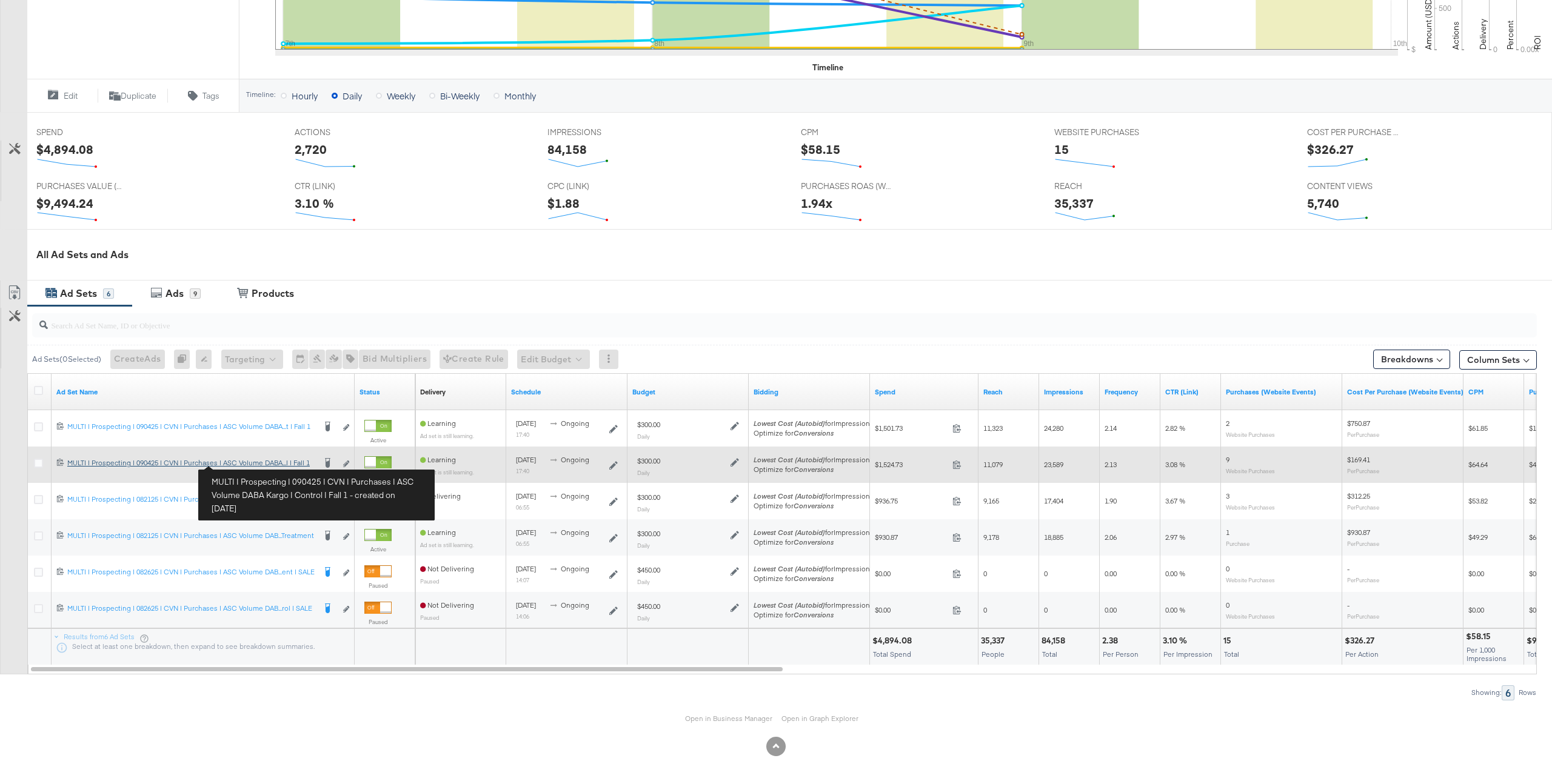
click at [244, 464] on div "MULTI | Prospecting | 090425 | CVN | Purchases | ASC Volume DABA Kargo | Contro…" at bounding box center [191, 462] width 247 height 9
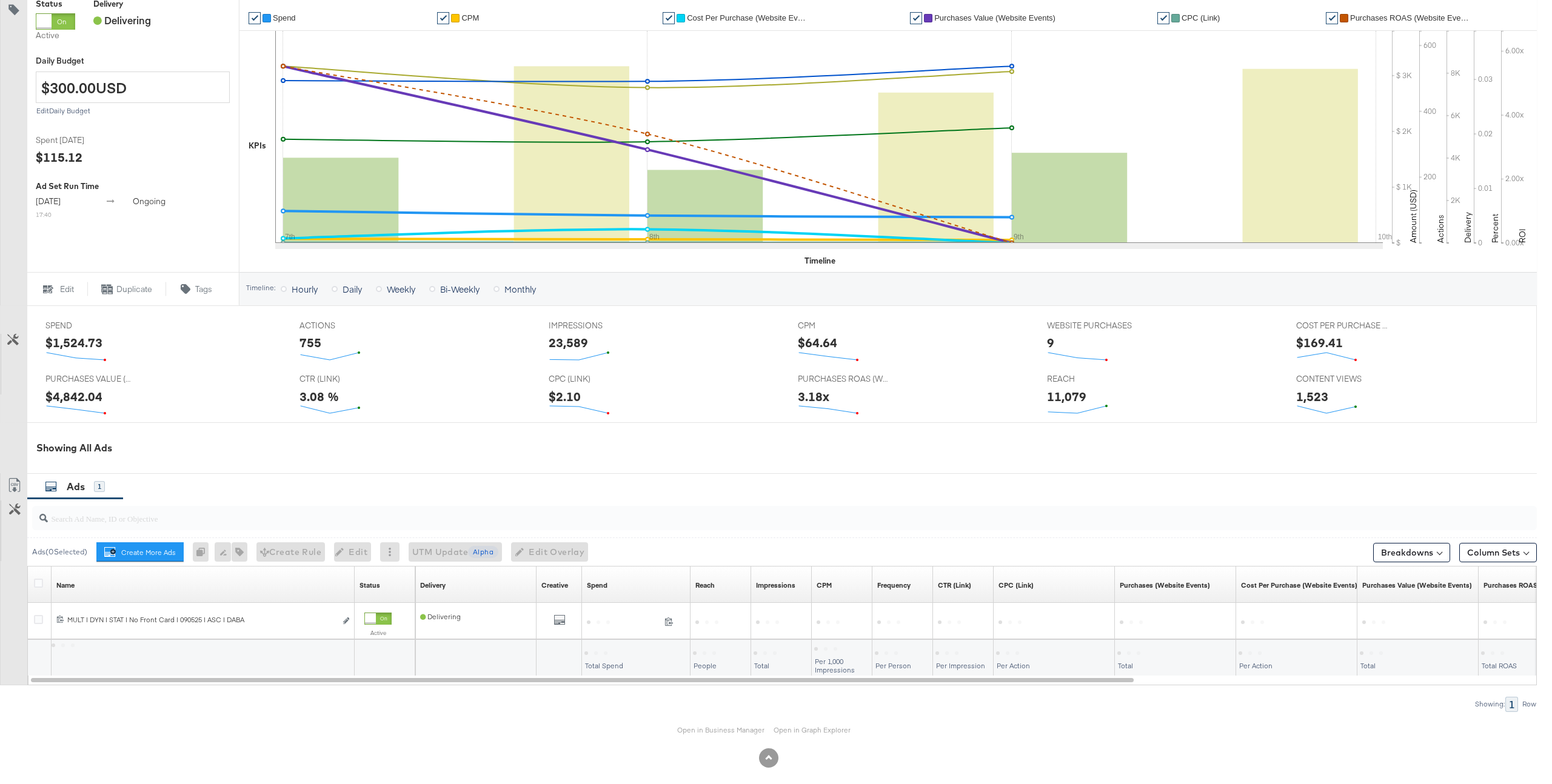
scroll to position [279, 0]
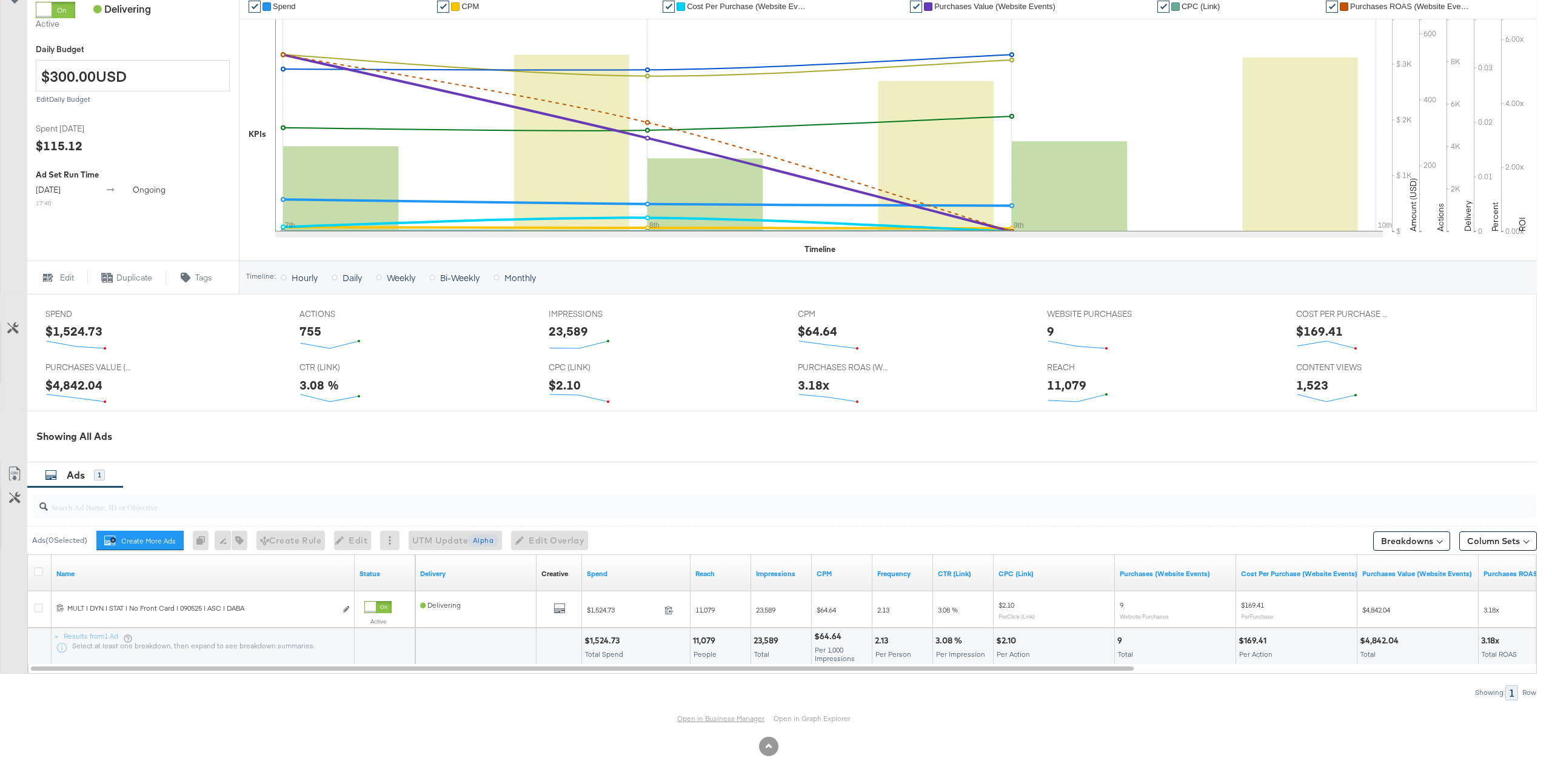
click at [715, 721] on link "Open in Business Manager" at bounding box center [720, 718] width 87 height 9
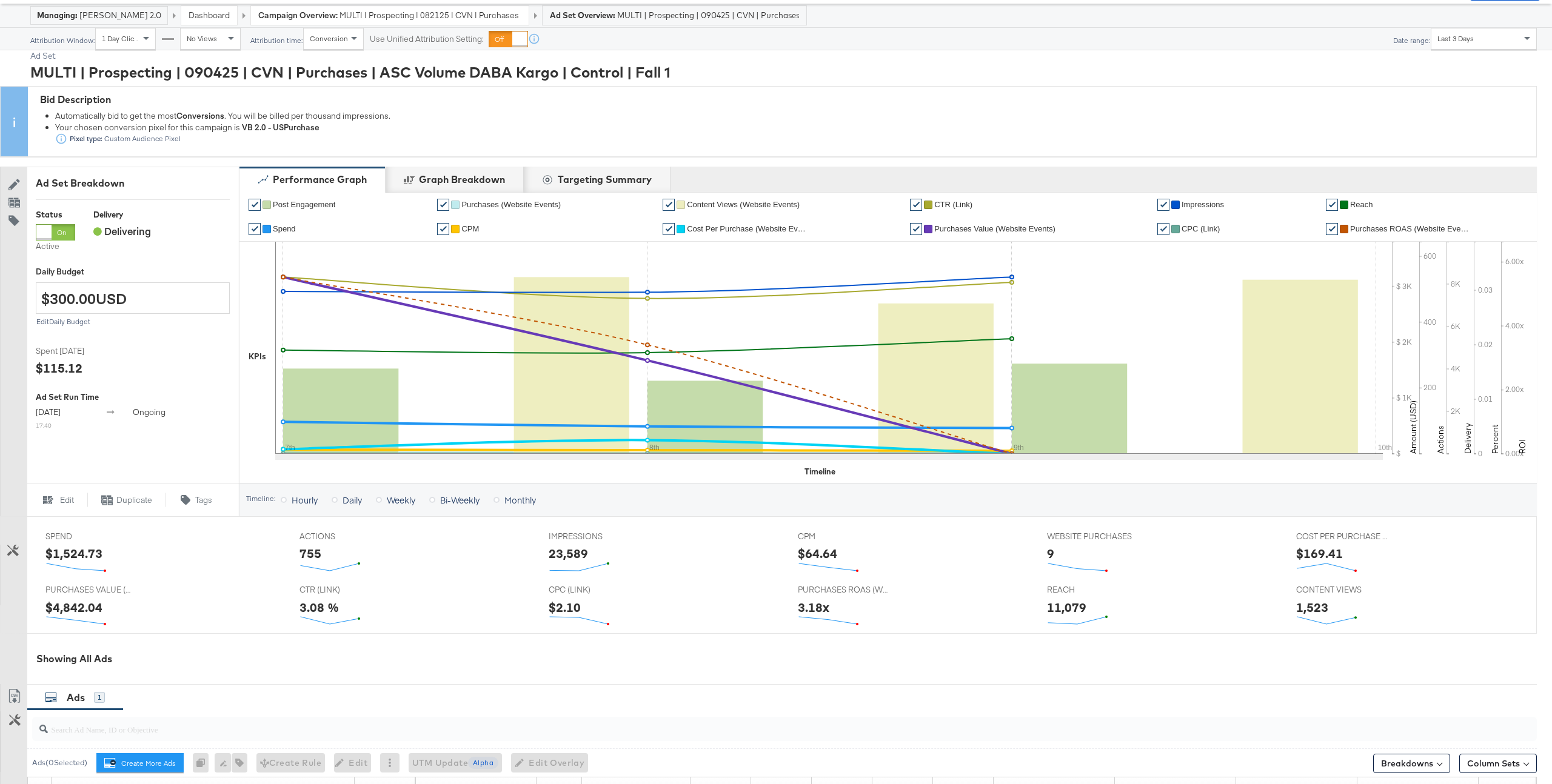
scroll to position [0, 0]
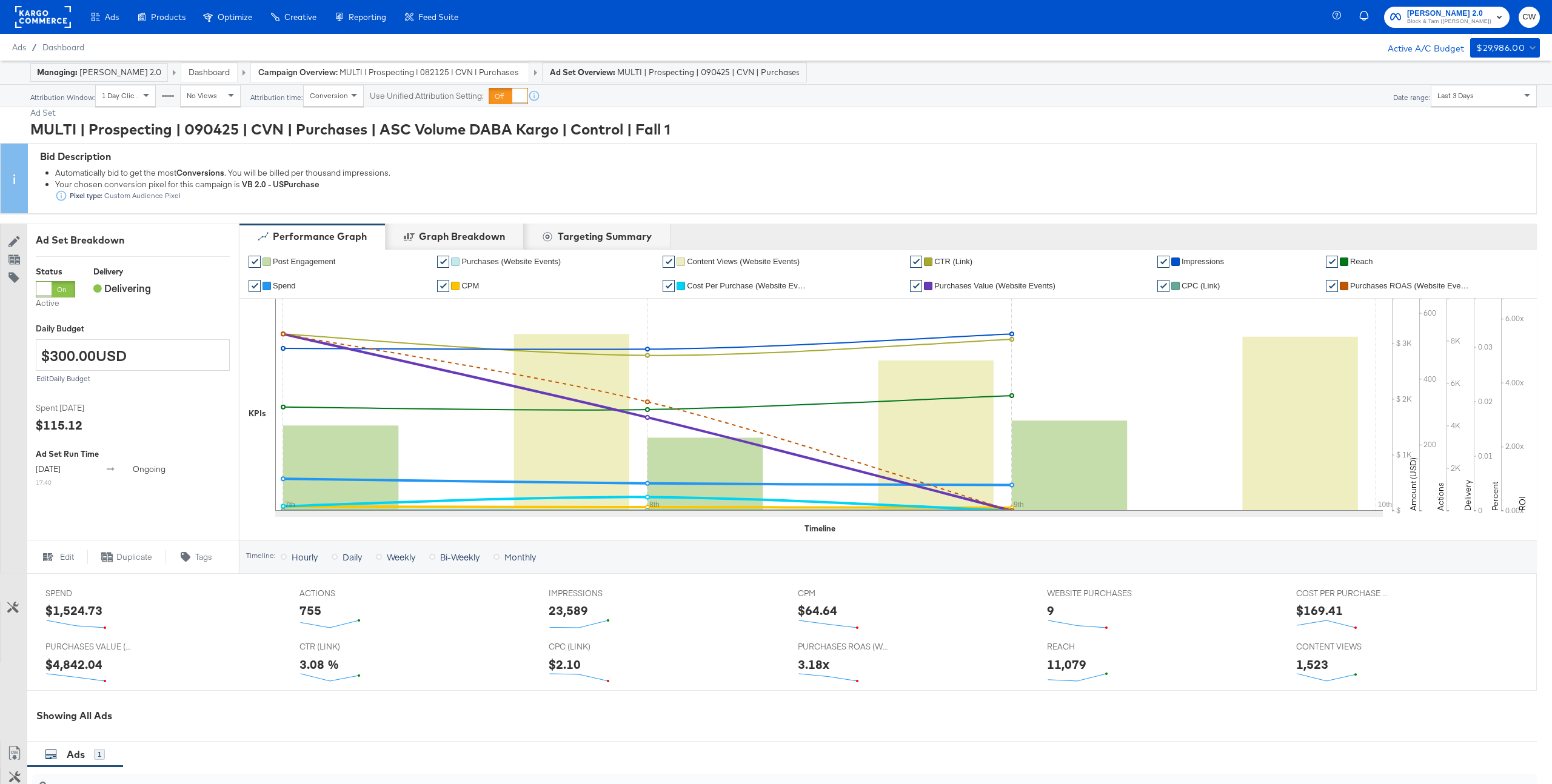
click at [391, 79] on div "Campaign Overview: MULTI | Prospecting | 082125 | CVN | Purchases | ASC Volume …" at bounding box center [390, 72] width 278 height 19
click at [417, 71] on span "MULTI | Prospecting | 082125 | CVN | Purchases | ASC Volume DABA Kargo" at bounding box center [430, 73] width 182 height 12
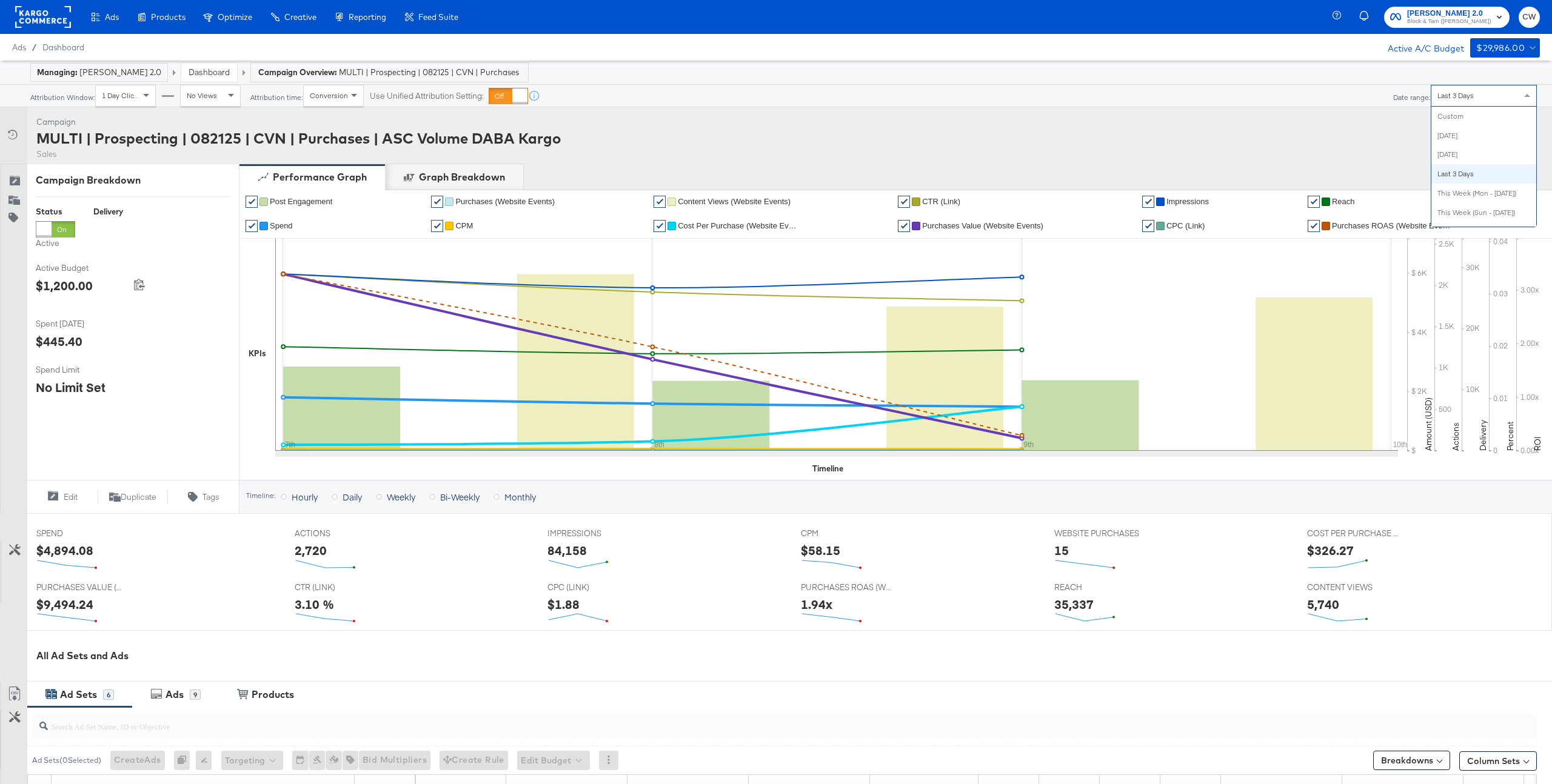
click at [1465, 93] on span "Last 3 Days" at bounding box center [1455, 95] width 36 height 9
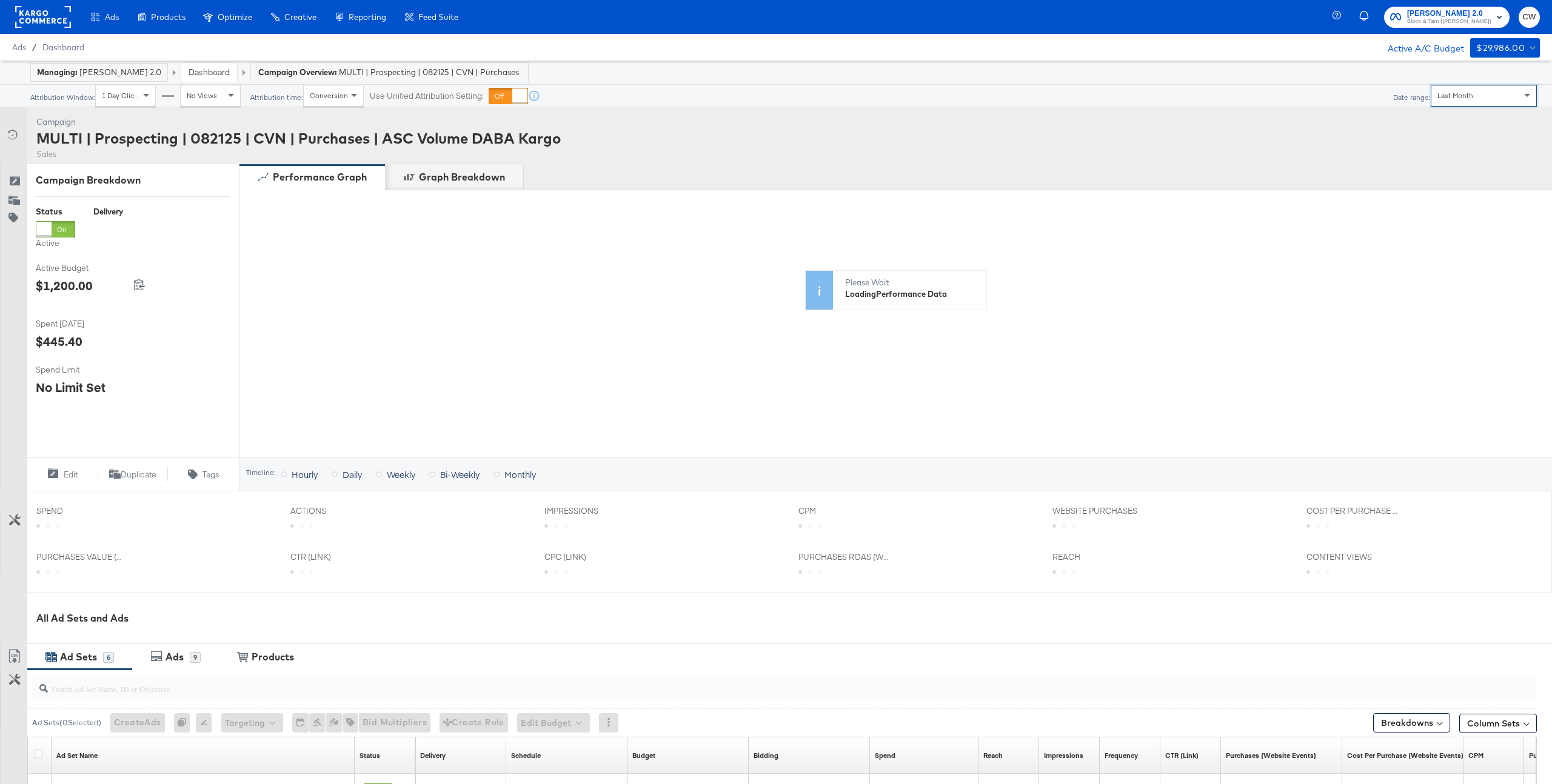
scroll to position [363, 0]
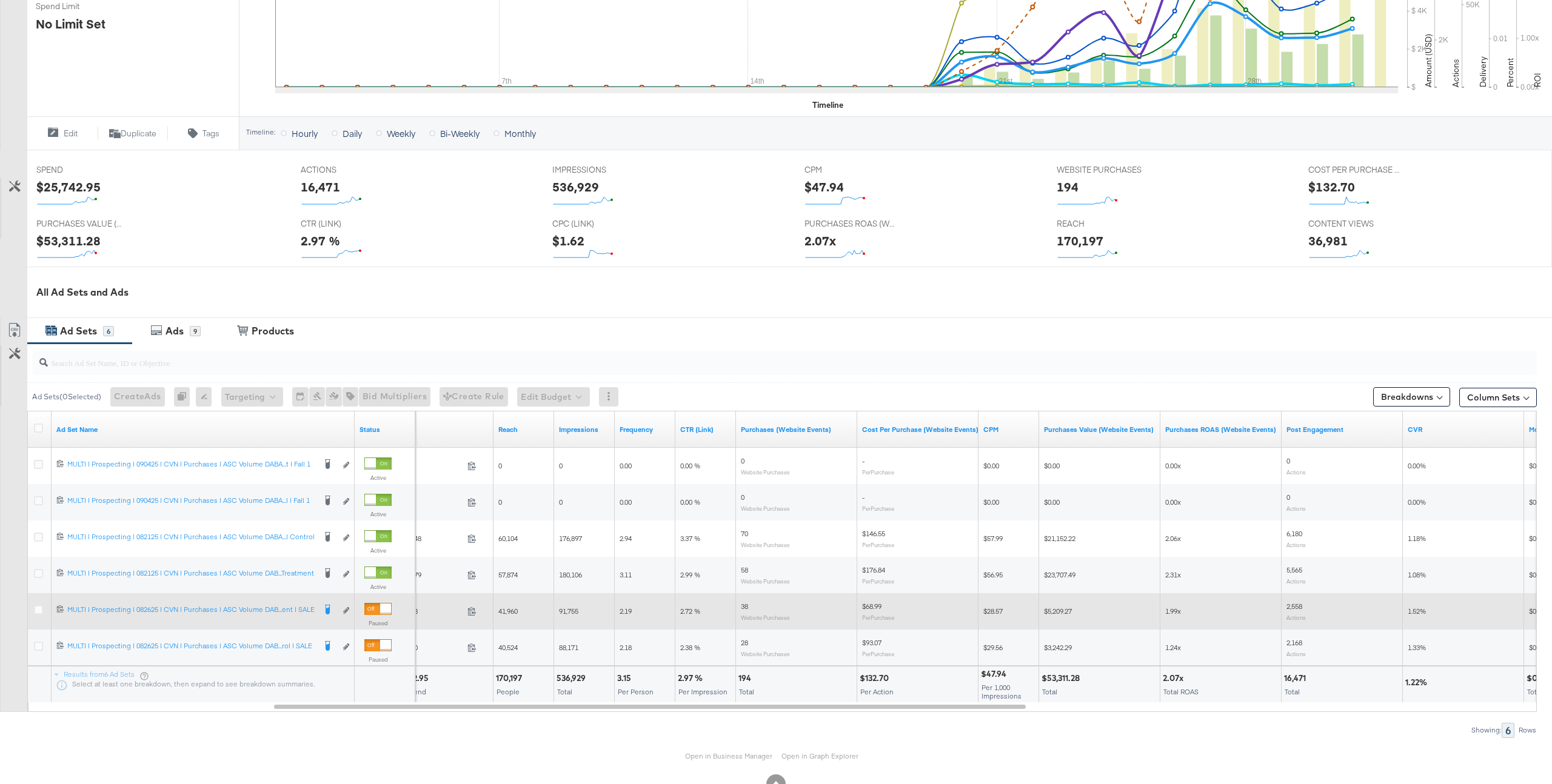
click at [1171, 610] on span "1.99x" at bounding box center [1172, 610] width 16 height 9
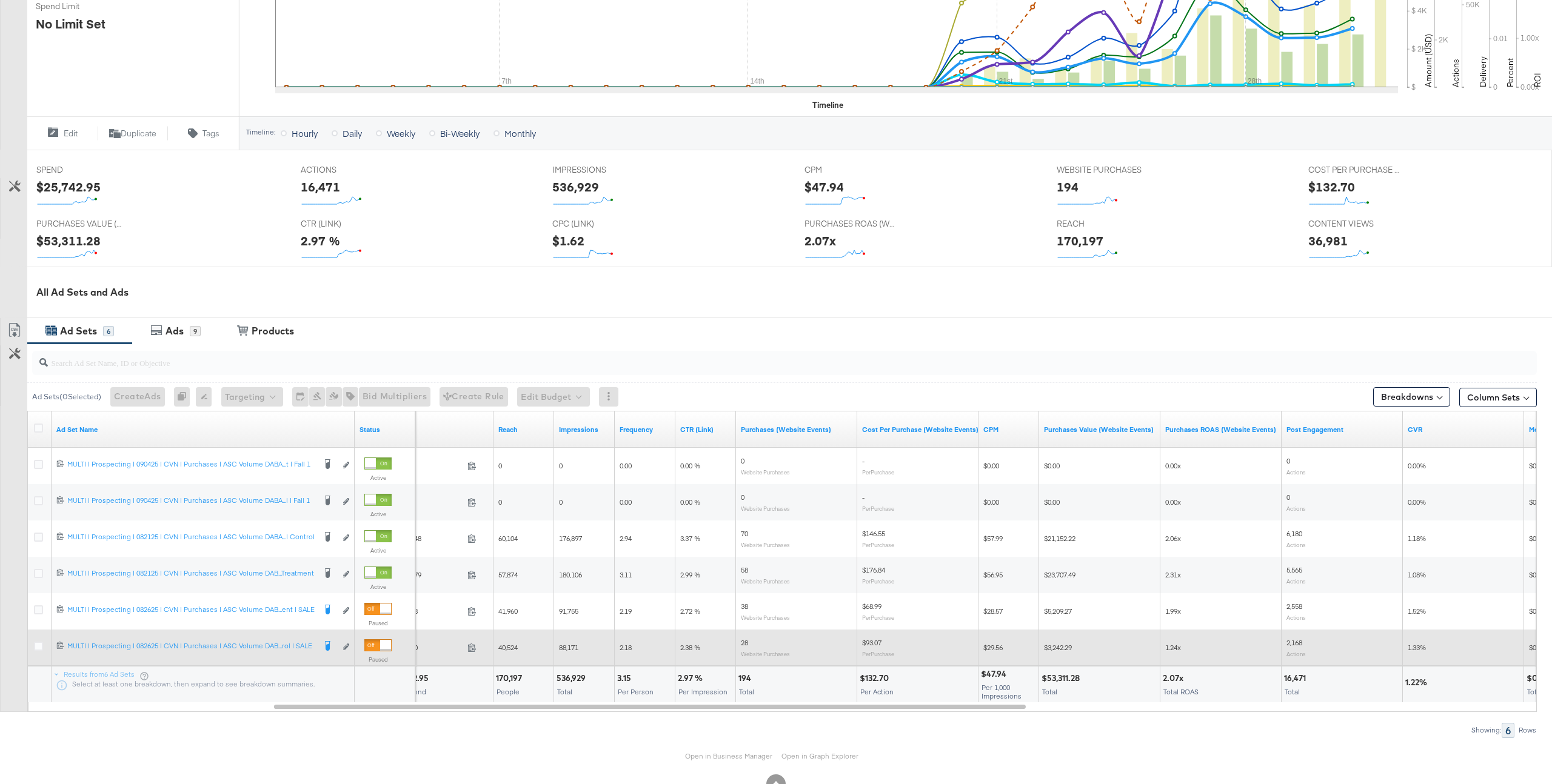
click at [1171, 646] on span "1.24x" at bounding box center [1172, 647] width 16 height 9
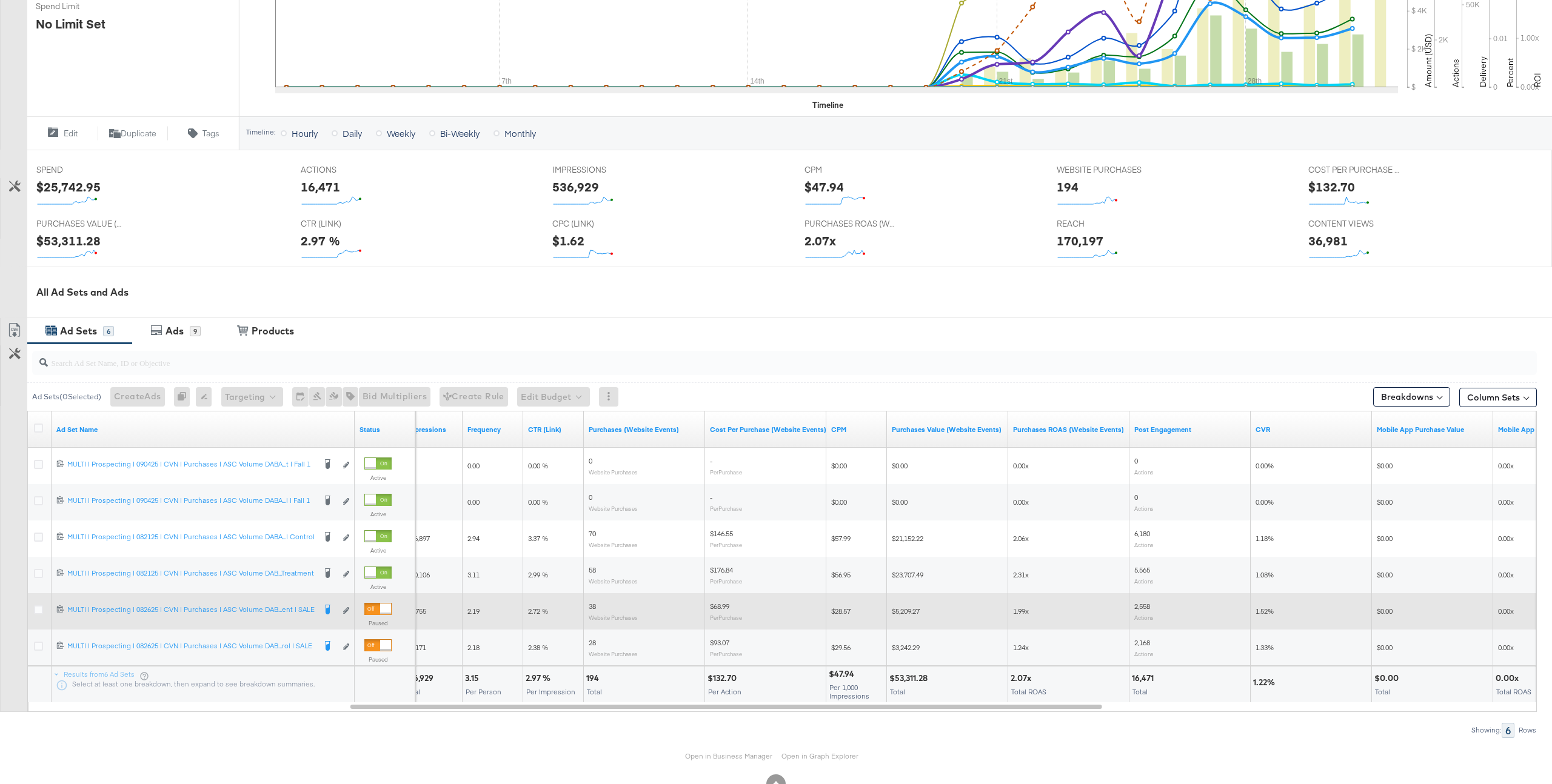
click at [1258, 604] on div "1.52%" at bounding box center [1311, 611] width 121 height 19
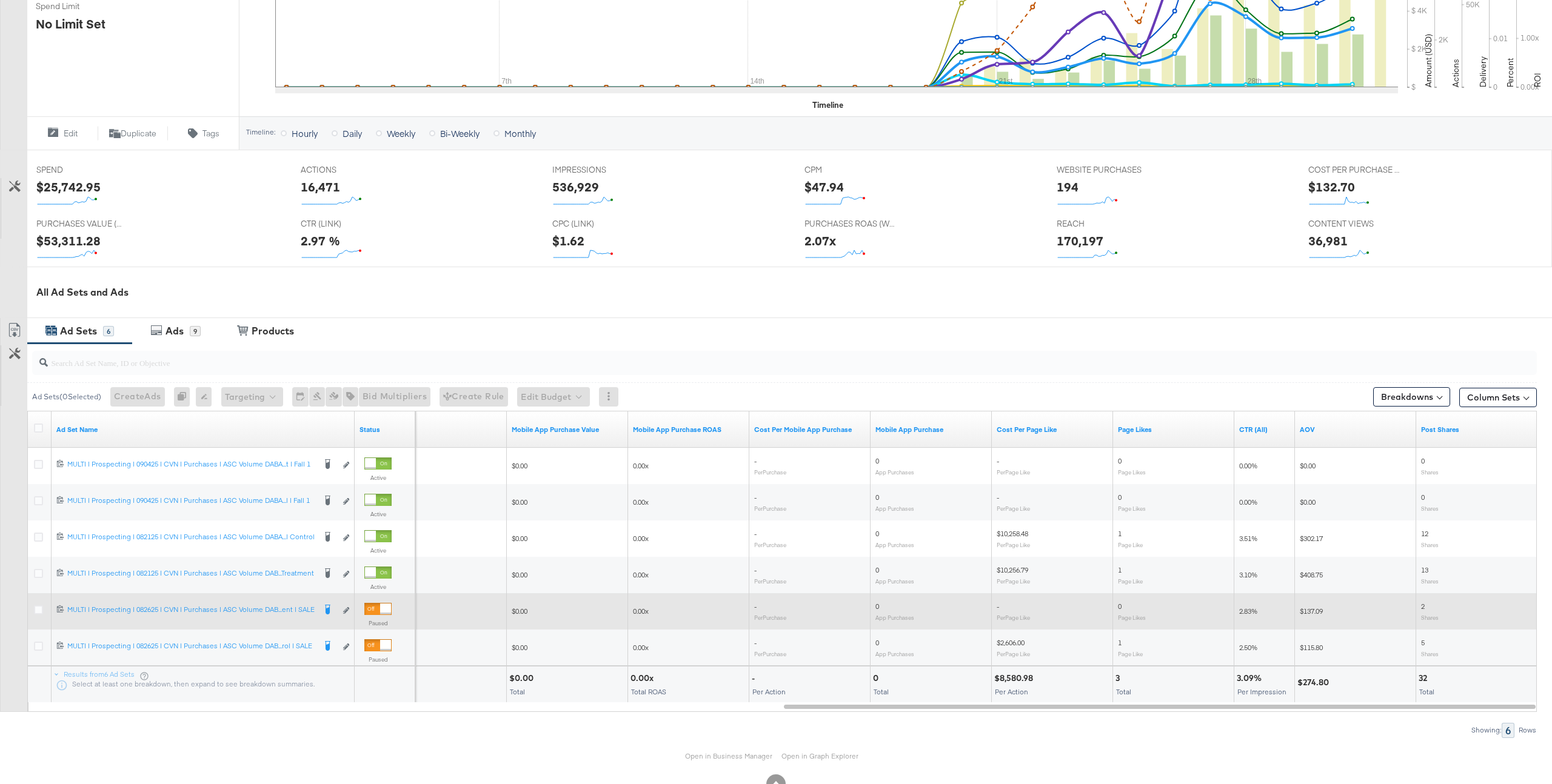
click at [1316, 614] on span "$137.09" at bounding box center [1311, 610] width 23 height 9
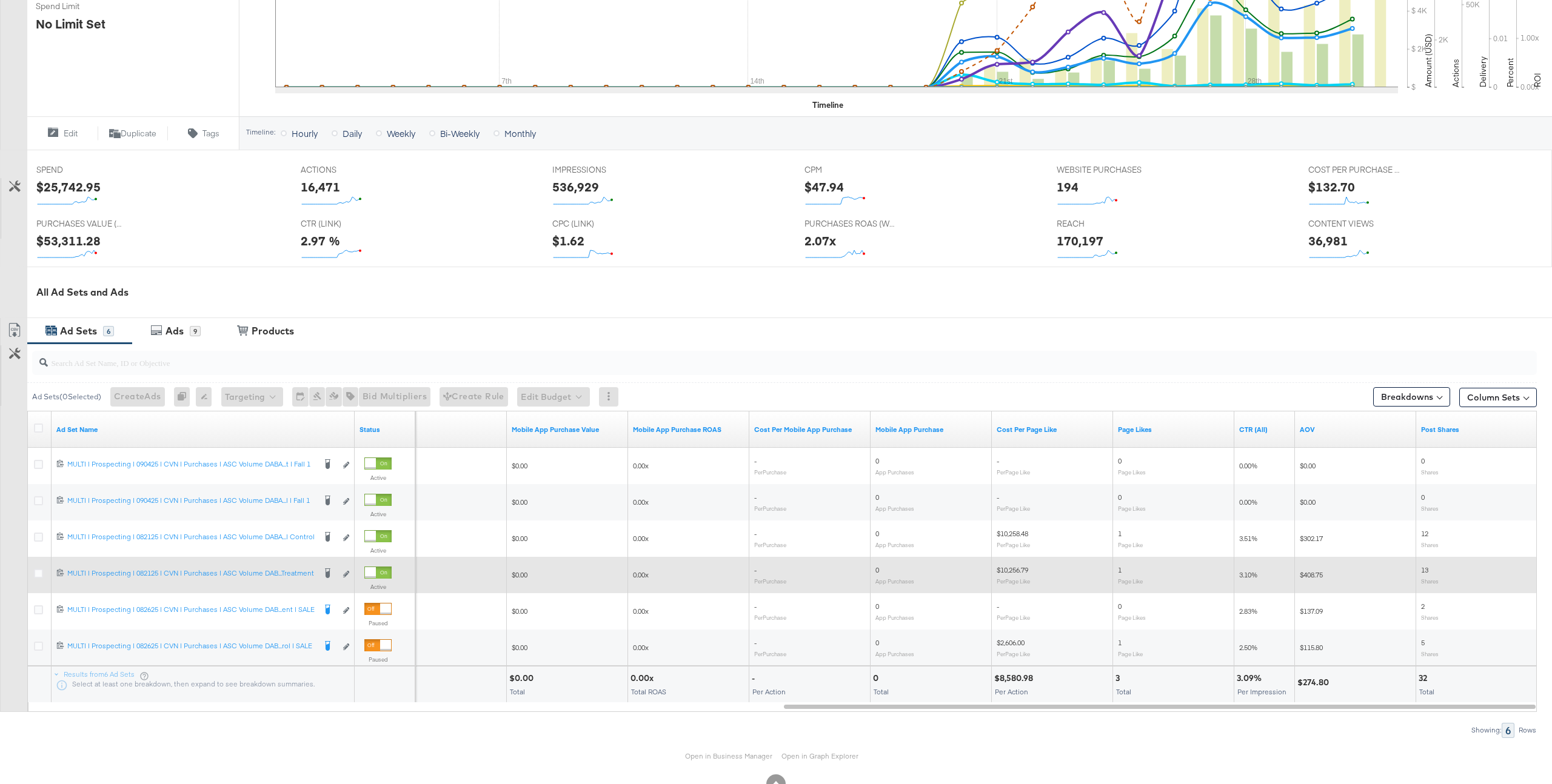
click at [1325, 567] on div "$408.75" at bounding box center [1355, 575] width 121 height 19
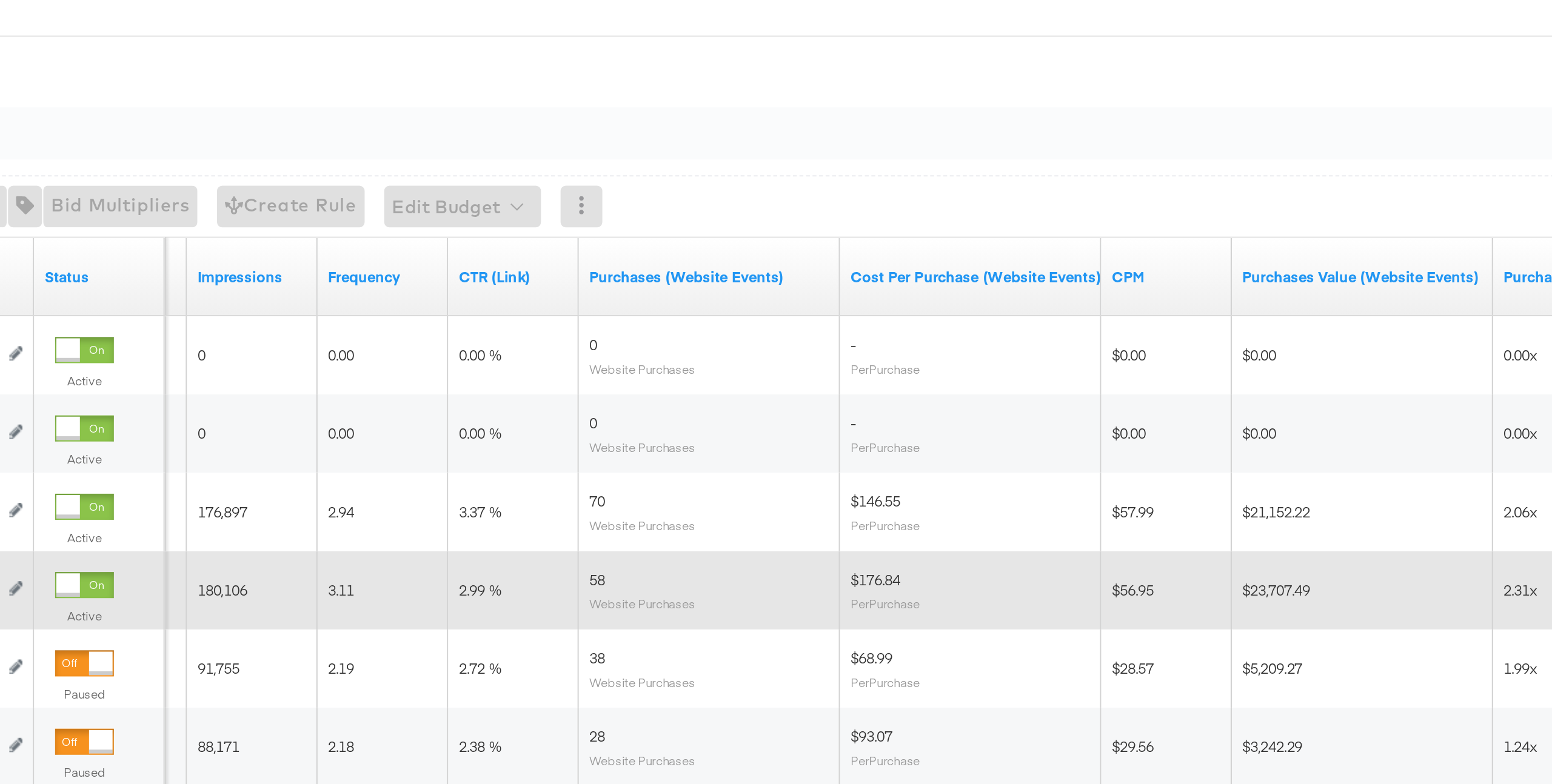
click at [615, 568] on span "58" at bounding box center [616, 570] width 8 height 9
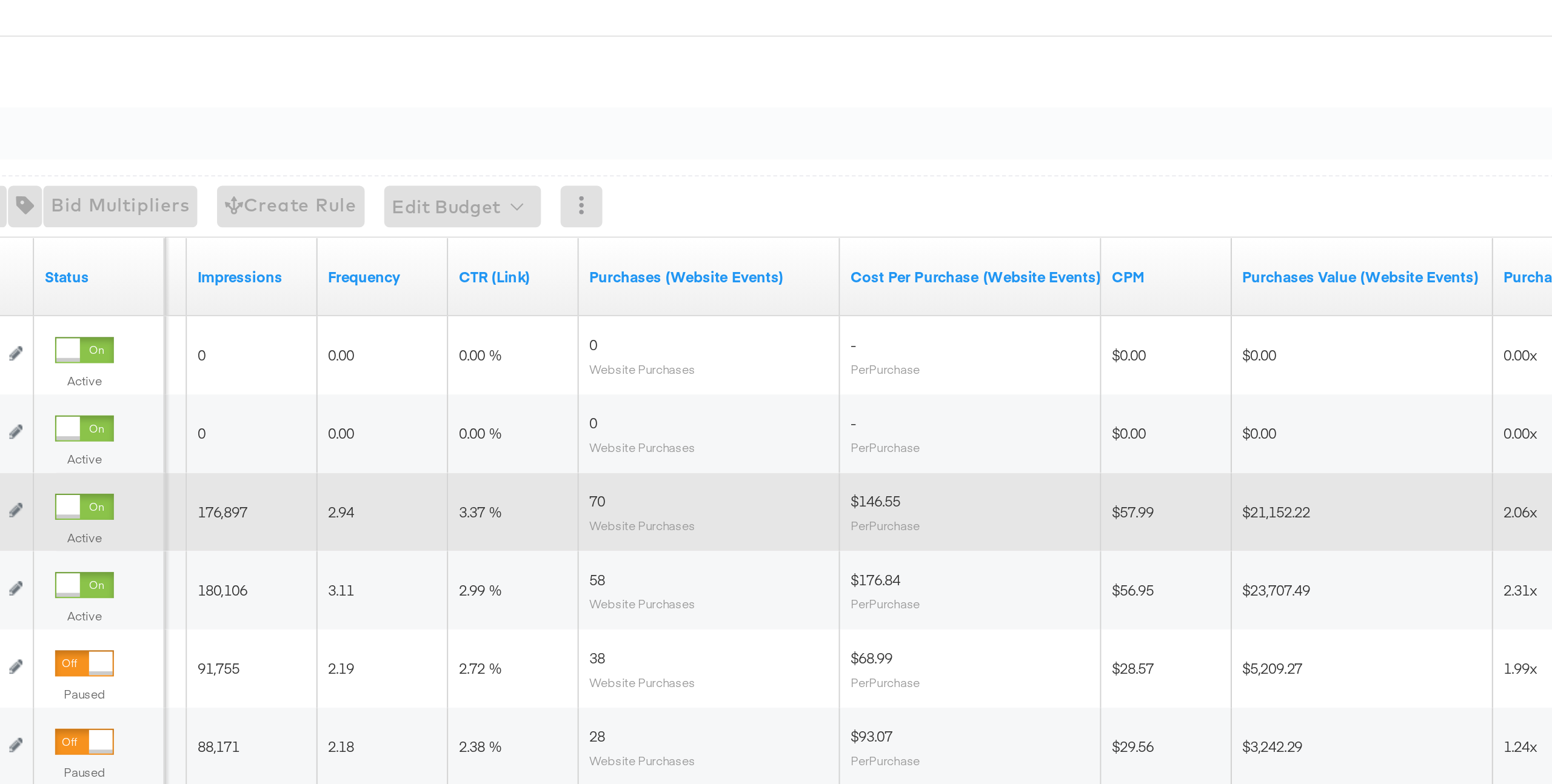
click at [615, 533] on span "70" at bounding box center [616, 533] width 8 height 9
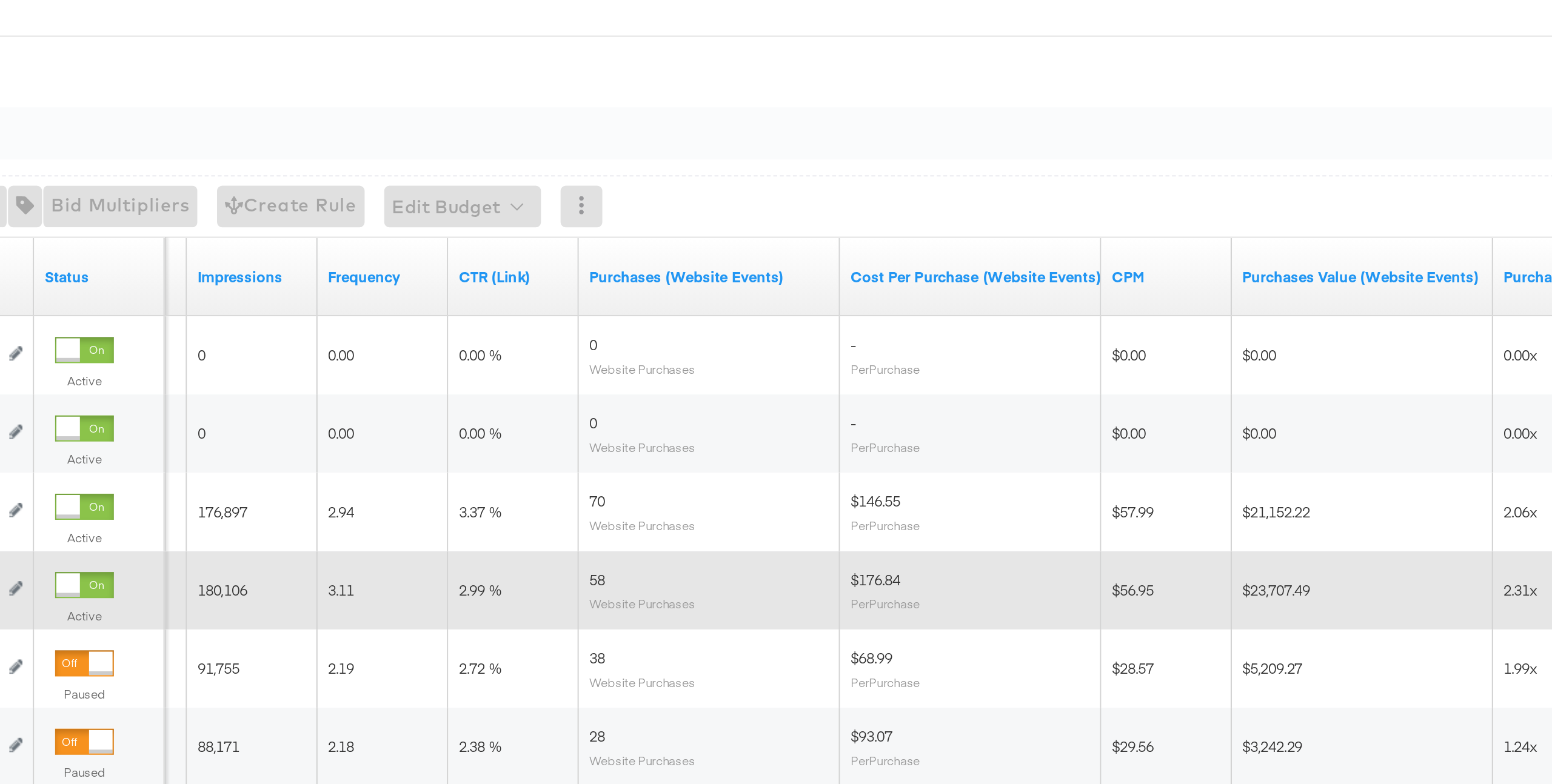
click at [617, 572] on span "58" at bounding box center [616, 570] width 8 height 9
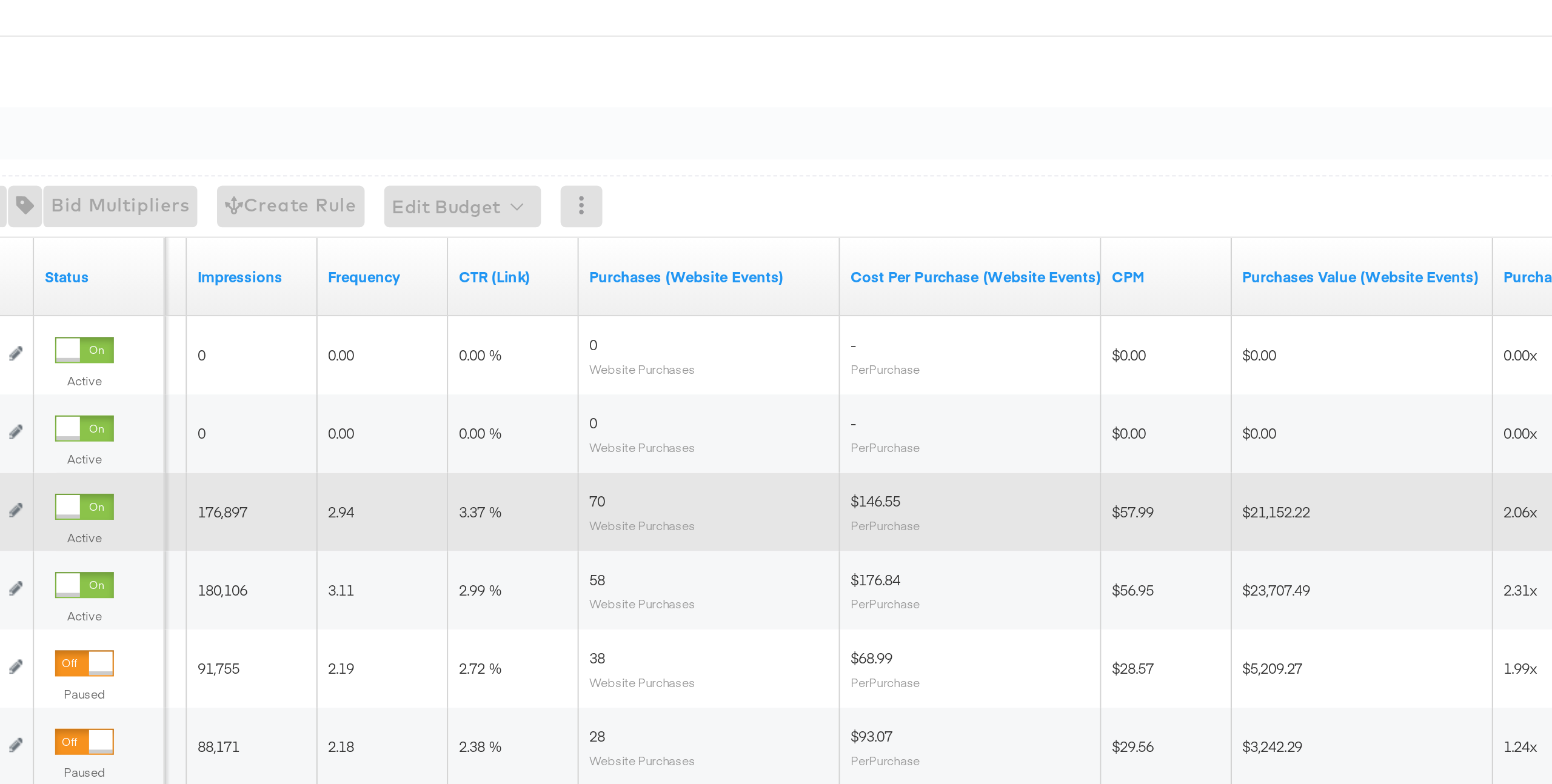
click at [617, 532] on span "70" at bounding box center [616, 533] width 8 height 9
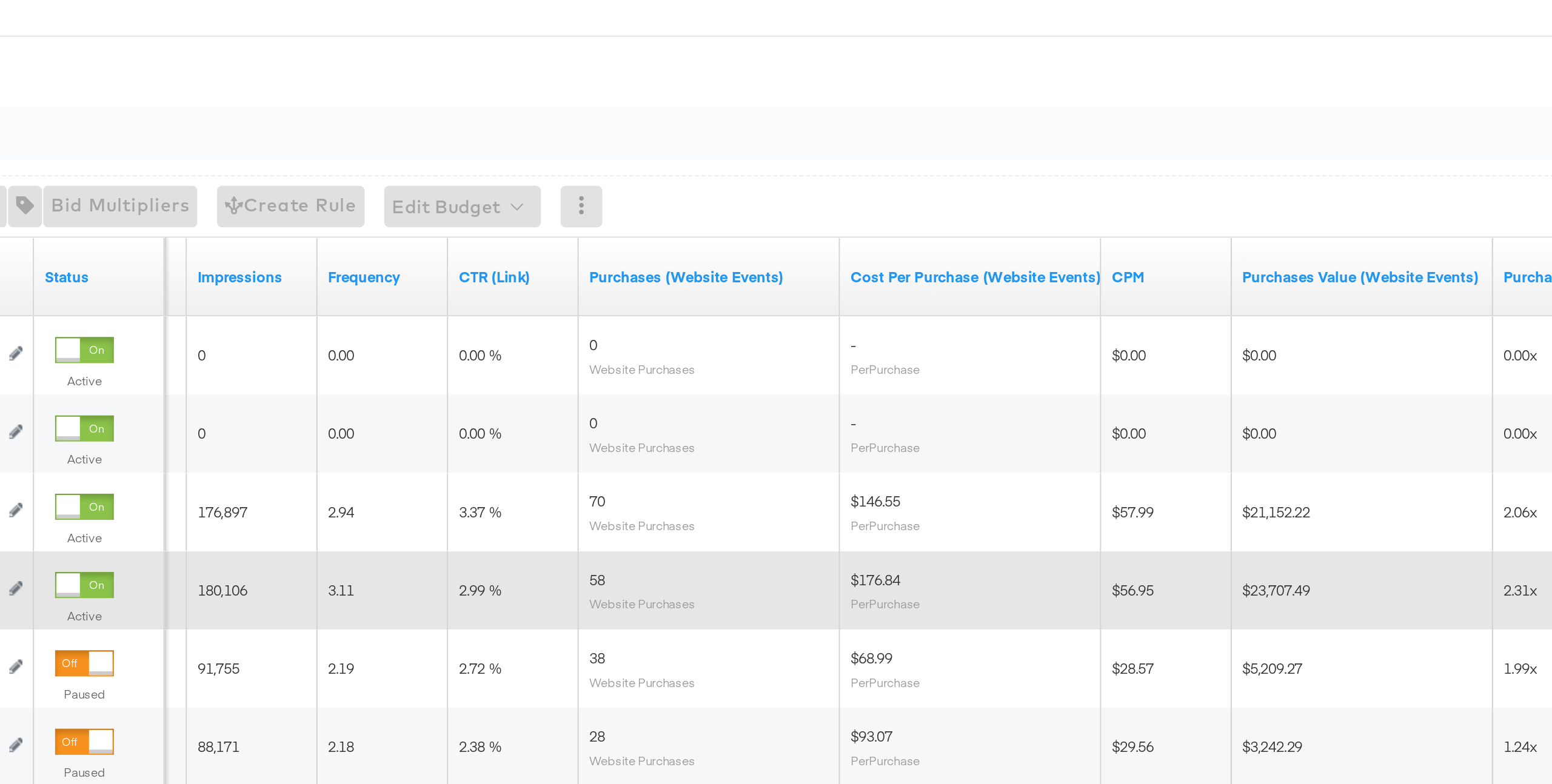
click at [617, 571] on span "58" at bounding box center [616, 570] width 8 height 9
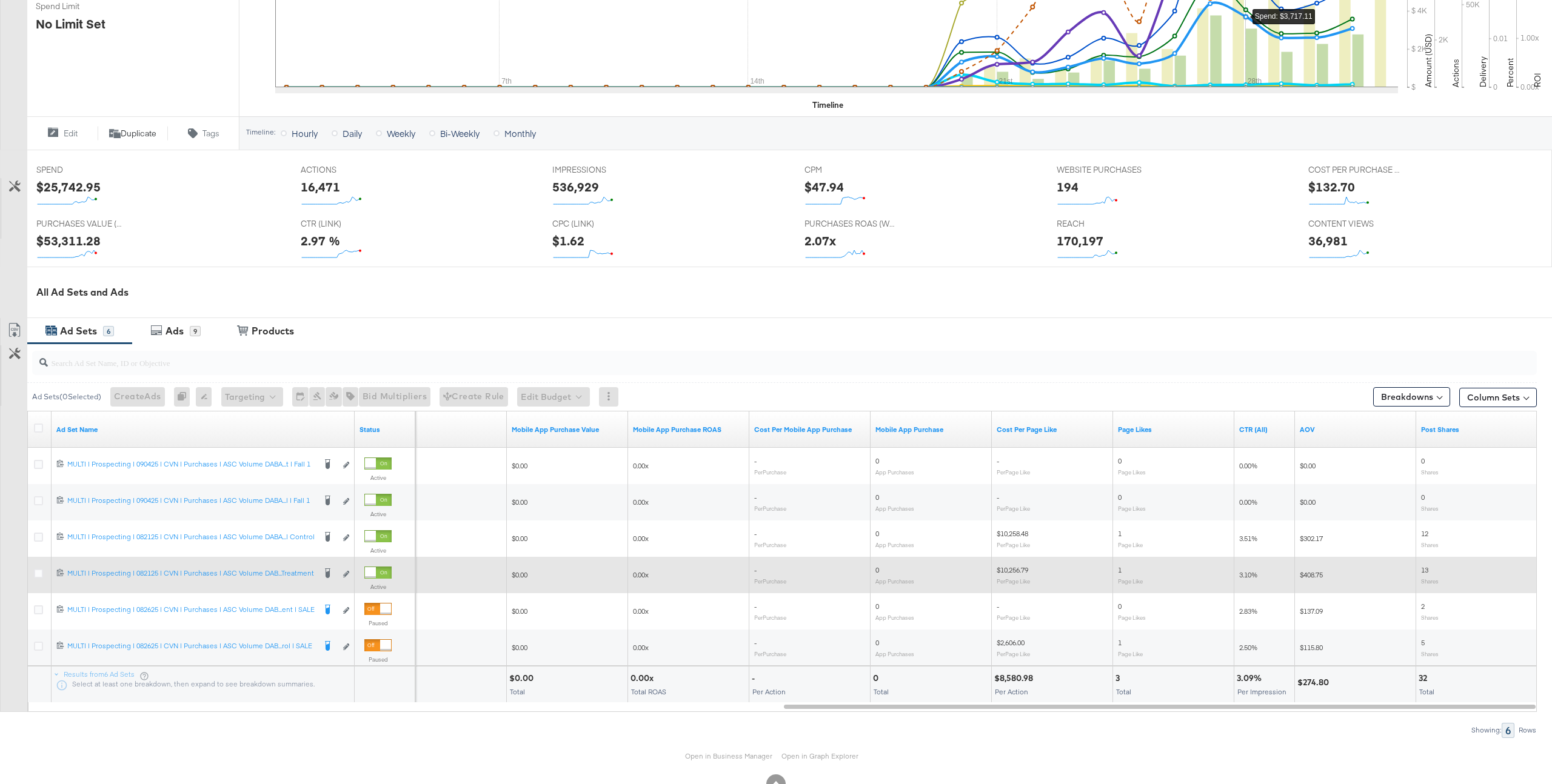
scroll to position [0, 0]
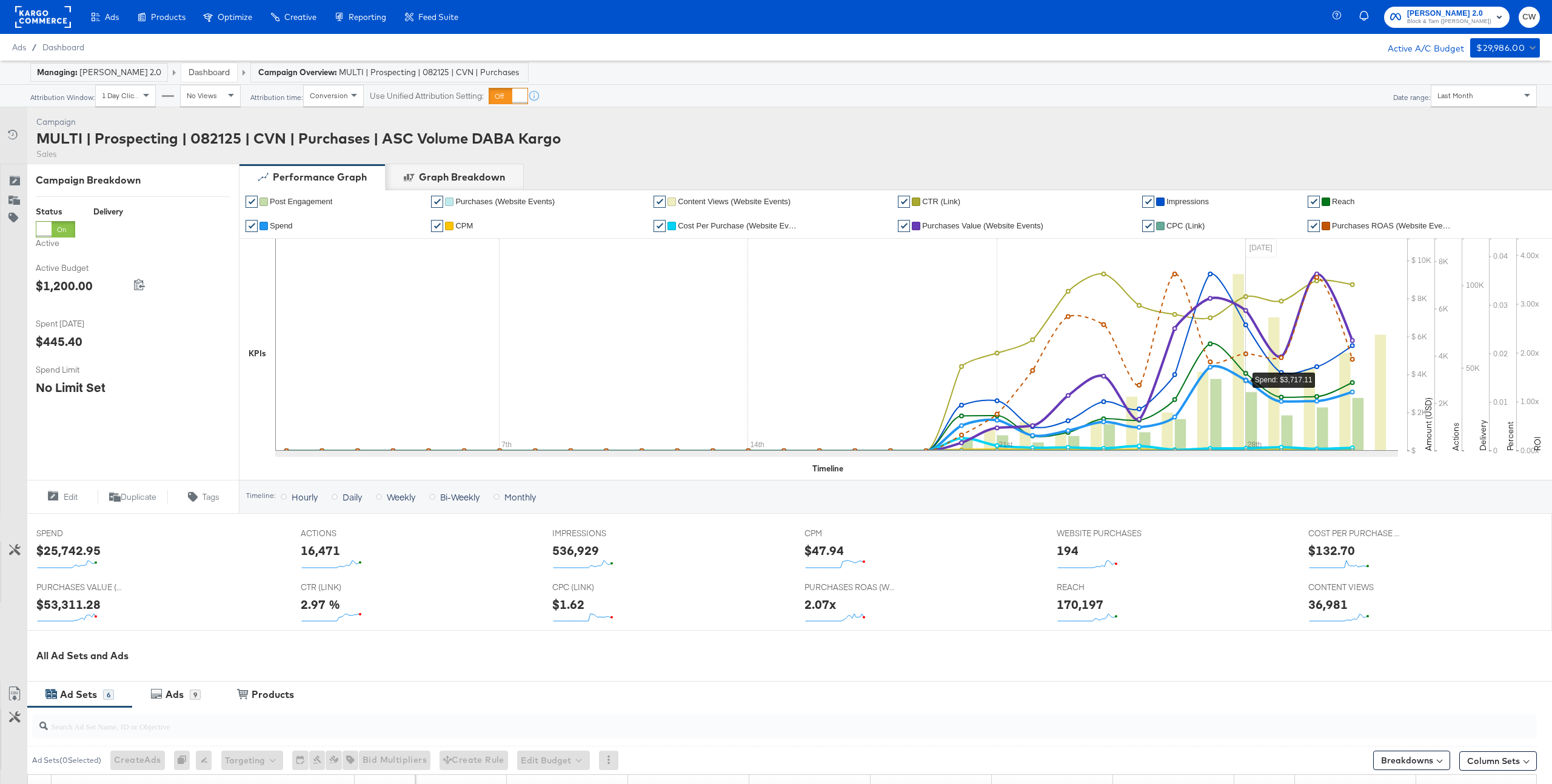
click at [36, 25] on rect at bounding box center [43, 17] width 56 height 22
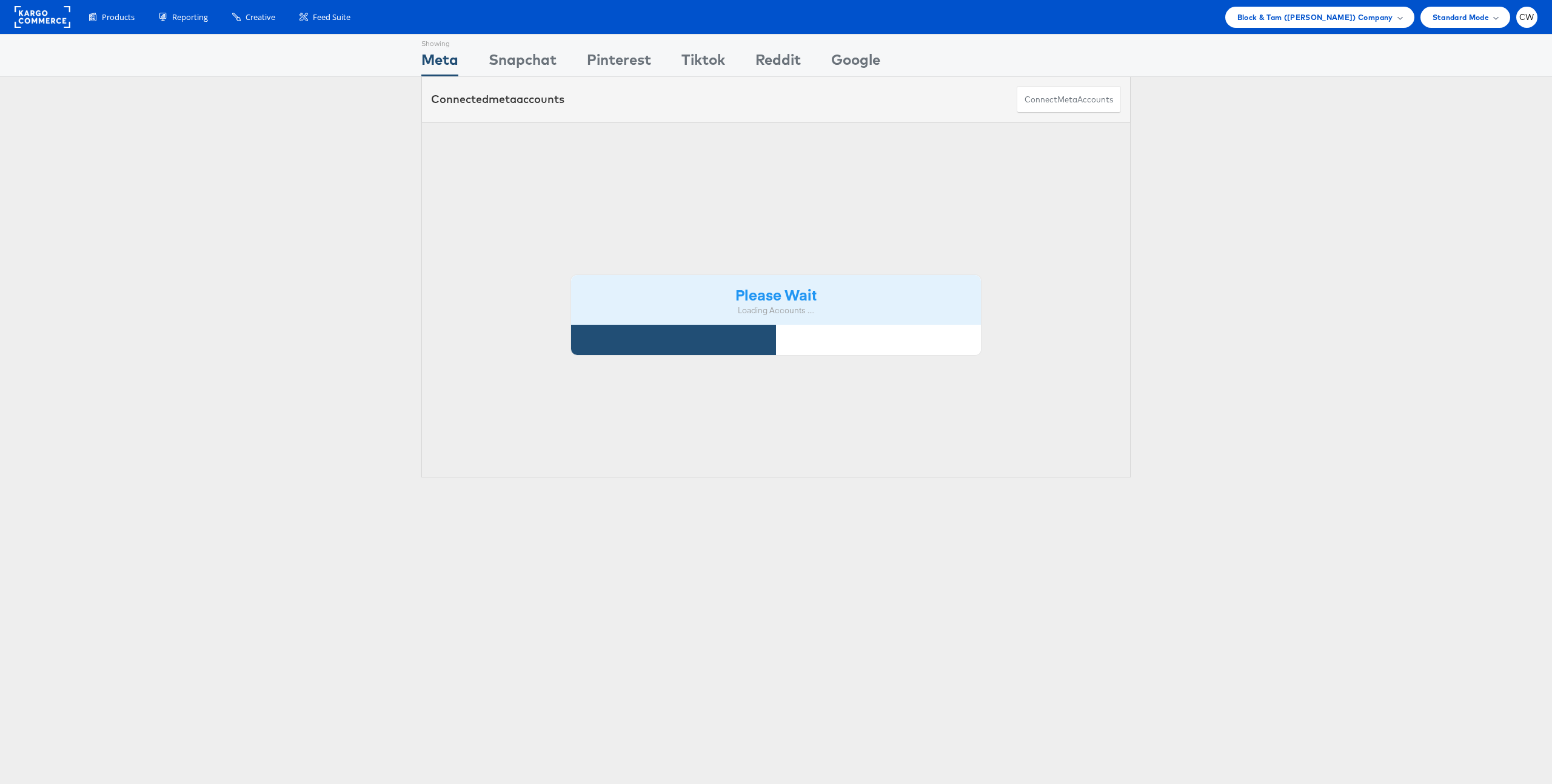
click at [1312, 14] on span "Block & Tam ([PERSON_NAME]) Company" at bounding box center [1315, 17] width 156 height 13
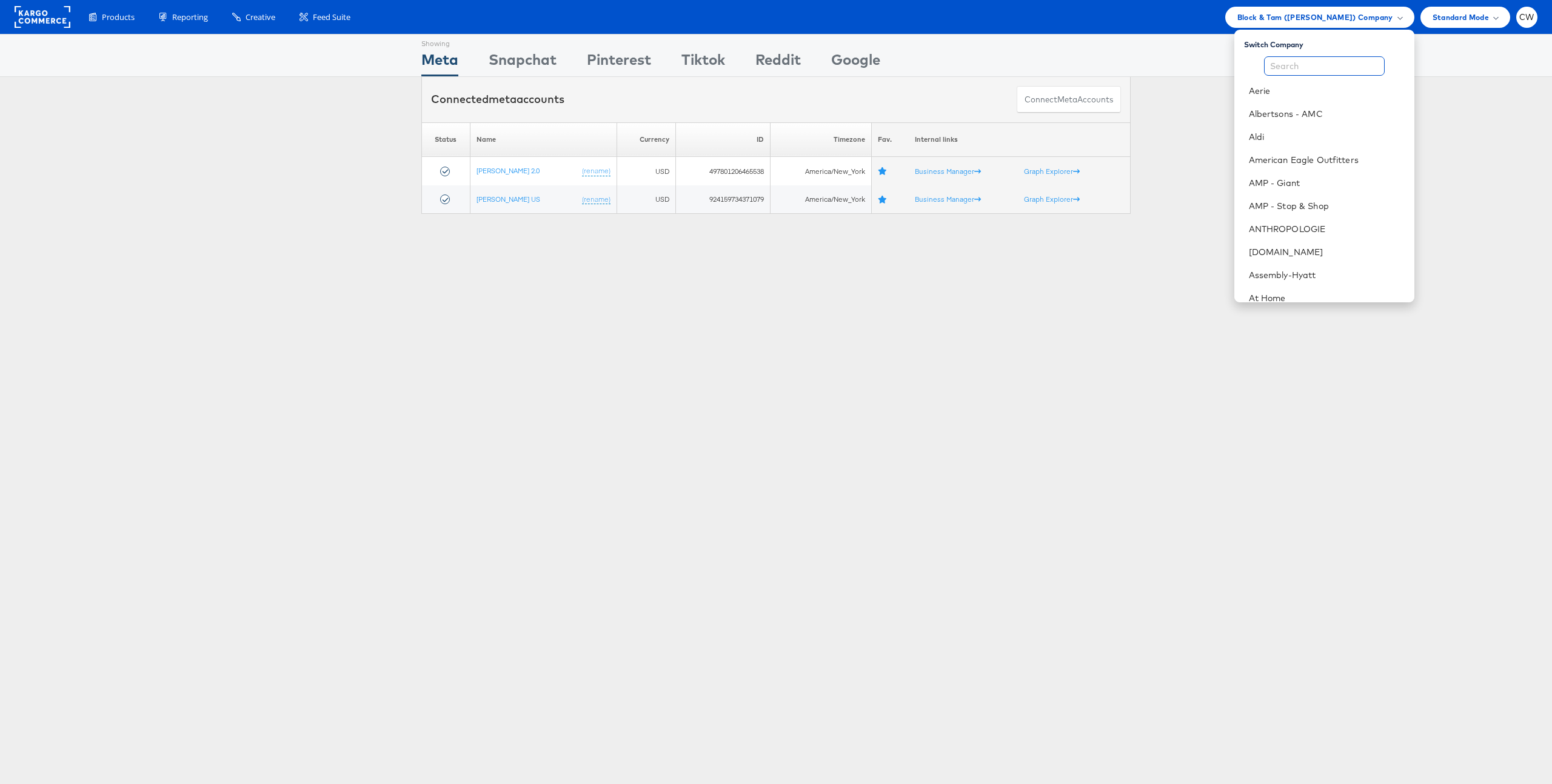
click at [1300, 67] on input "text" at bounding box center [1324, 66] width 120 height 19
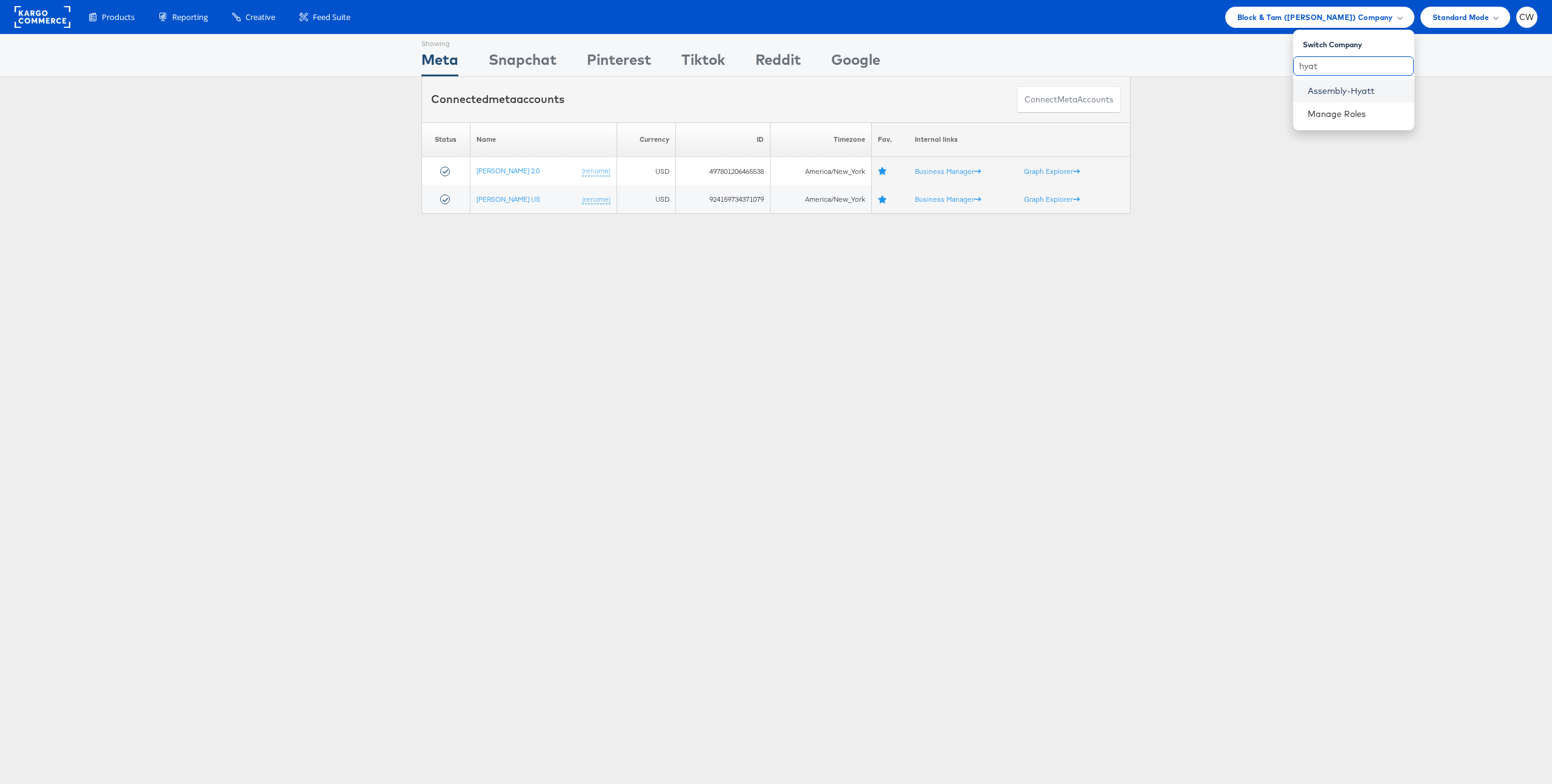
type input "hyat"
click at [1335, 94] on link "Assembly-Hyatt" at bounding box center [1355, 91] width 97 height 12
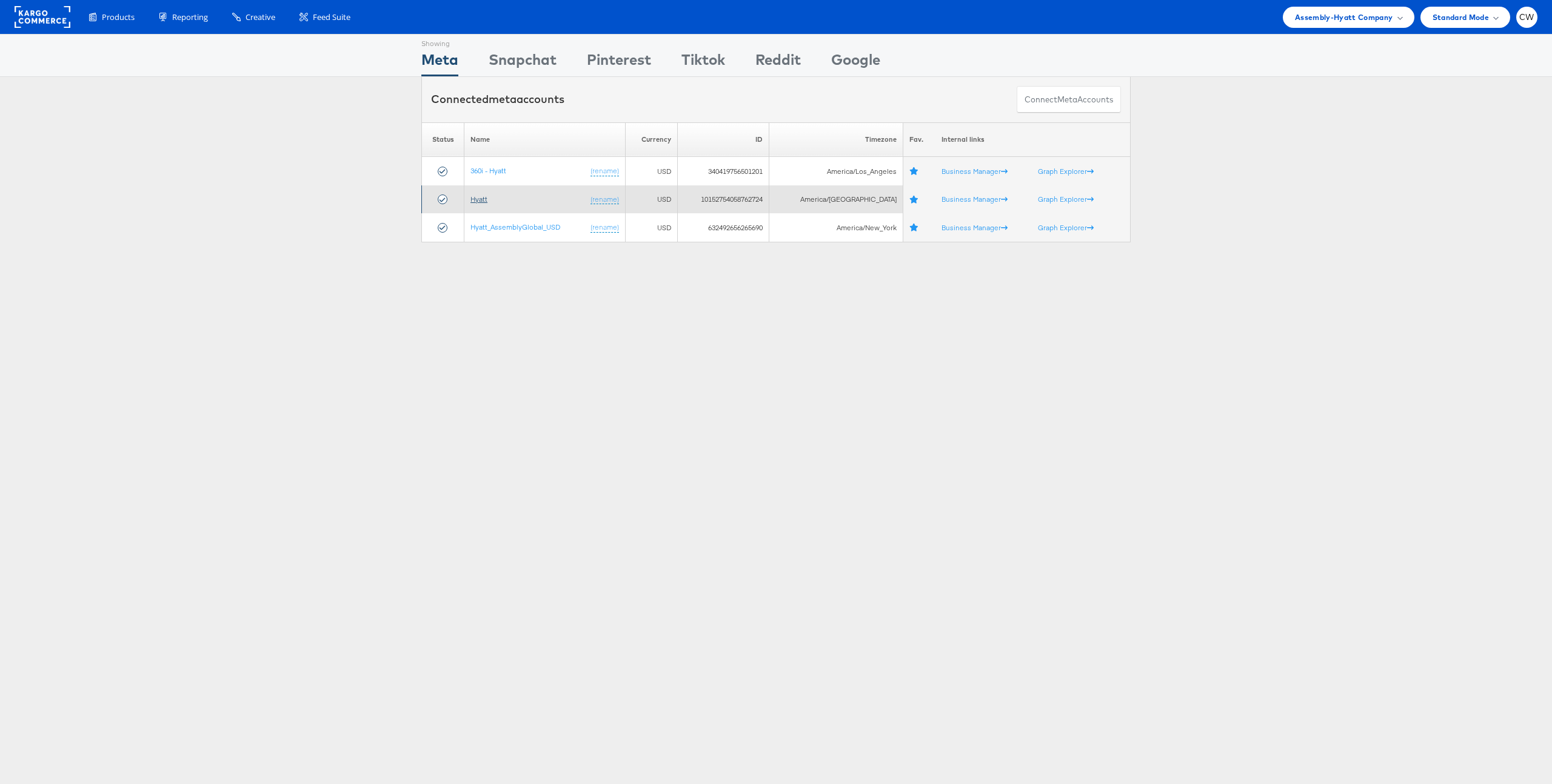
click at [479, 202] on link "Hyatt" at bounding box center [479, 199] width 17 height 9
click at [497, 175] on td "360i - Hyatt (rename)" at bounding box center [545, 171] width 161 height 29
click at [500, 171] on link "360i - Hyatt" at bounding box center [488, 170] width 36 height 9
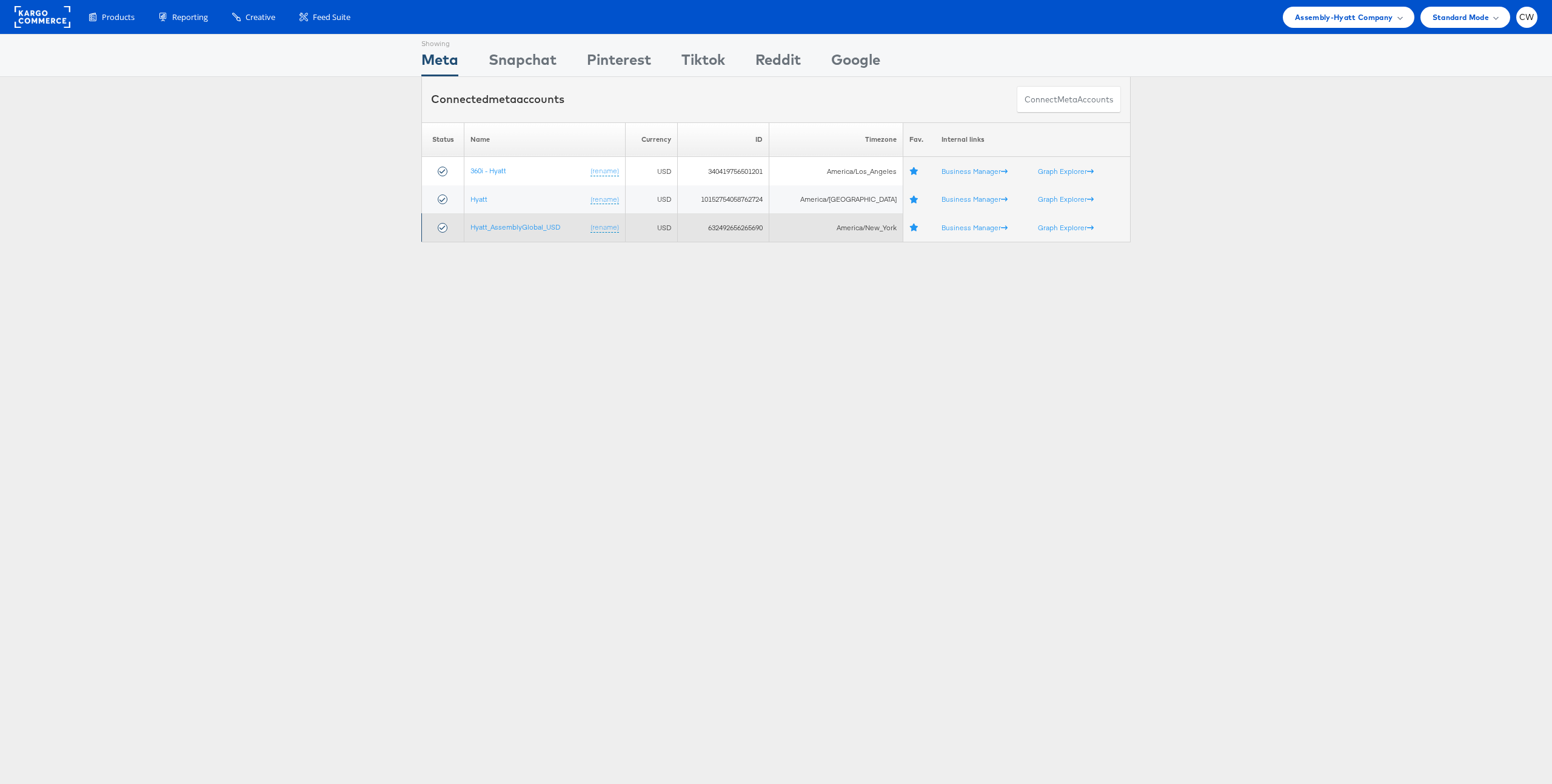
click at [509, 237] on td "Hyatt_AssemblyGlobal_USD (rename)" at bounding box center [545, 228] width 161 height 29
click at [526, 229] on link "Hyatt_AssemblyGlobal_USD" at bounding box center [515, 227] width 90 height 9
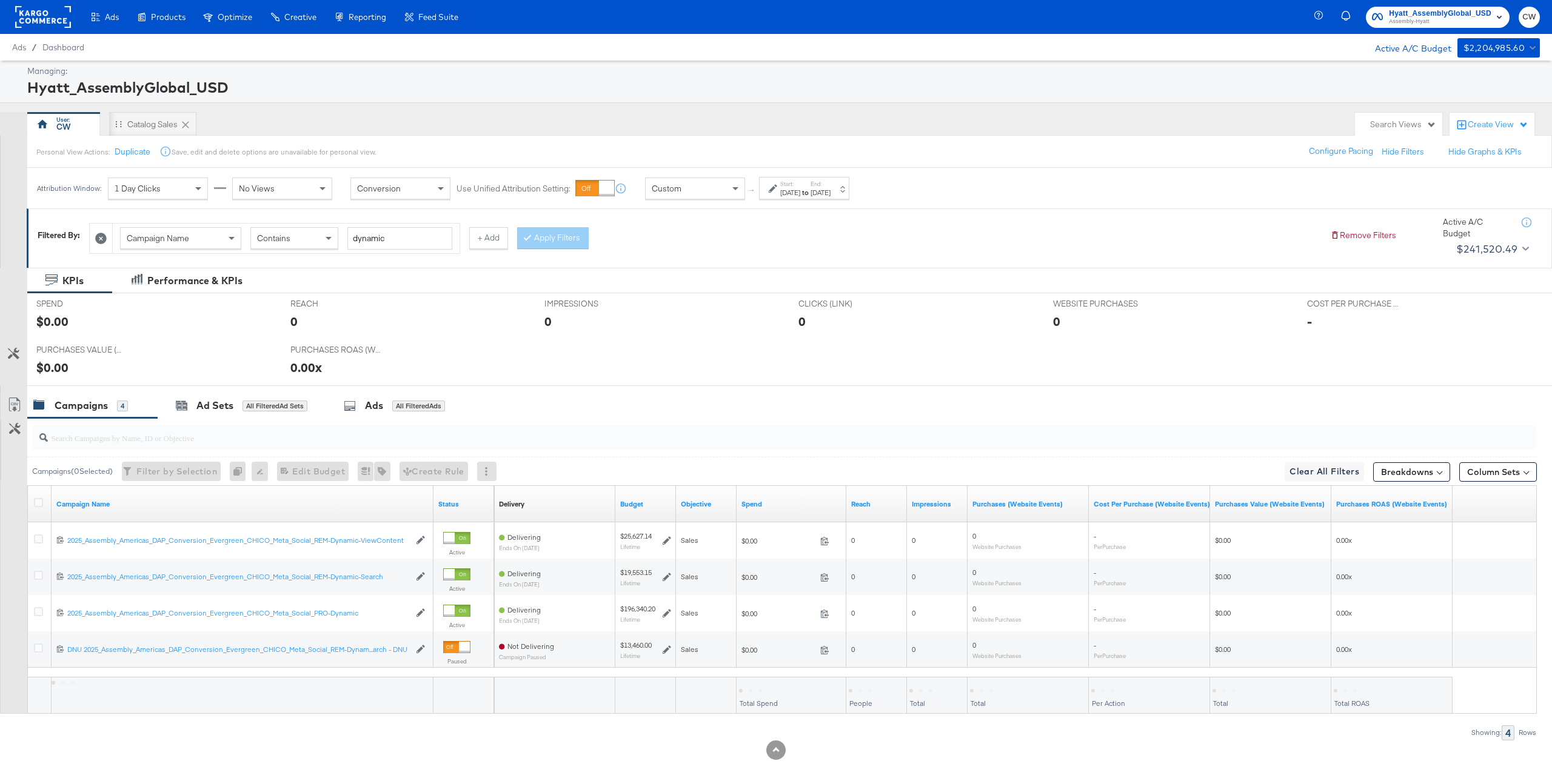
click at [202, 239] on div "Campaign Name" at bounding box center [180, 238] width 120 height 20
click at [393, 239] on input "dynamic" at bounding box center [400, 238] width 105 height 22
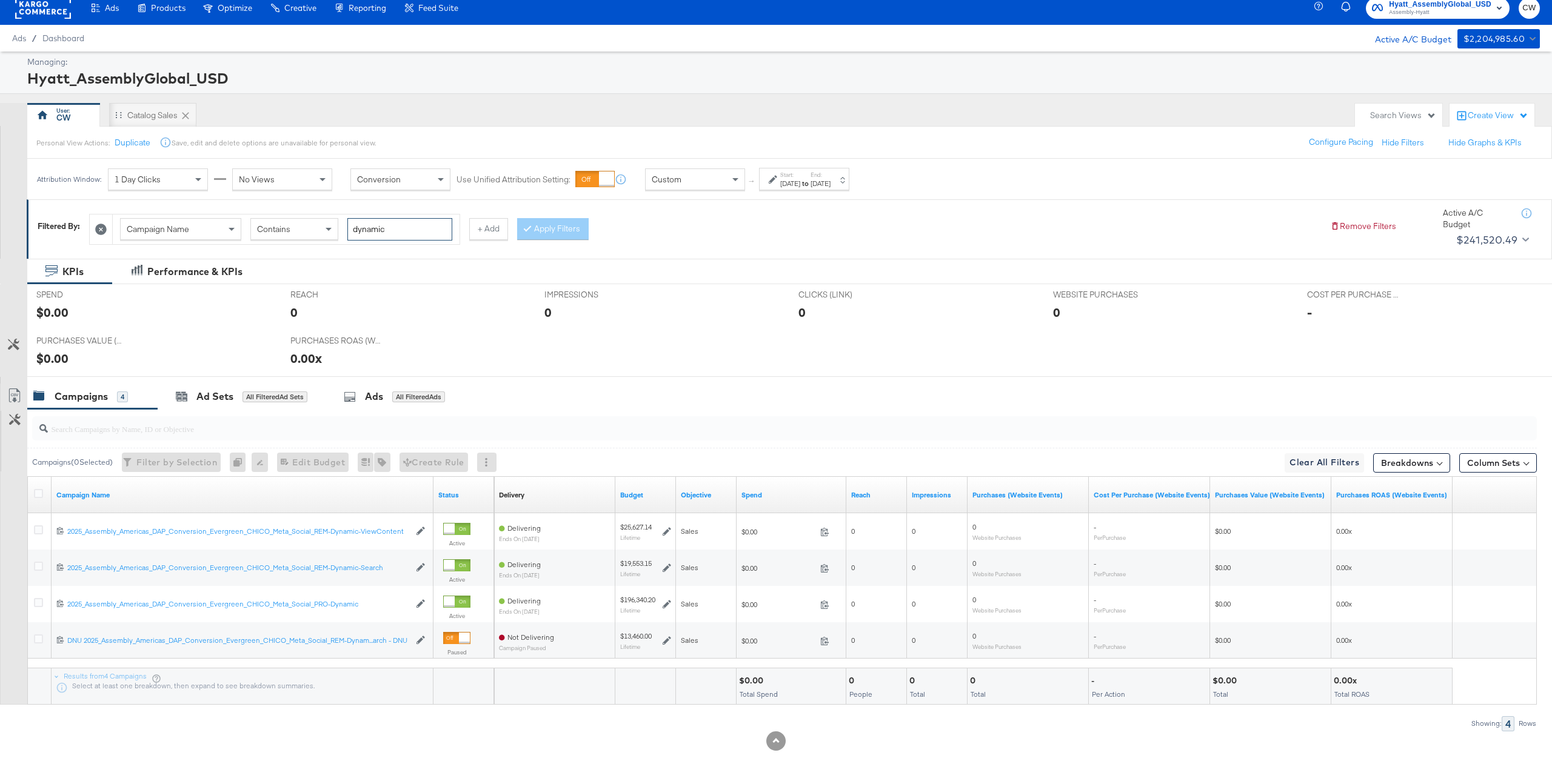
scroll to position [0, 0]
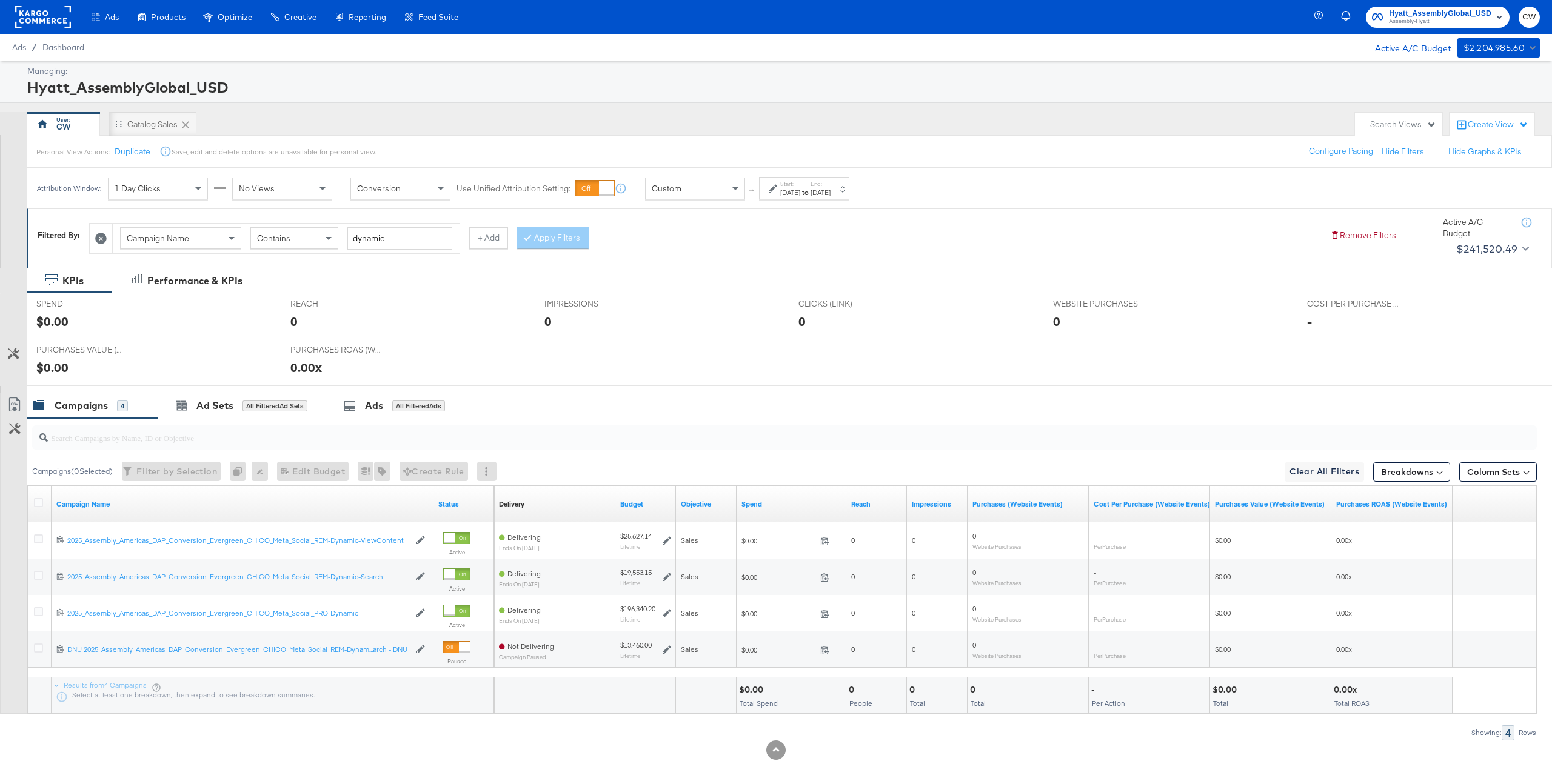
click at [710, 185] on div "Custom" at bounding box center [695, 188] width 99 height 20
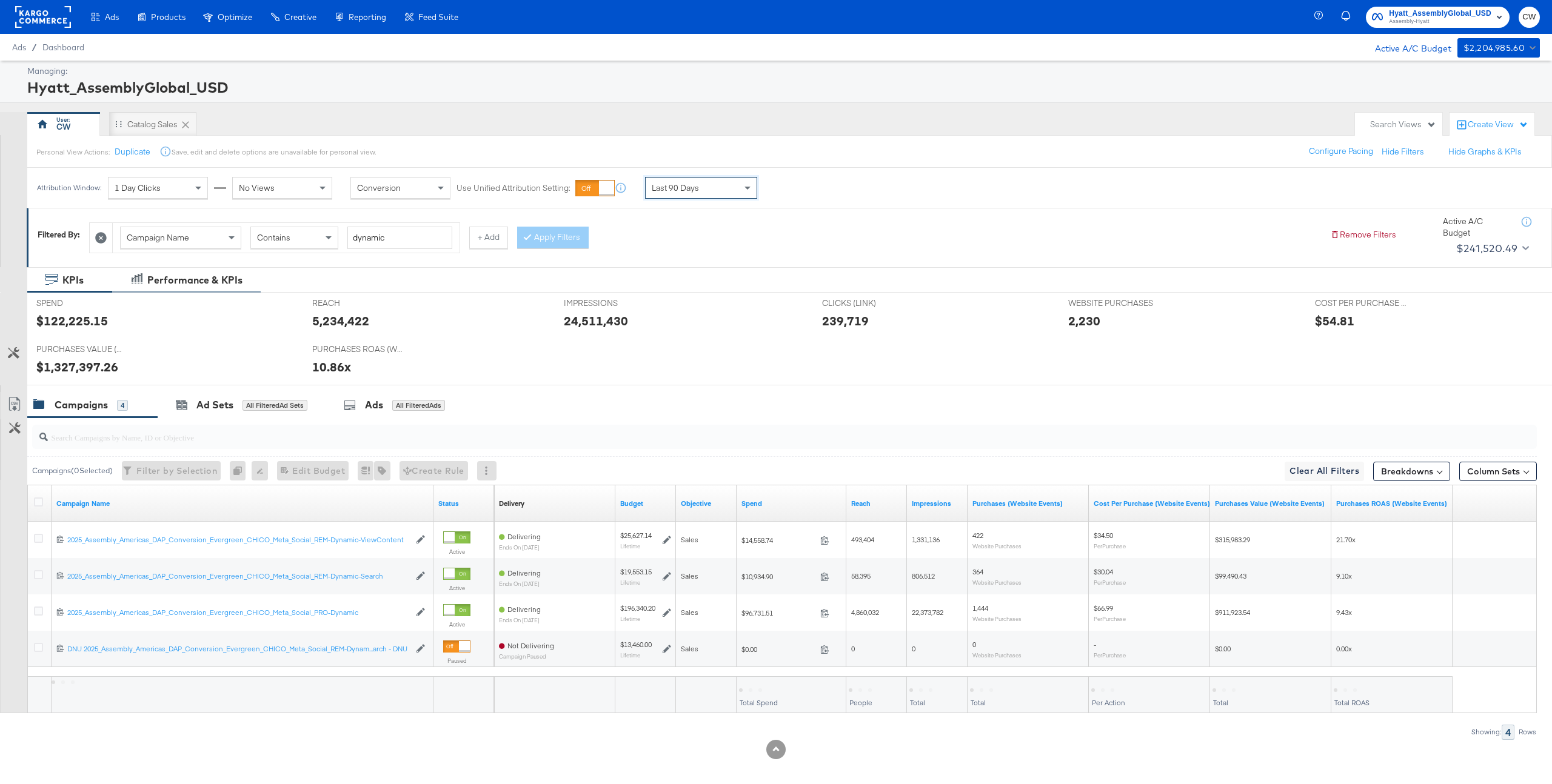
click at [192, 268] on div "Performance & KPIs" at bounding box center [186, 280] width 148 height 26
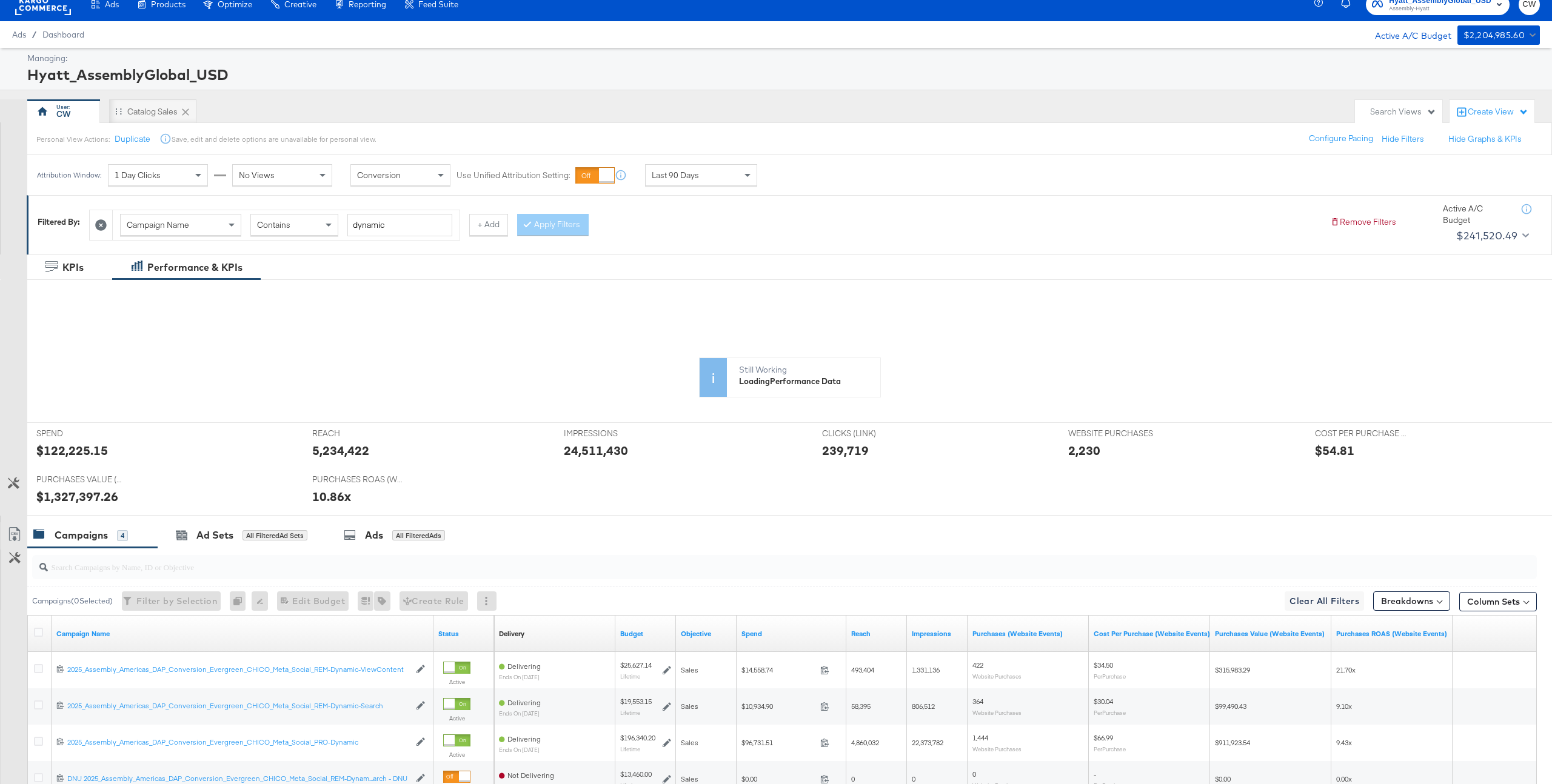
scroll to position [14, 0]
click at [159, 171] on span "1 Day Clicks" at bounding box center [137, 174] width 46 height 11
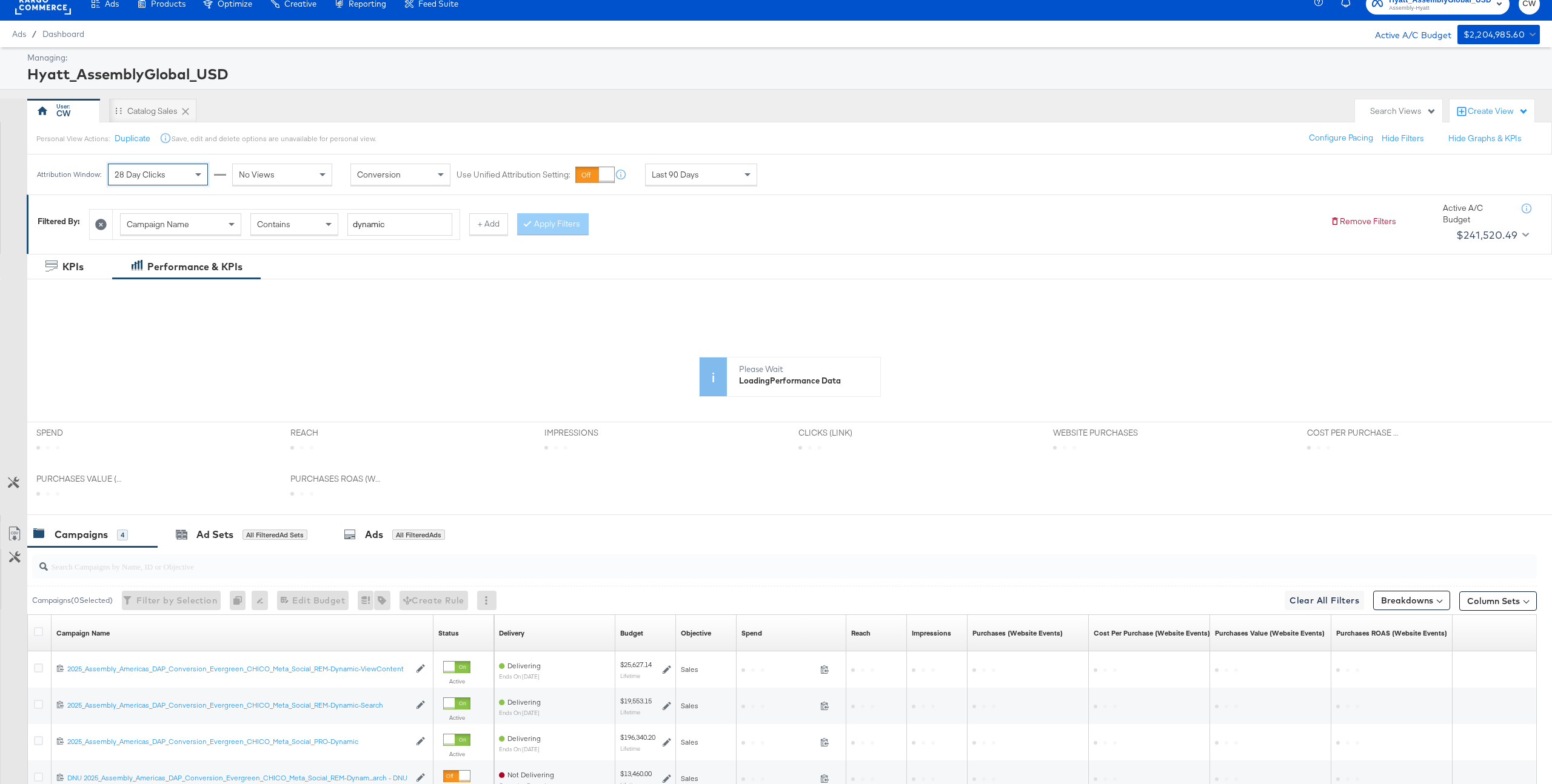
click at [292, 160] on div "Attribution Window: 28 Day Clicks No Views Conversion Use Unified Attribution S…" at bounding box center [399, 174] width 745 height 40
click at [286, 176] on div "No Views" at bounding box center [282, 174] width 99 height 20
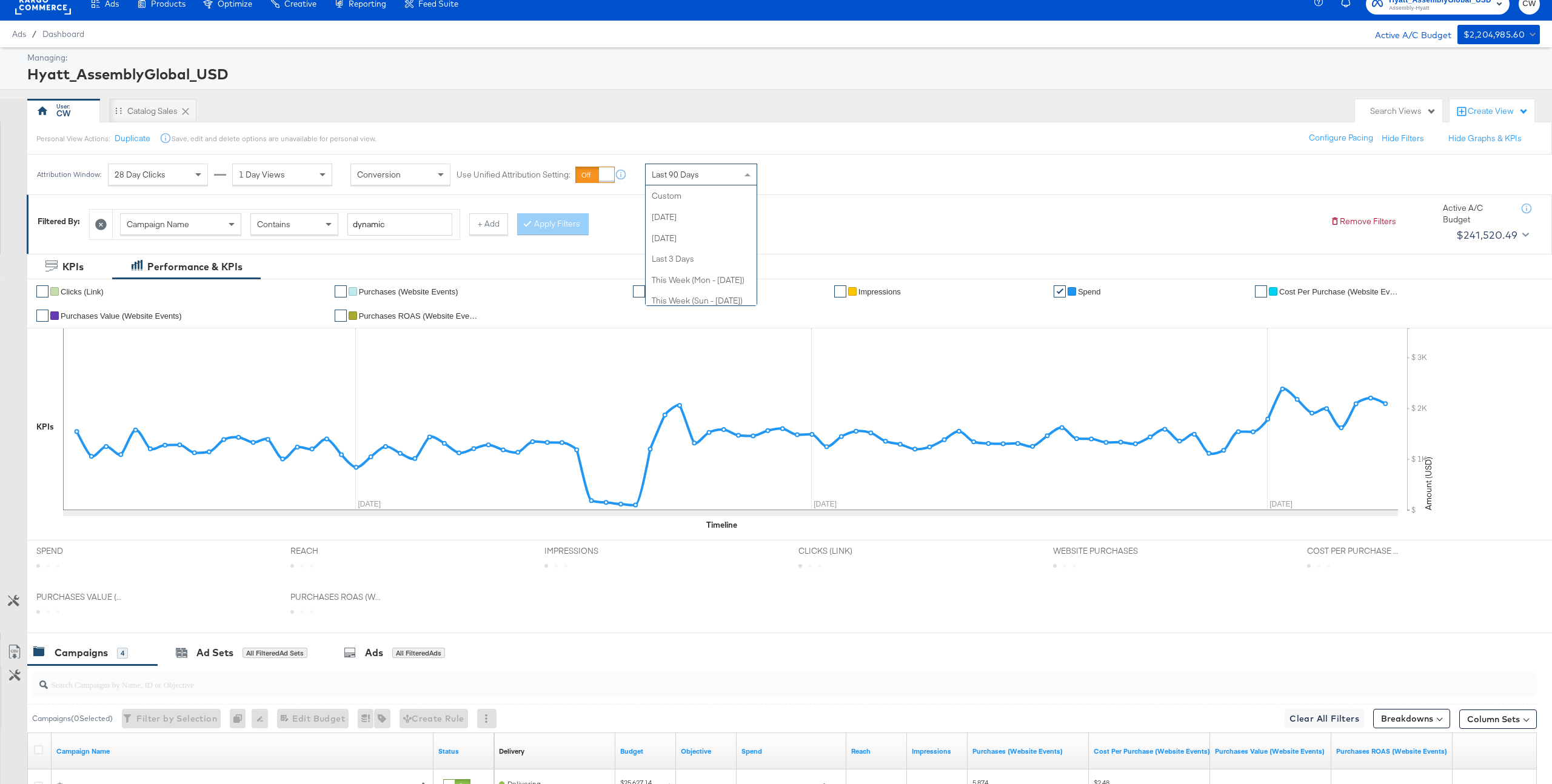
click at [746, 182] on span at bounding box center [749, 174] width 15 height 20
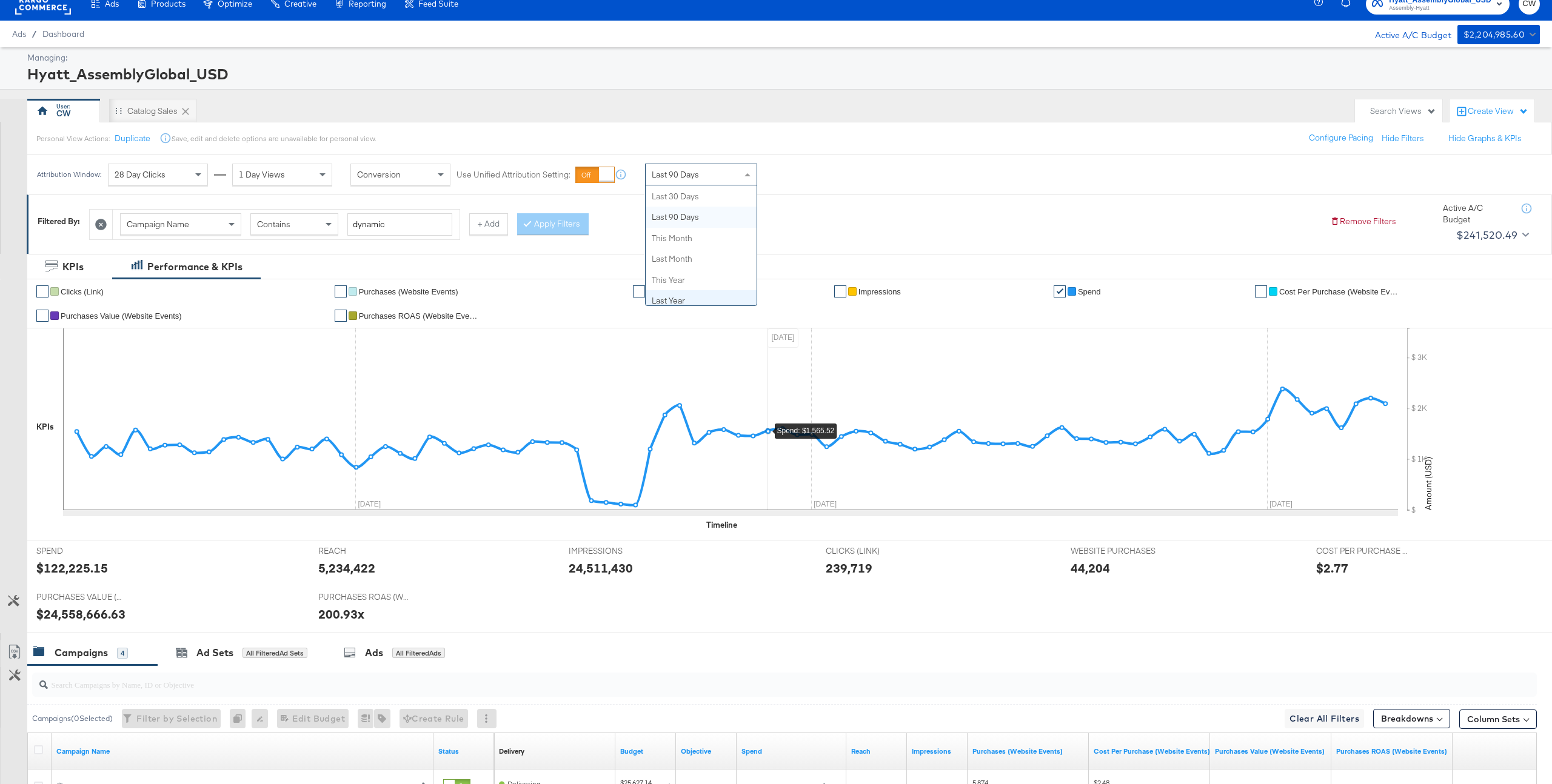
scroll to position [19, 0]
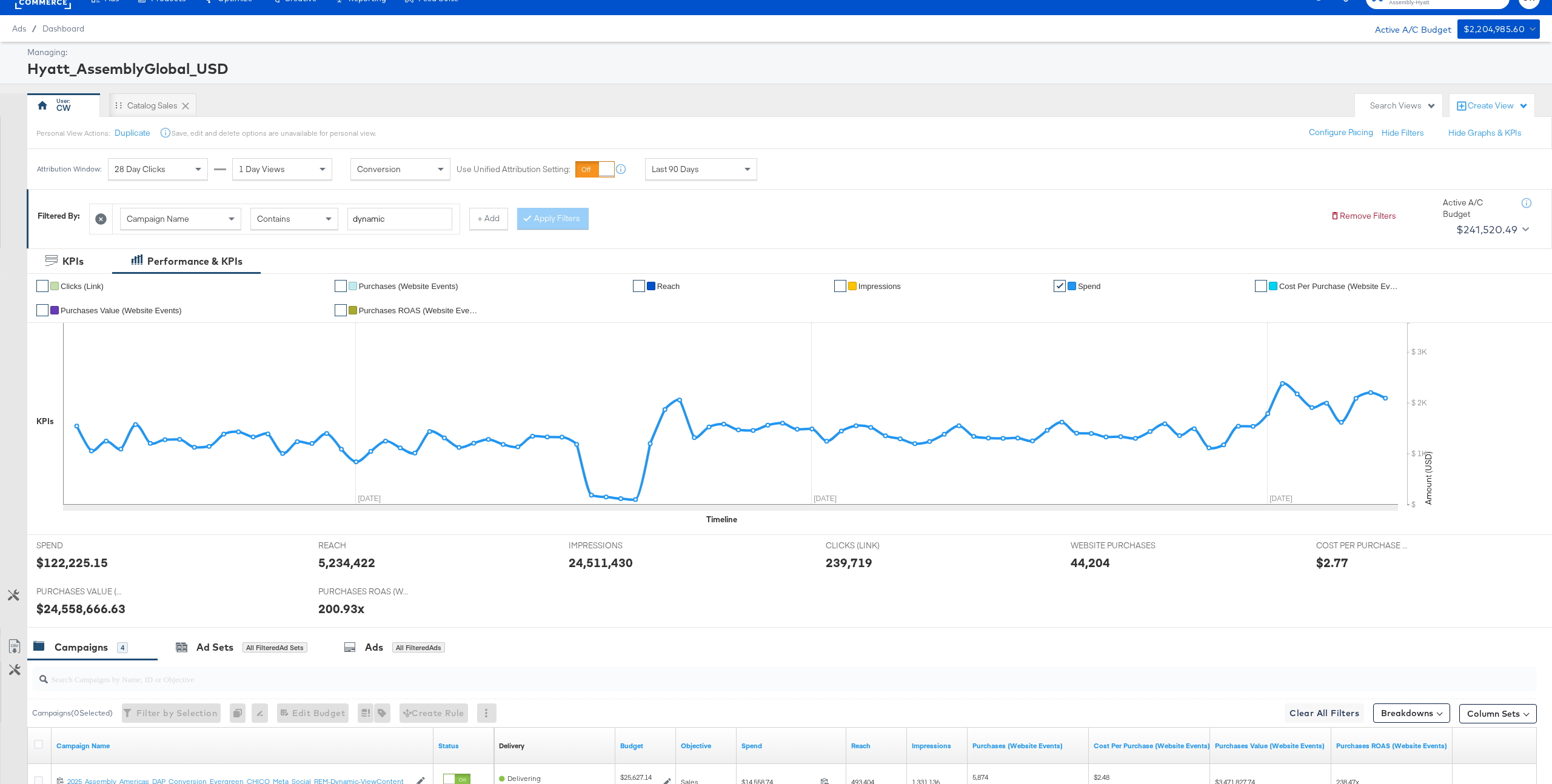
click at [923, 197] on div "Campaign Name Contains dynamic + Add Apply Filters" at bounding box center [704, 216] width 1231 height 37
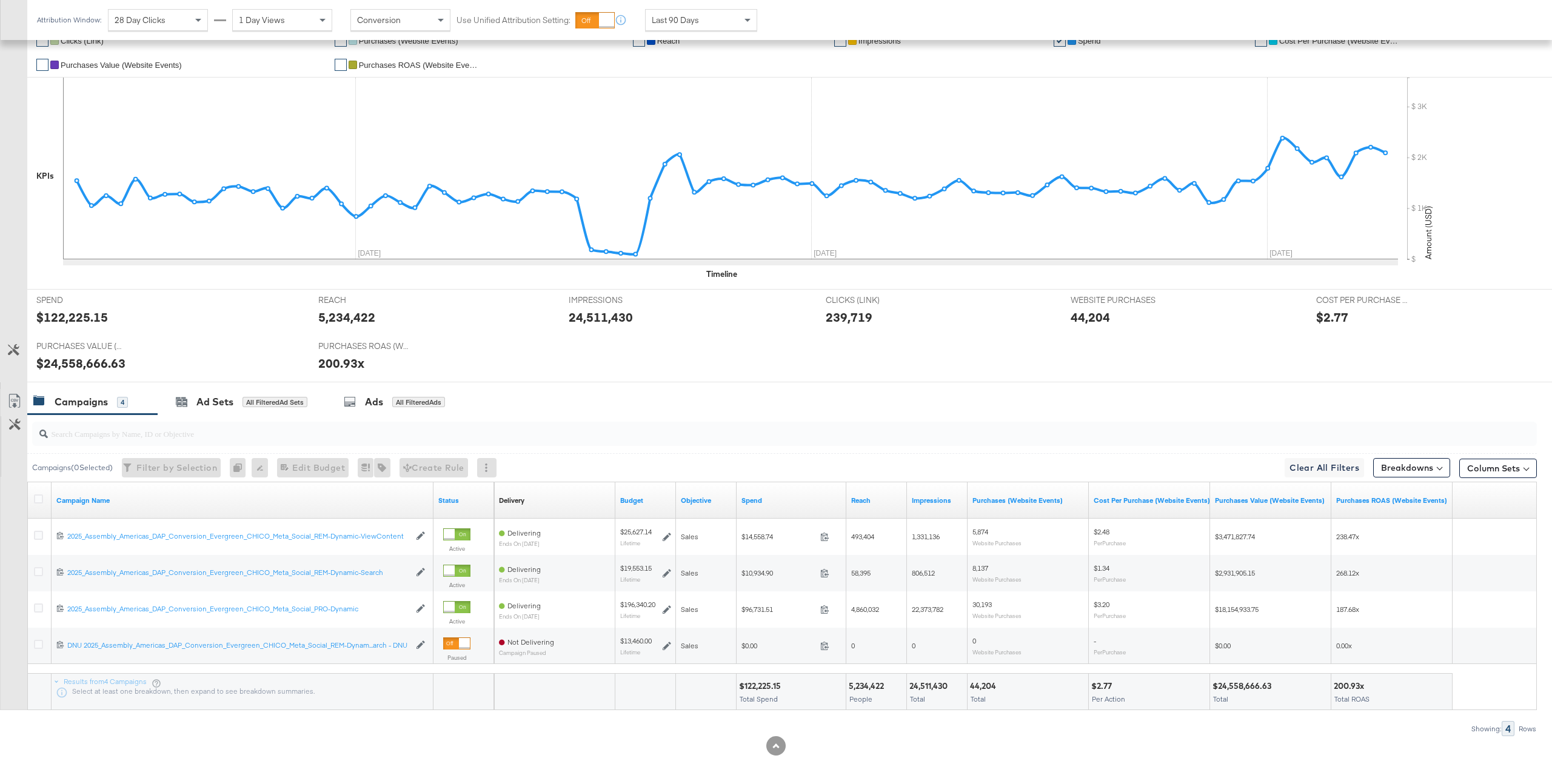
scroll to position [269, 0]
